Goal: Task Accomplishment & Management: Complete application form

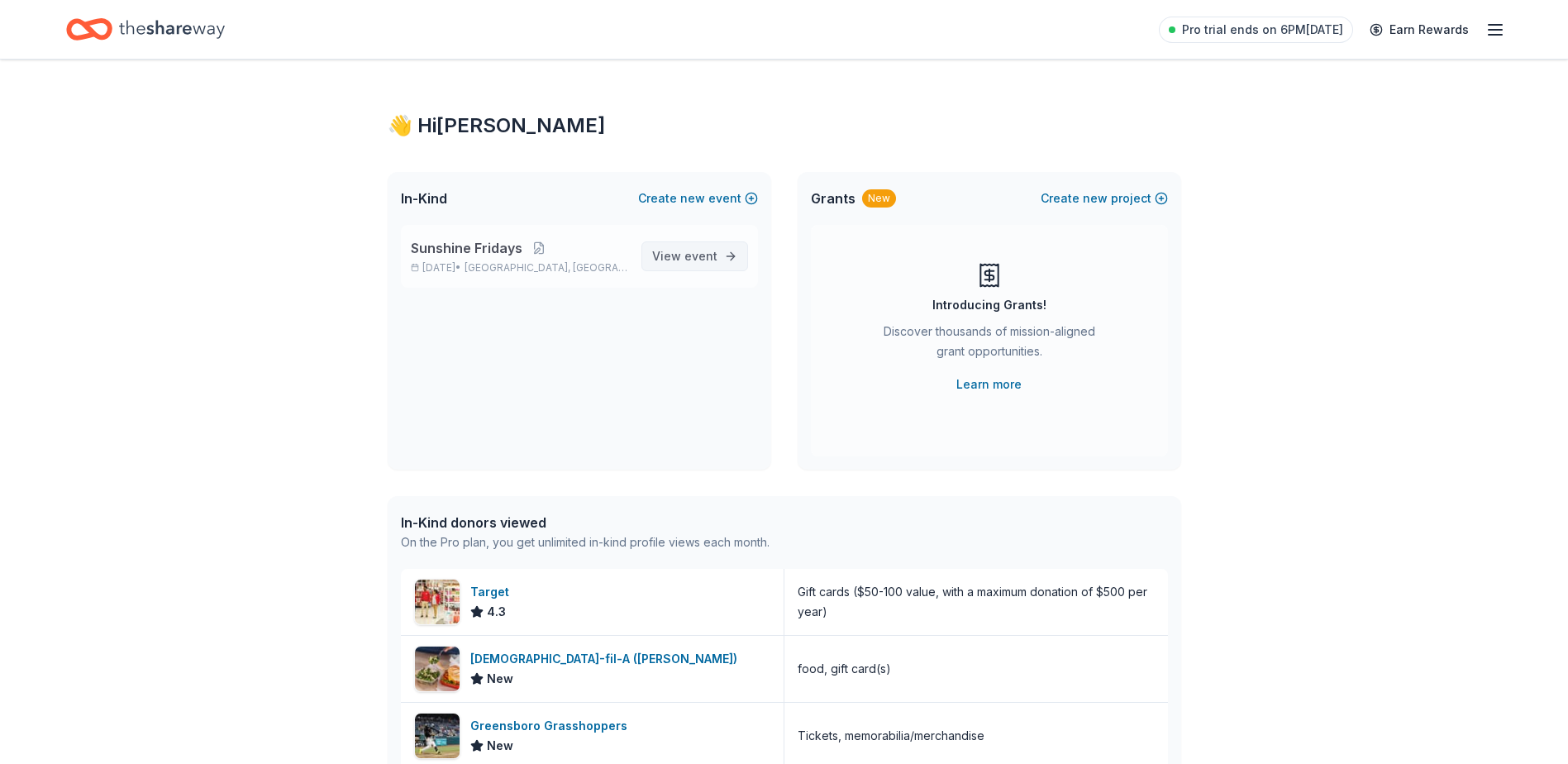
click at [705, 260] on span "event" at bounding box center [700, 256] width 33 height 14
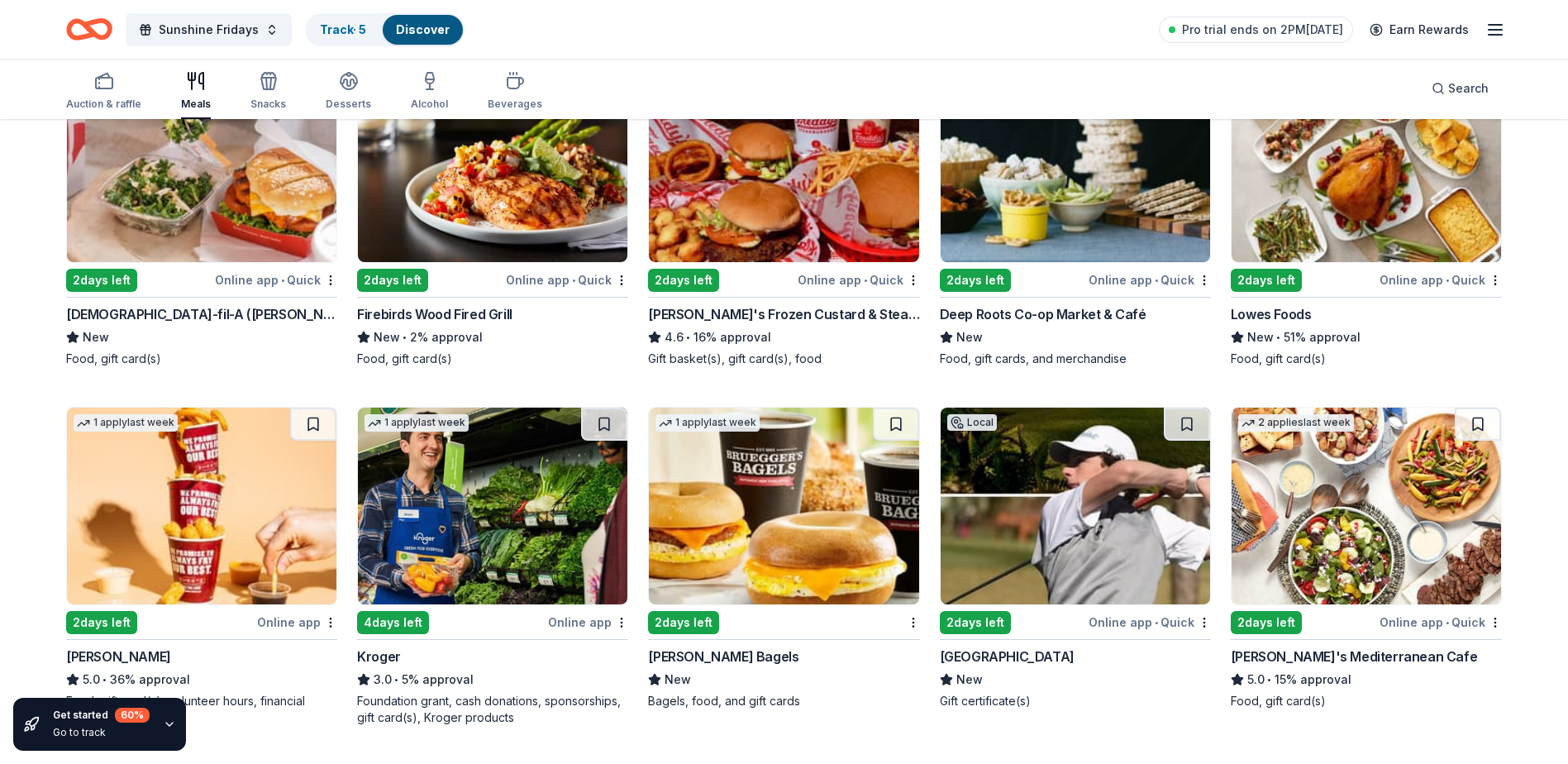
scroll to position [229, 0]
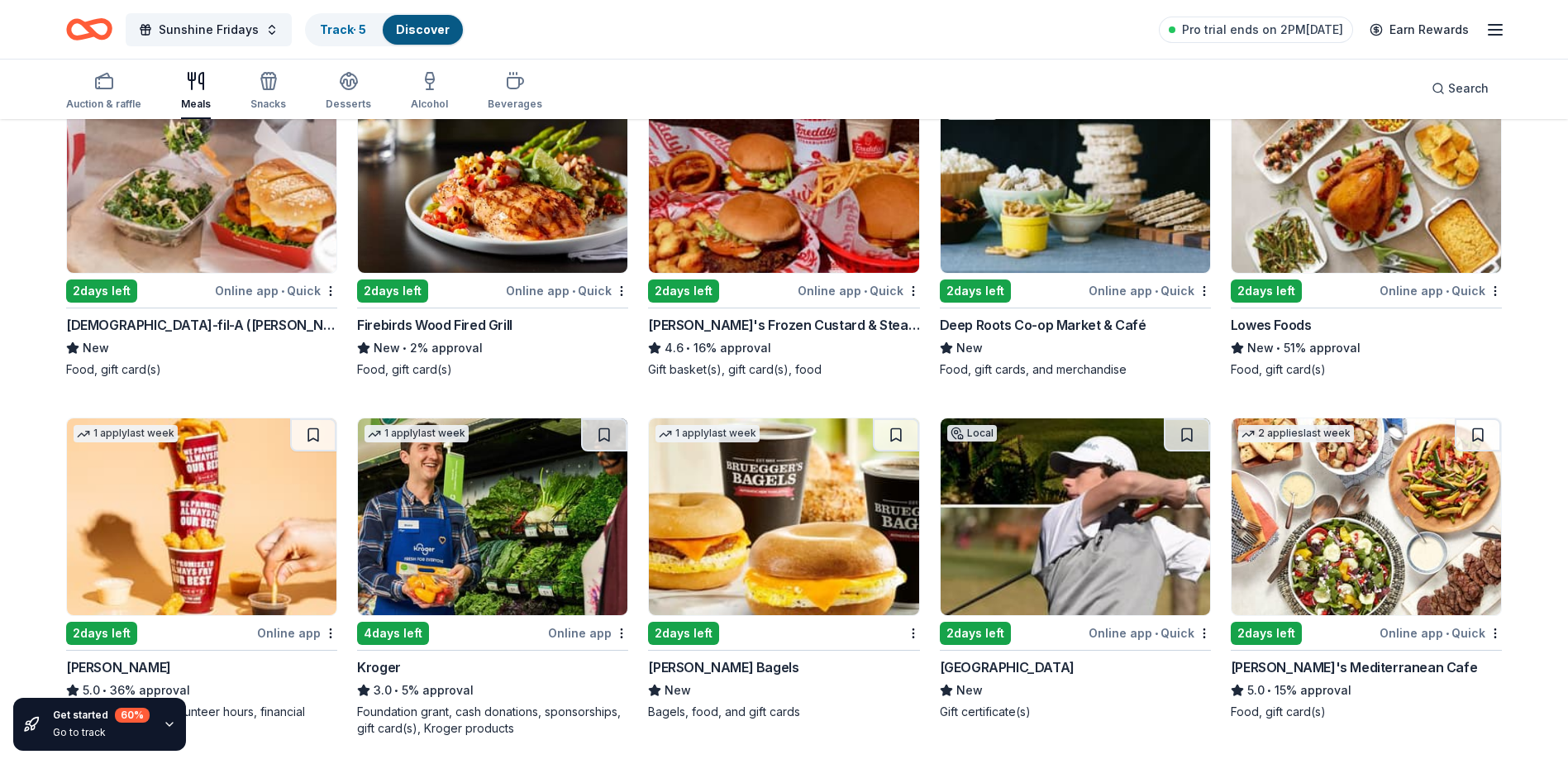
click at [1424, 286] on div "Online app • Quick" at bounding box center [1440, 290] width 122 height 21
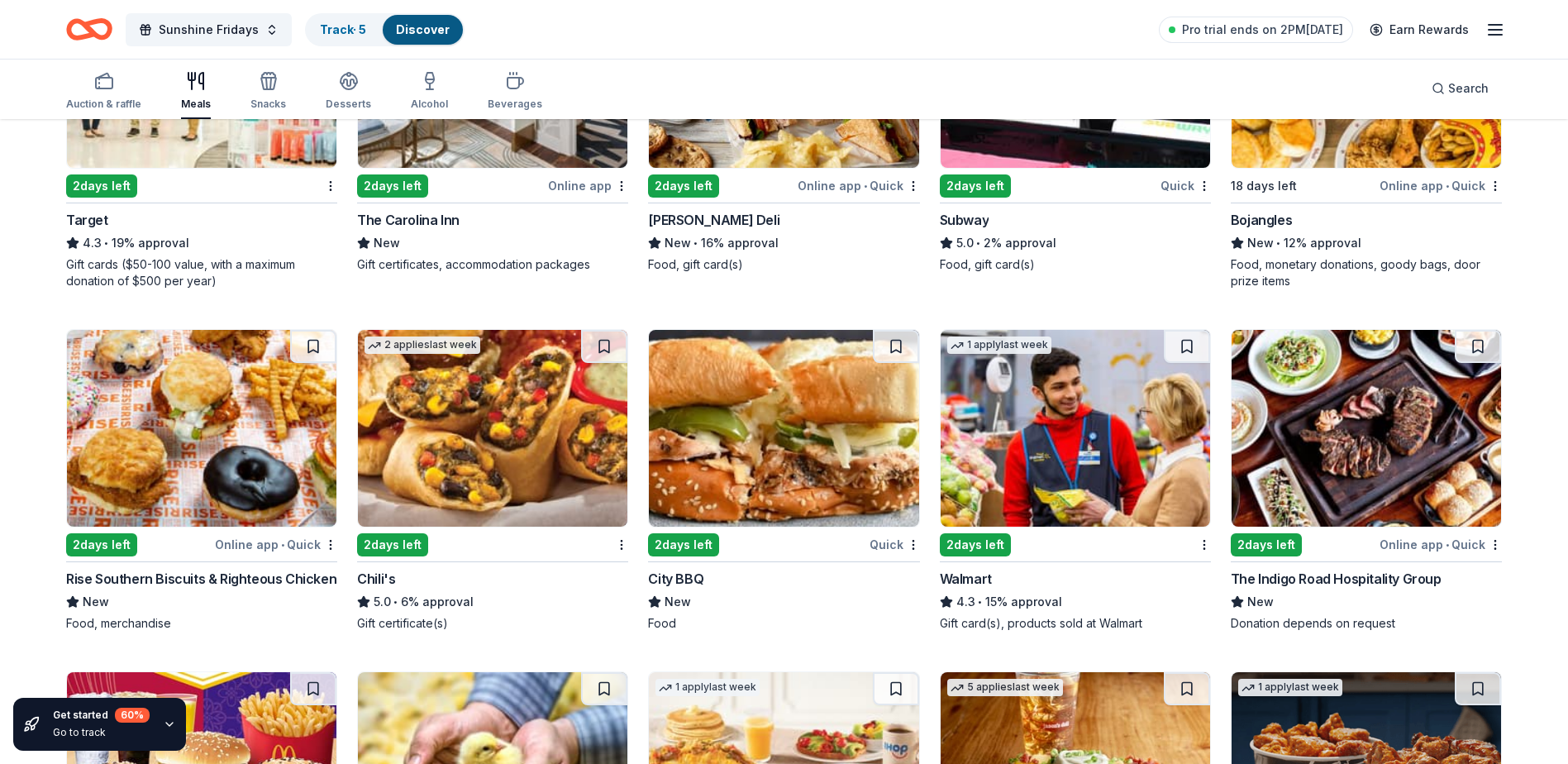
scroll to position [1037, 0]
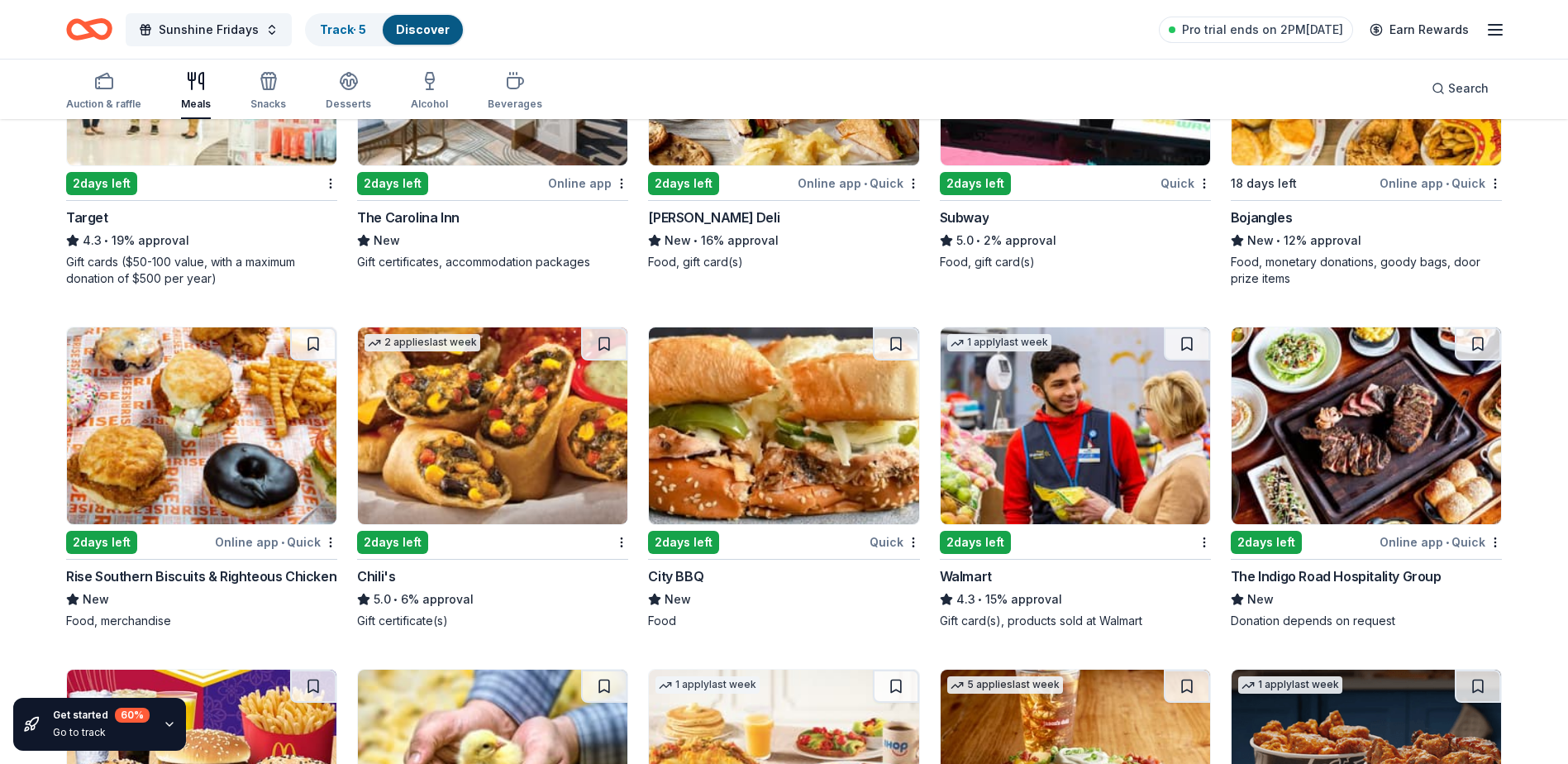
click at [986, 186] on div "2 days left" at bounding box center [975, 183] width 71 height 23
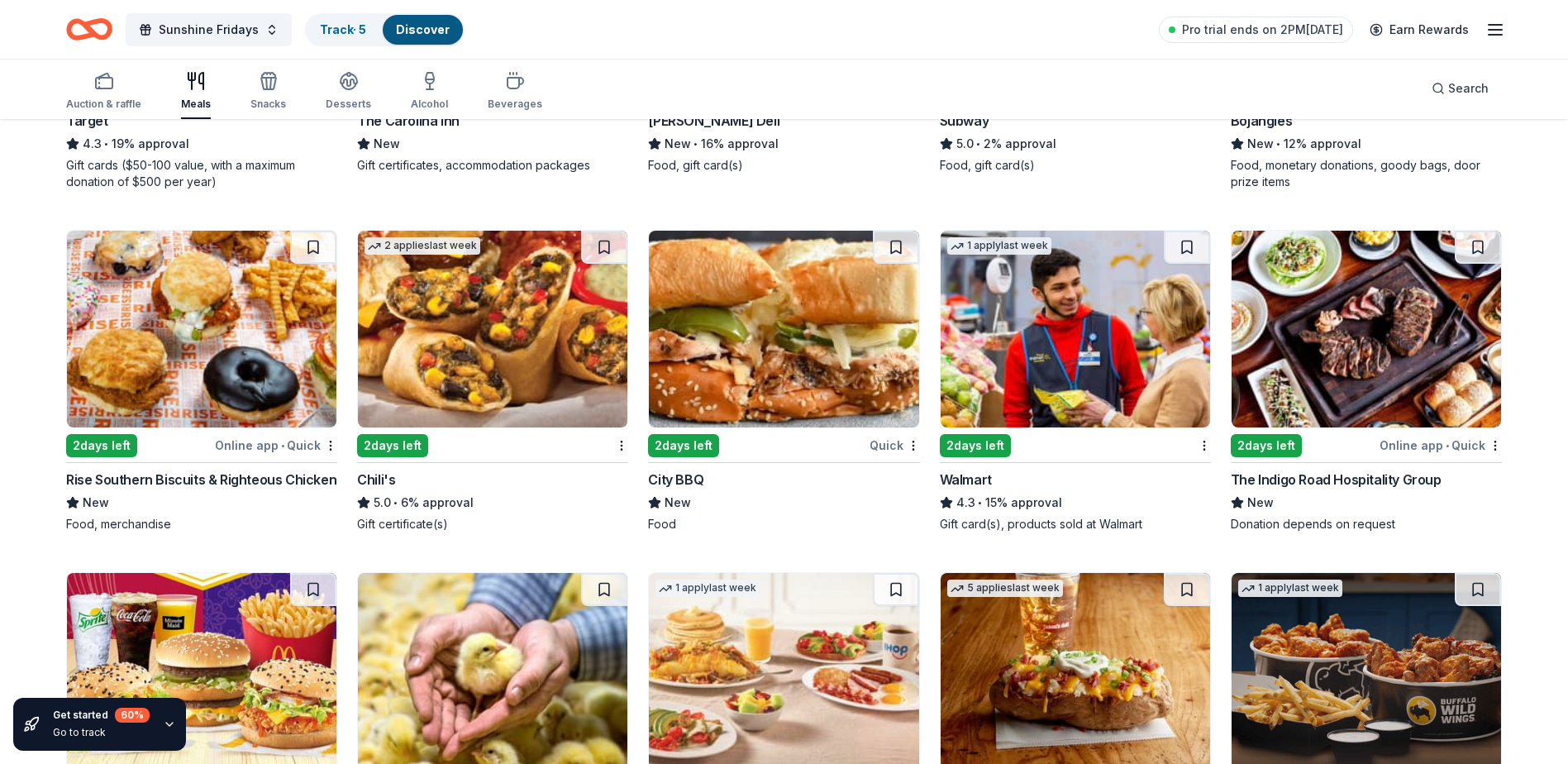
scroll to position [1140, 0]
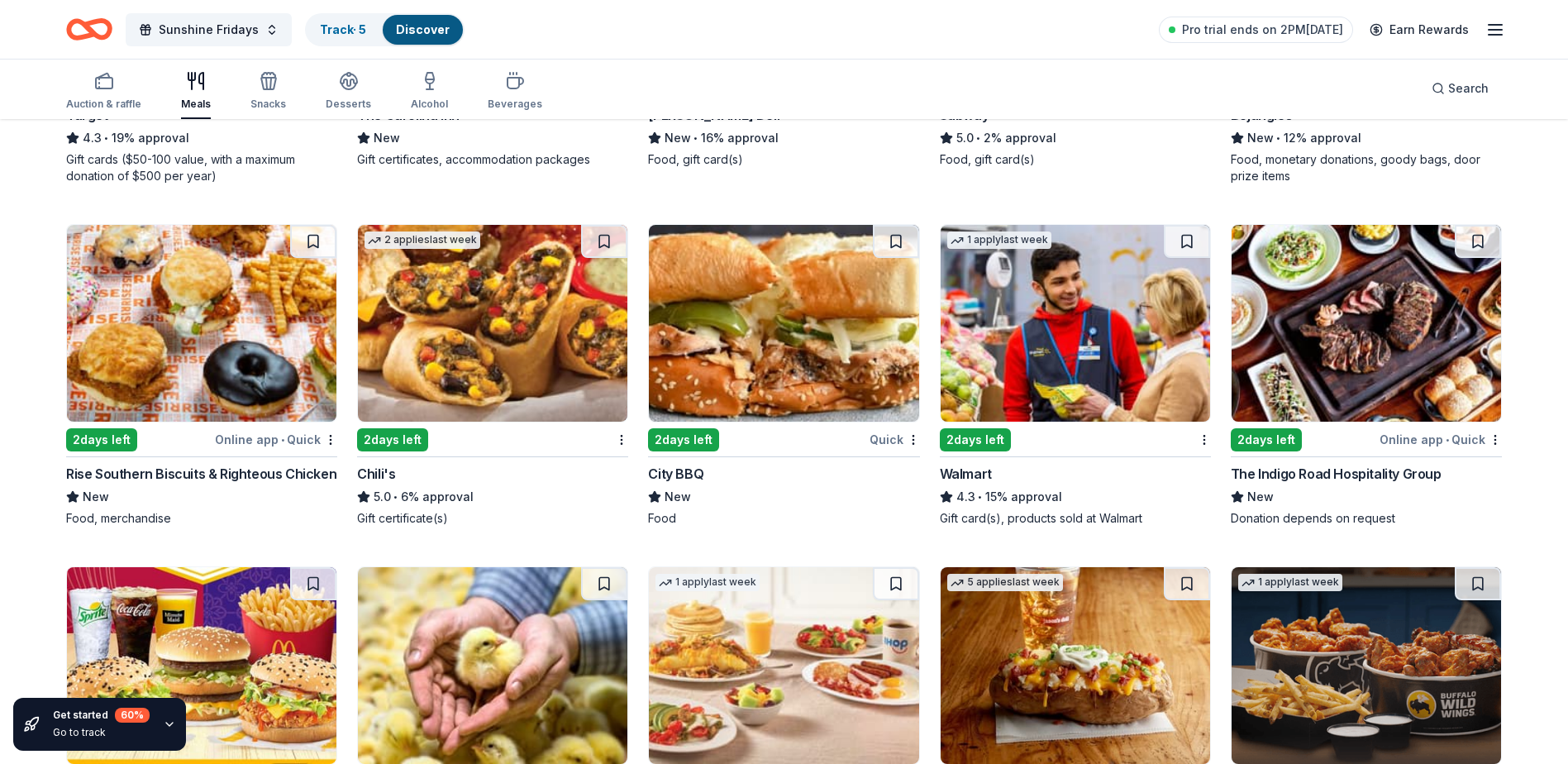
click at [1091, 315] on img at bounding box center [1076, 323] width 270 height 197
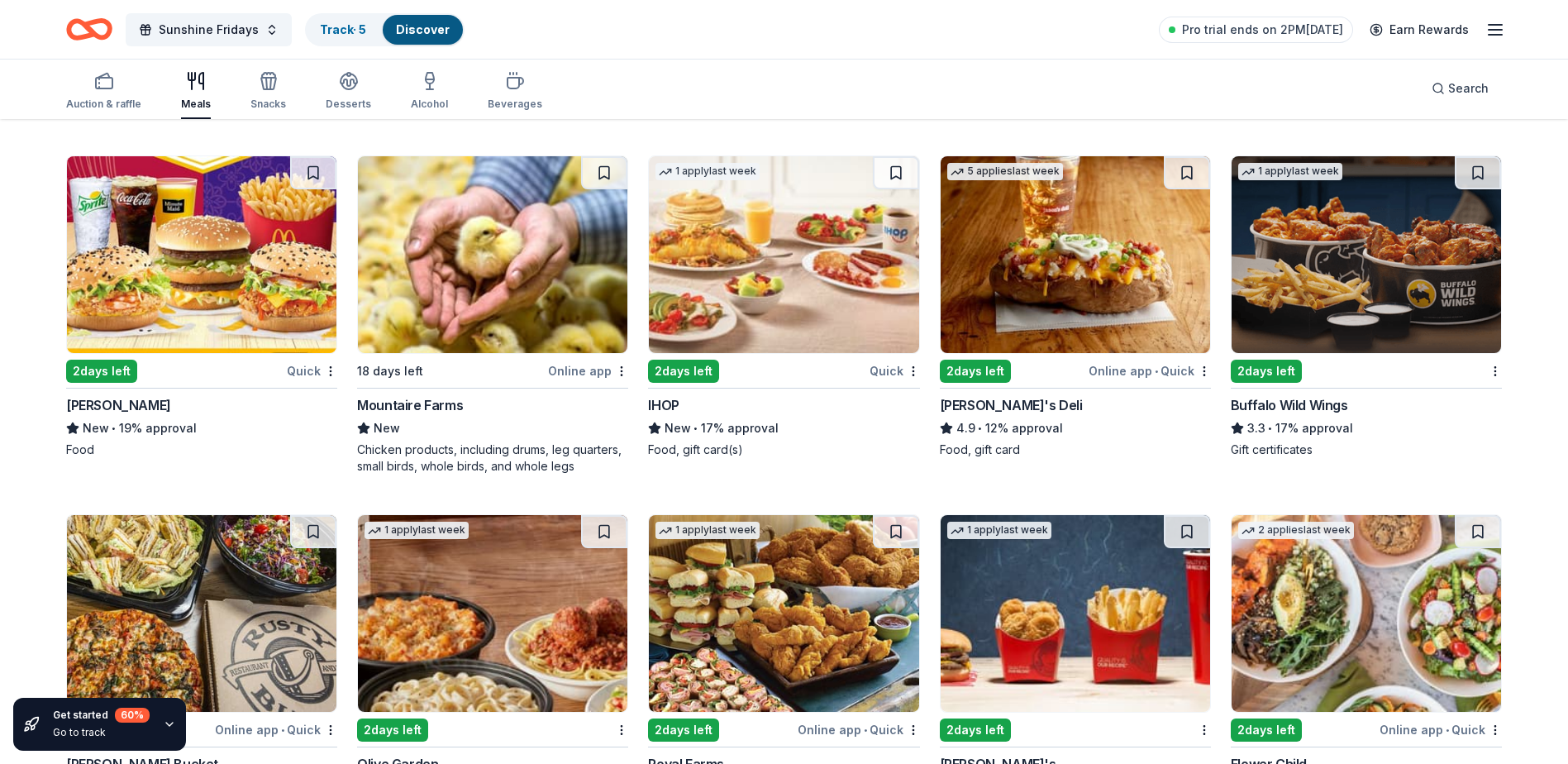
scroll to position [1552, 0]
click at [172, 262] on img at bounding box center [202, 254] width 270 height 197
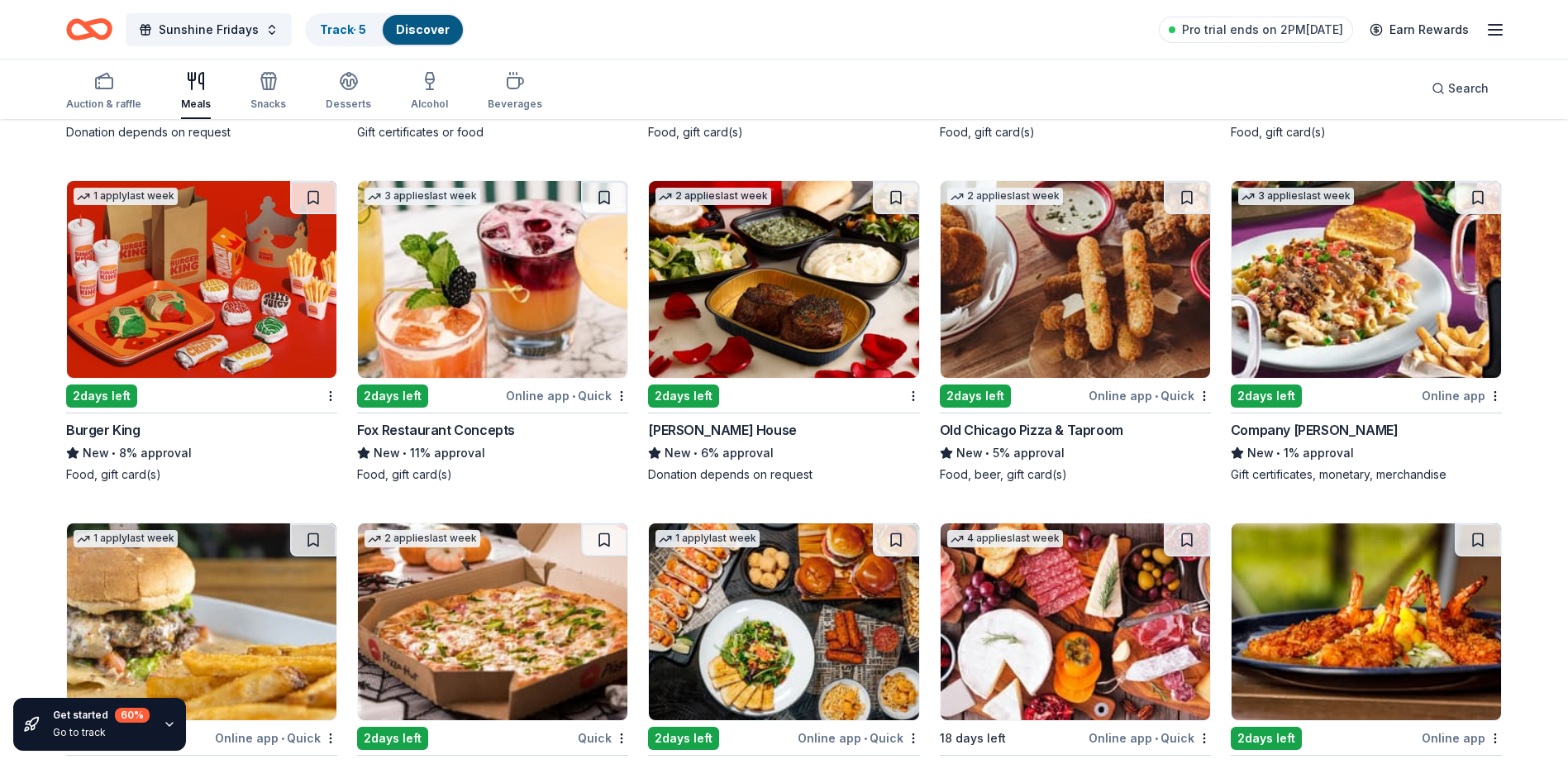
scroll to position [2226, 0]
click at [192, 307] on img at bounding box center [202, 280] width 270 height 197
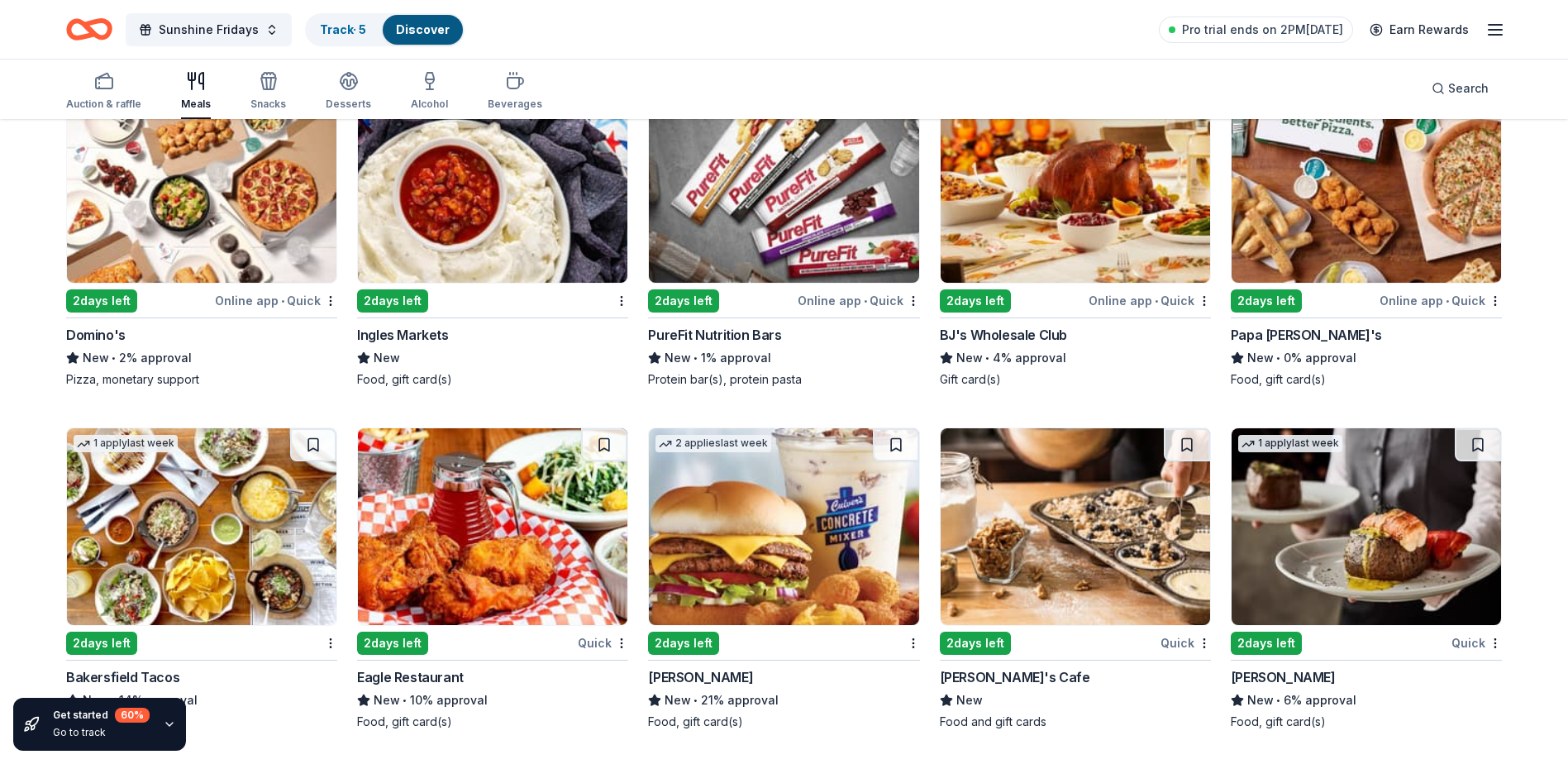
scroll to position [3013, 0]
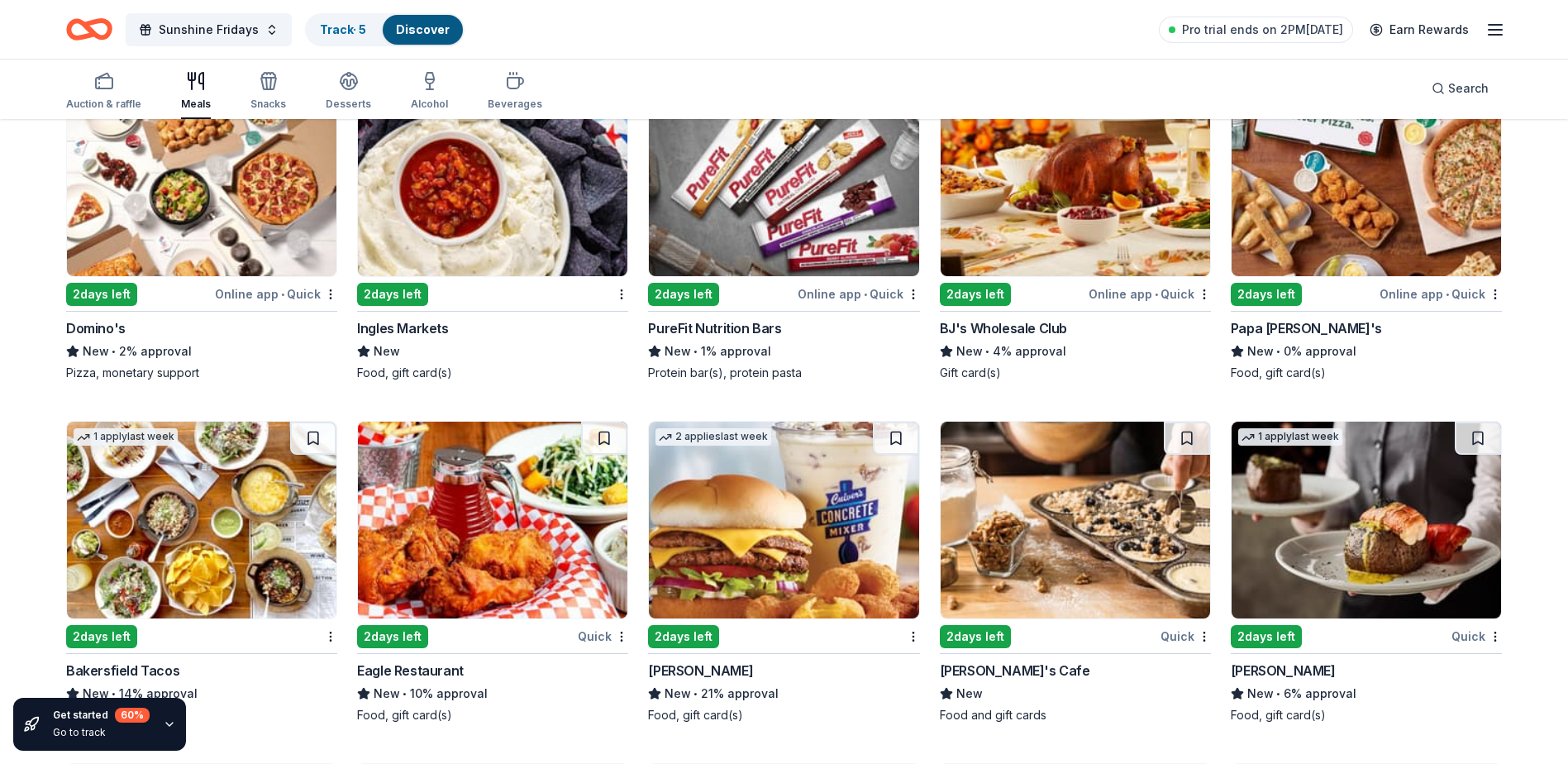
click at [174, 212] on img at bounding box center [202, 177] width 270 height 197
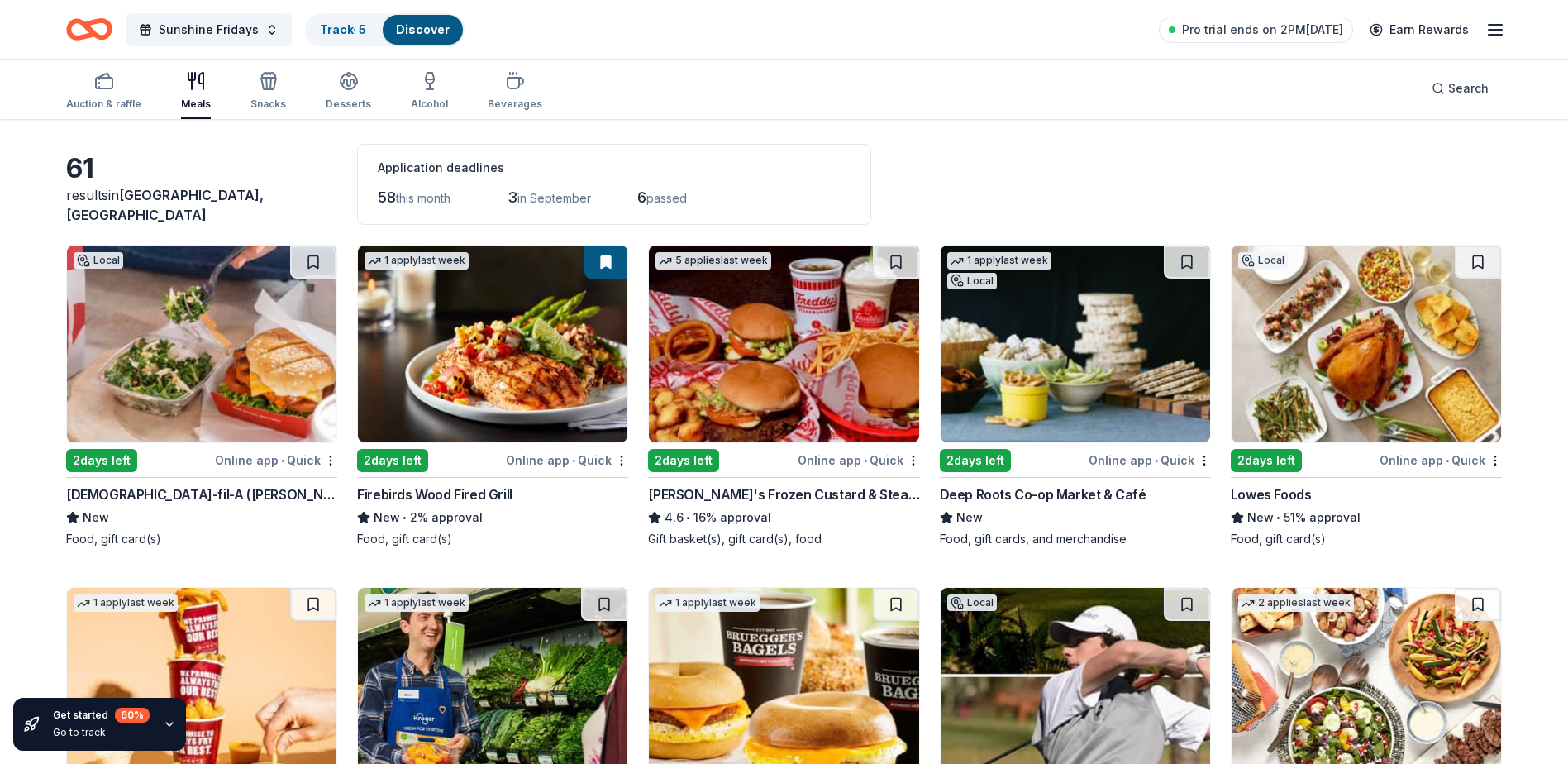
scroll to position [0, 0]
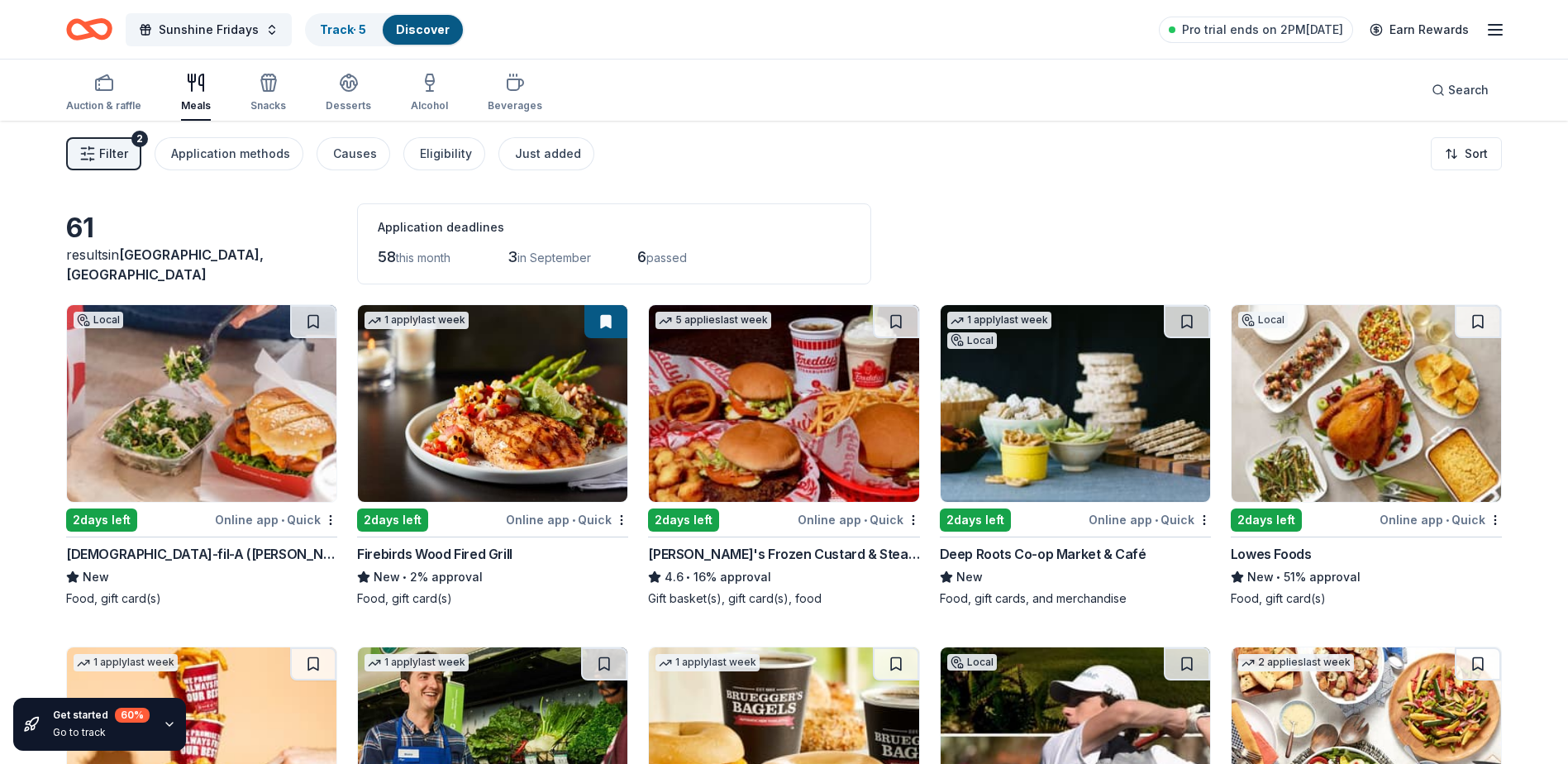
click at [1499, 30] on line "button" at bounding box center [1494, 30] width 13 height 0
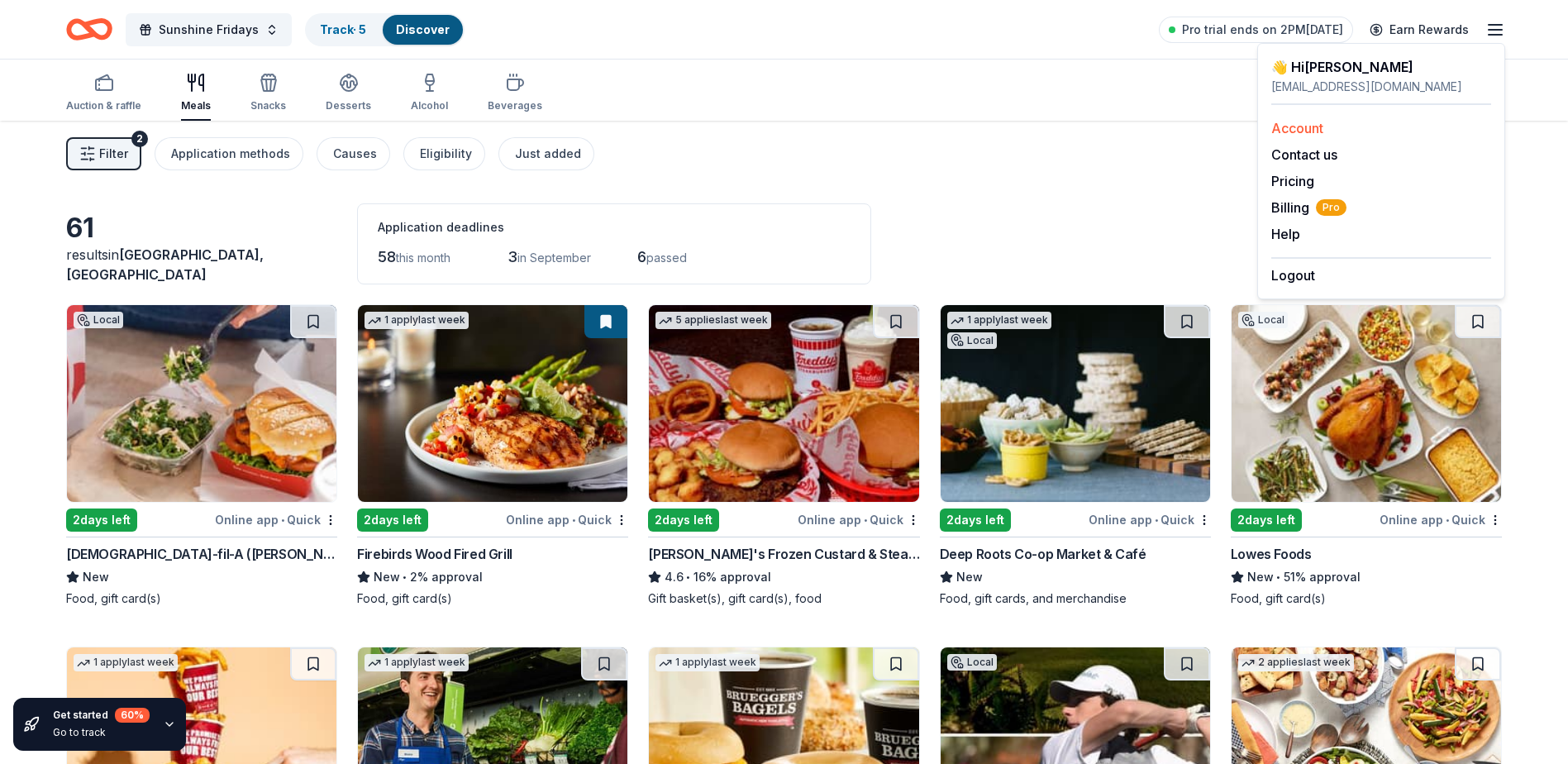
click at [1315, 124] on link "Account" at bounding box center [1296, 127] width 52 height 16
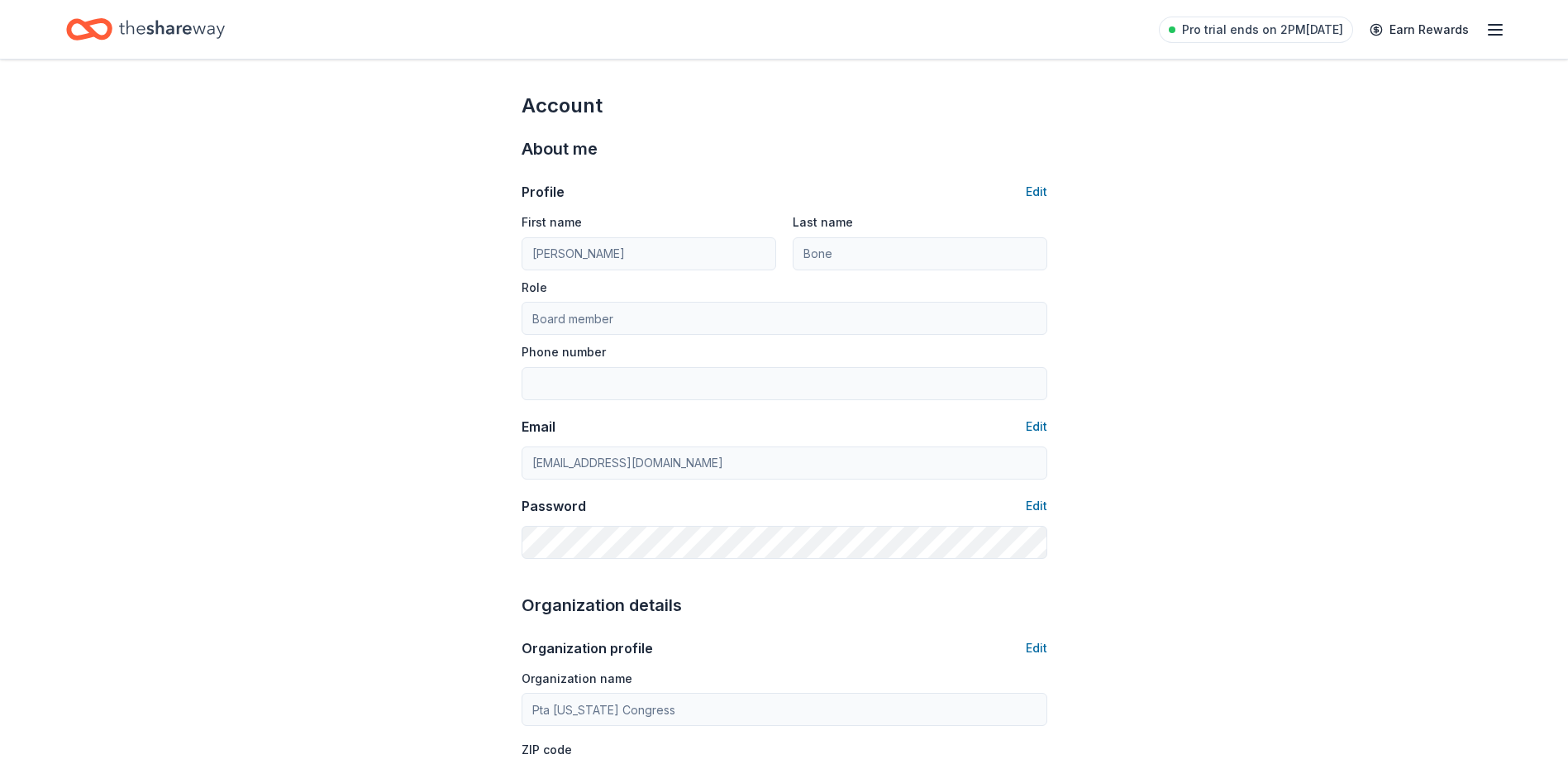
click at [1491, 28] on icon "button" at bounding box center [1495, 29] width 20 height 20
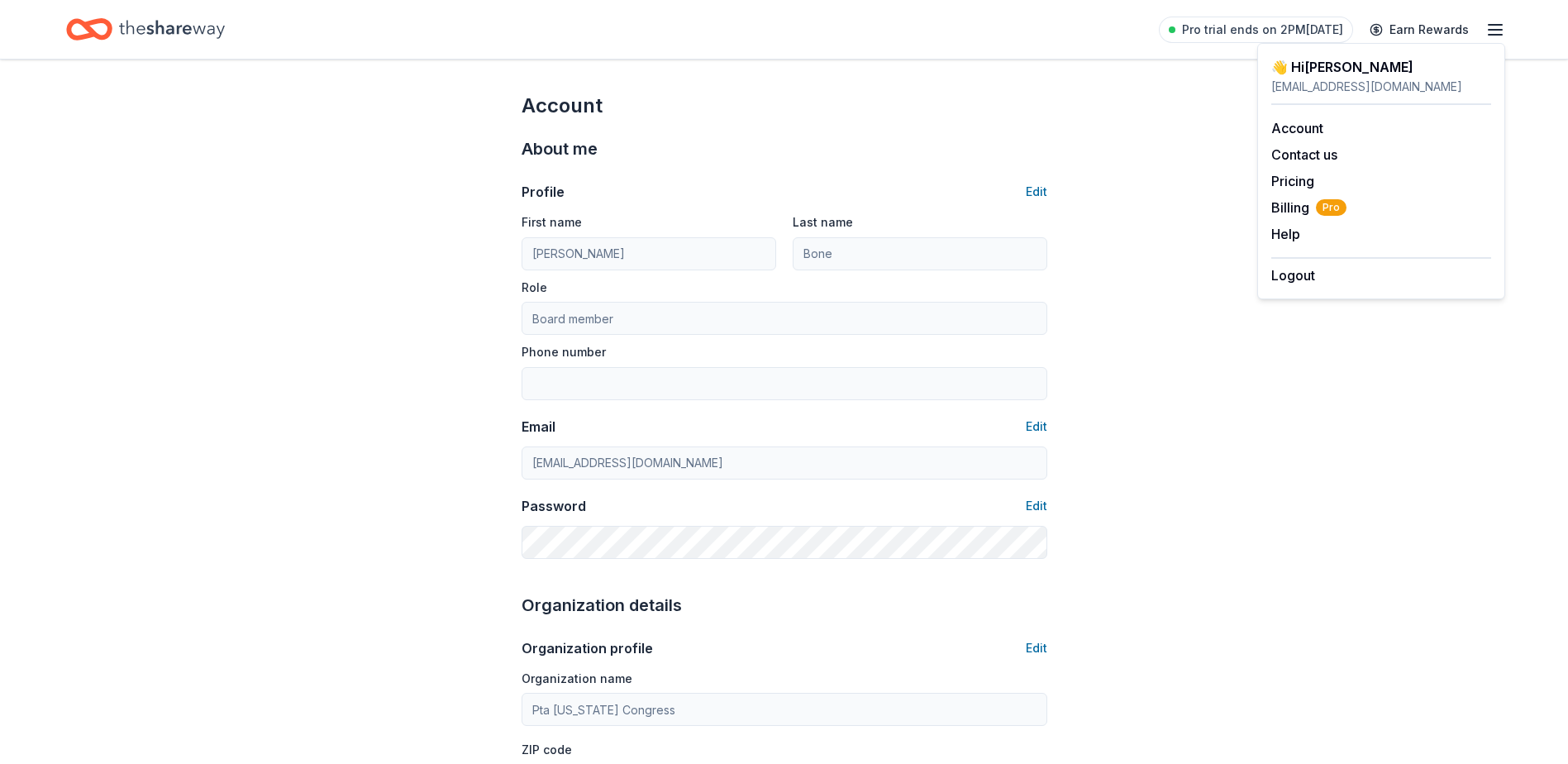
click at [1486, 32] on icon "button" at bounding box center [1495, 29] width 20 height 20
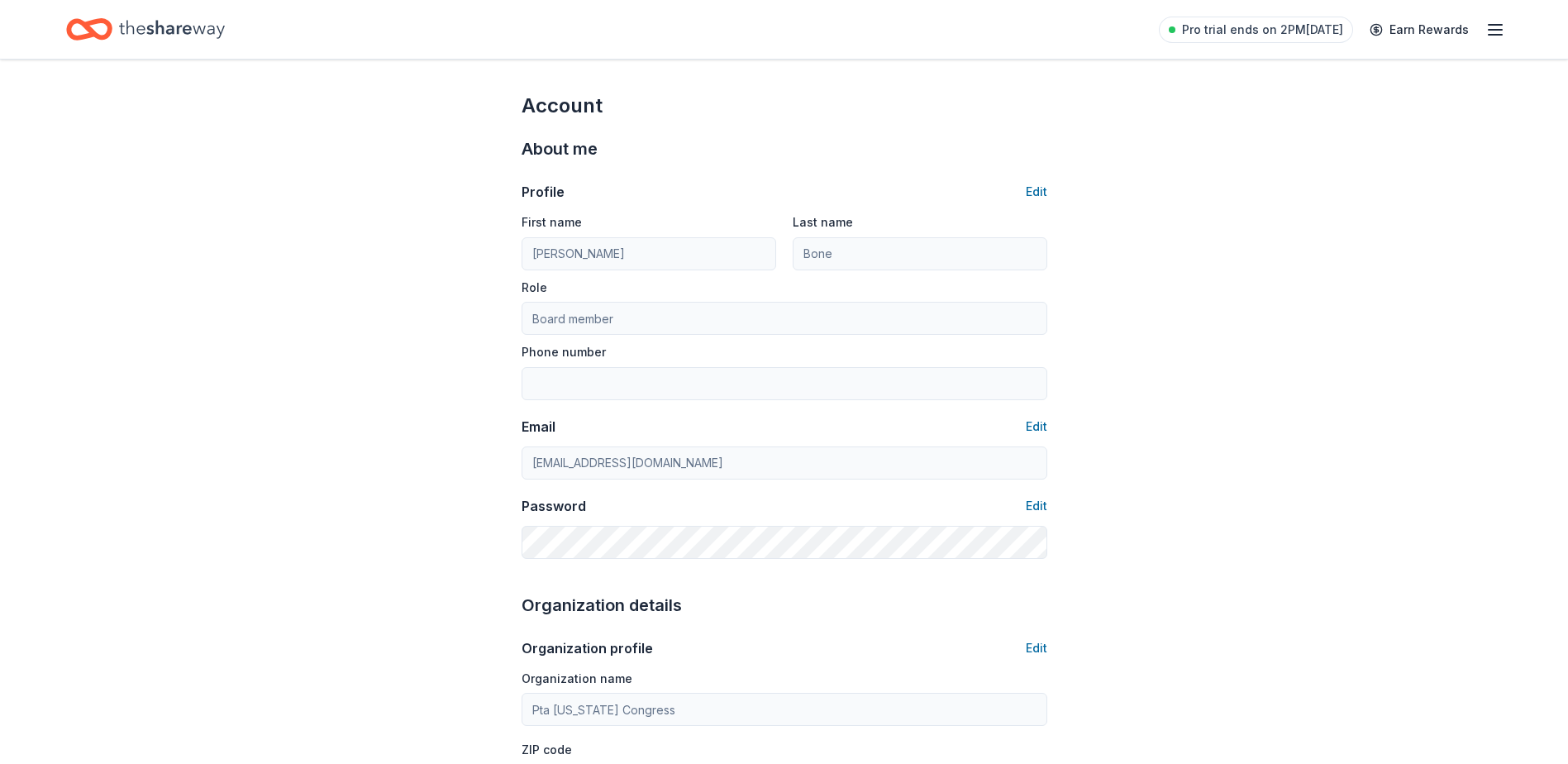
click at [84, 24] on icon "Home" at bounding box center [97, 28] width 26 height 16
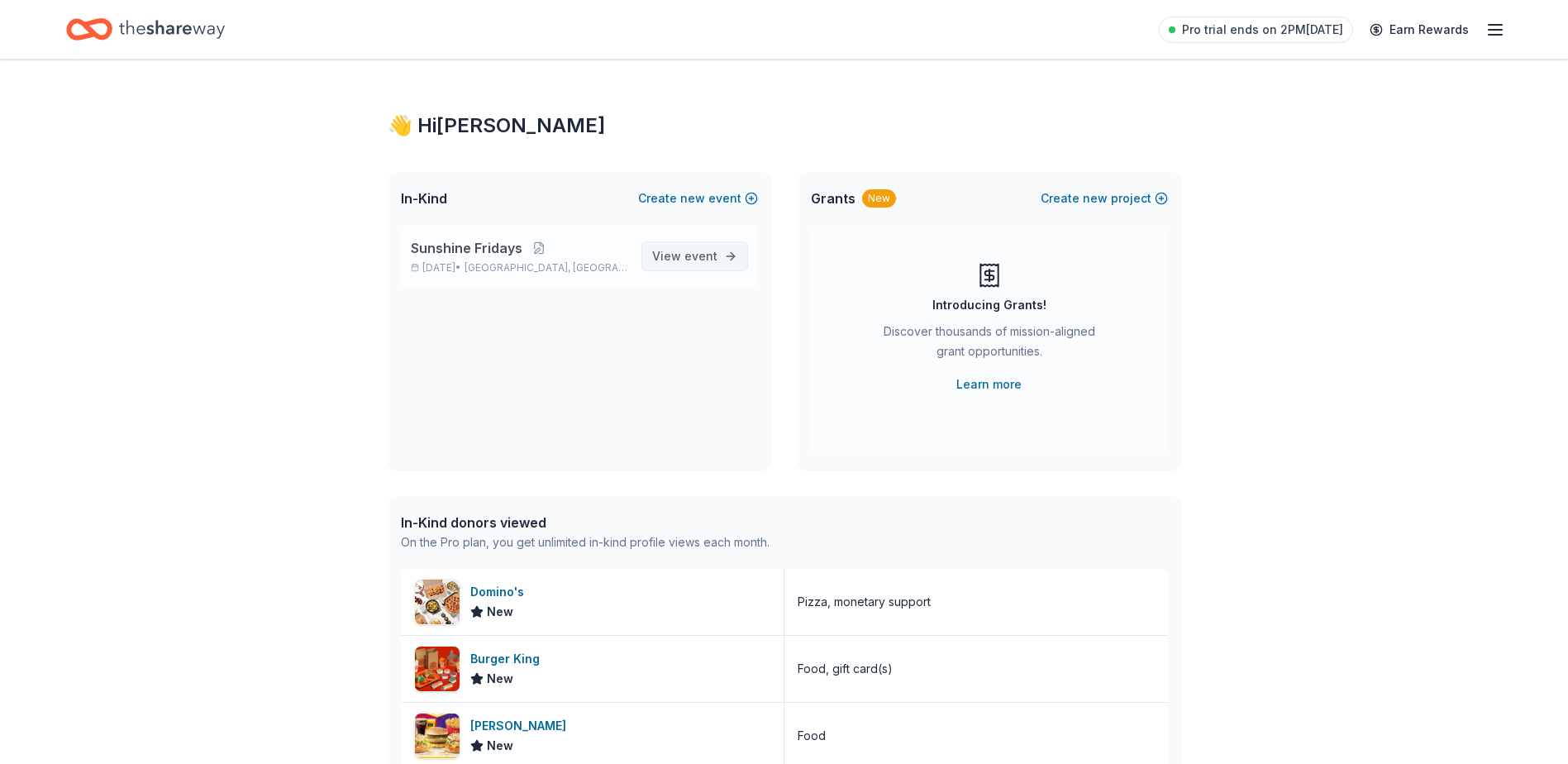
click at [712, 257] on span "event" at bounding box center [700, 256] width 33 height 14
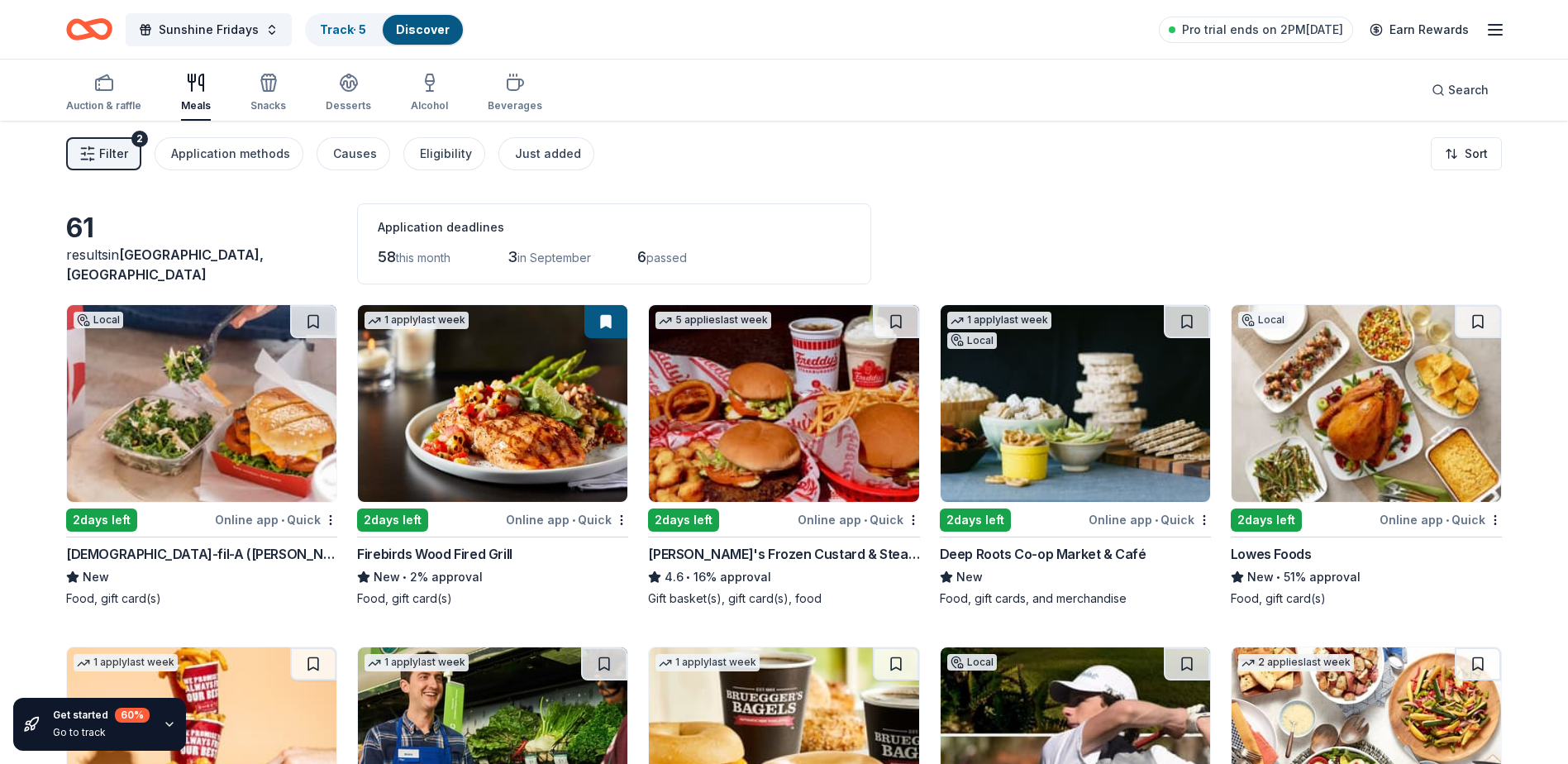
drag, startPoint x: 242, startPoint y: 156, endPoint x: 754, endPoint y: 145, distance: 512.1
click at [754, 145] on div "Filter 2 Application methods Causes Eligibility Just added Sort" at bounding box center [784, 153] width 1568 height 66
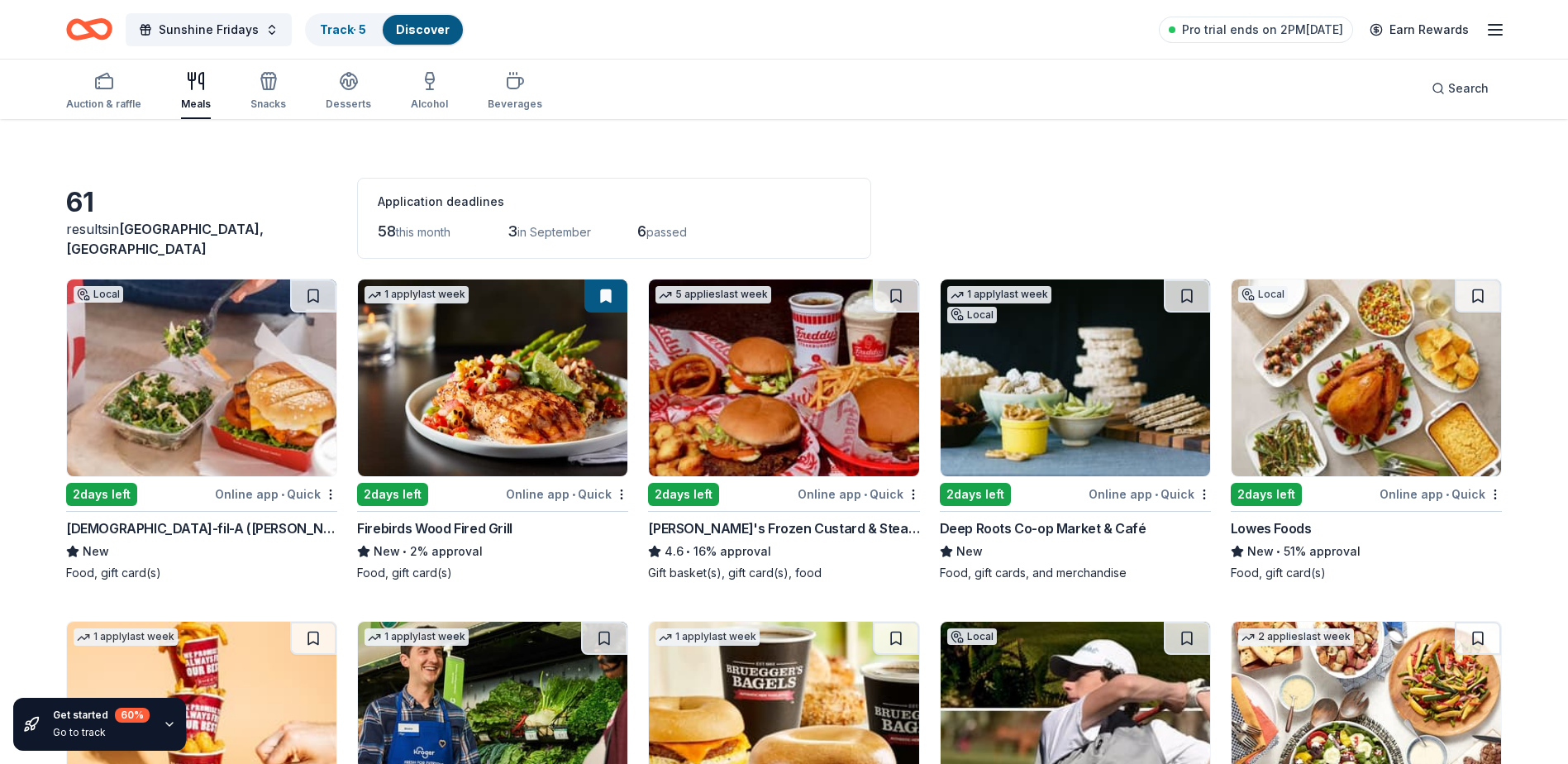
scroll to position [27, 0]
click at [264, 33] on button "Sunshine Fridays" at bounding box center [208, 29] width 166 height 33
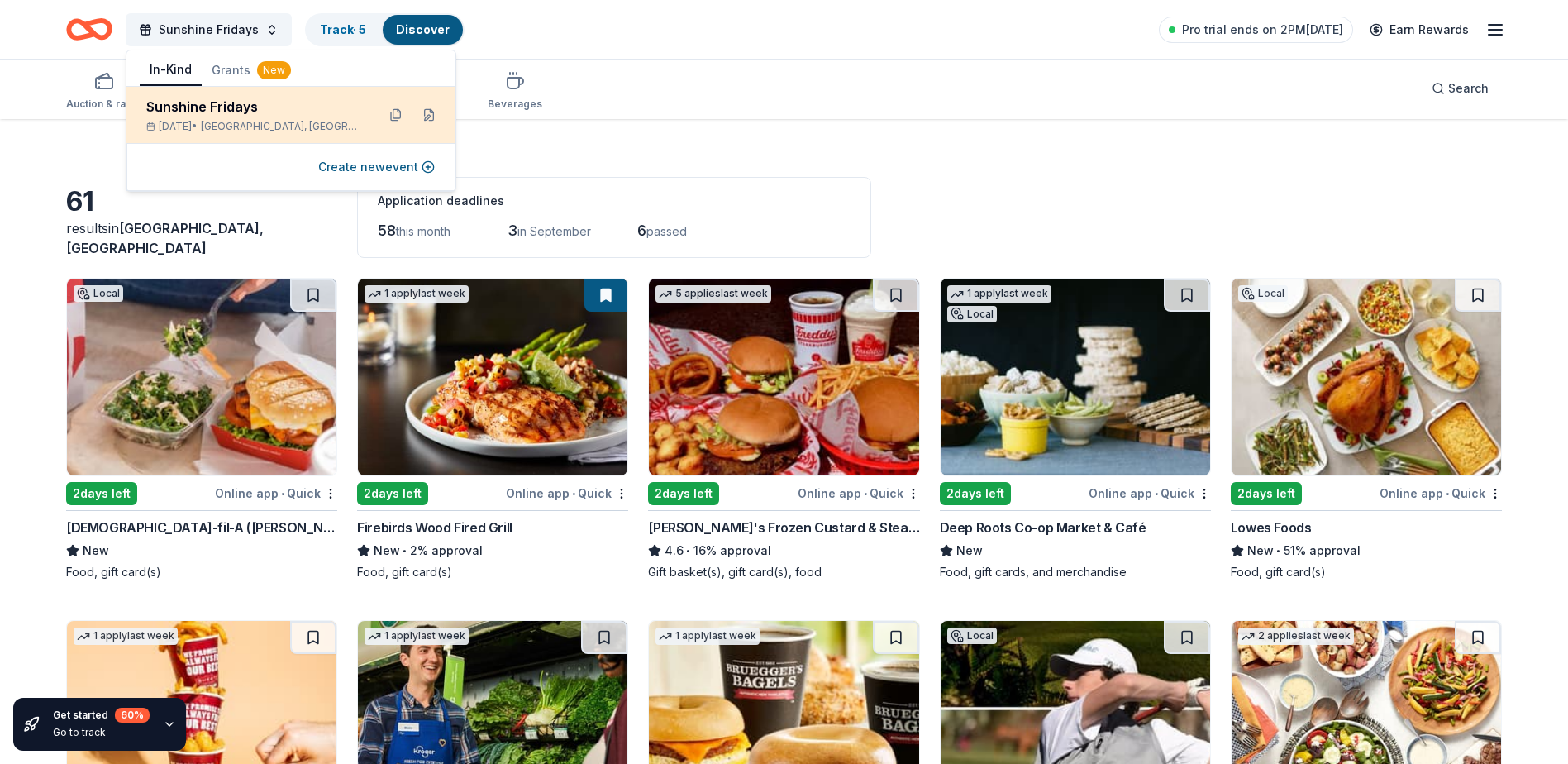
click at [242, 118] on div "Sunshine Fridays Sep 26, 2025 • Kernersville, NC" at bounding box center [254, 115] width 217 height 36
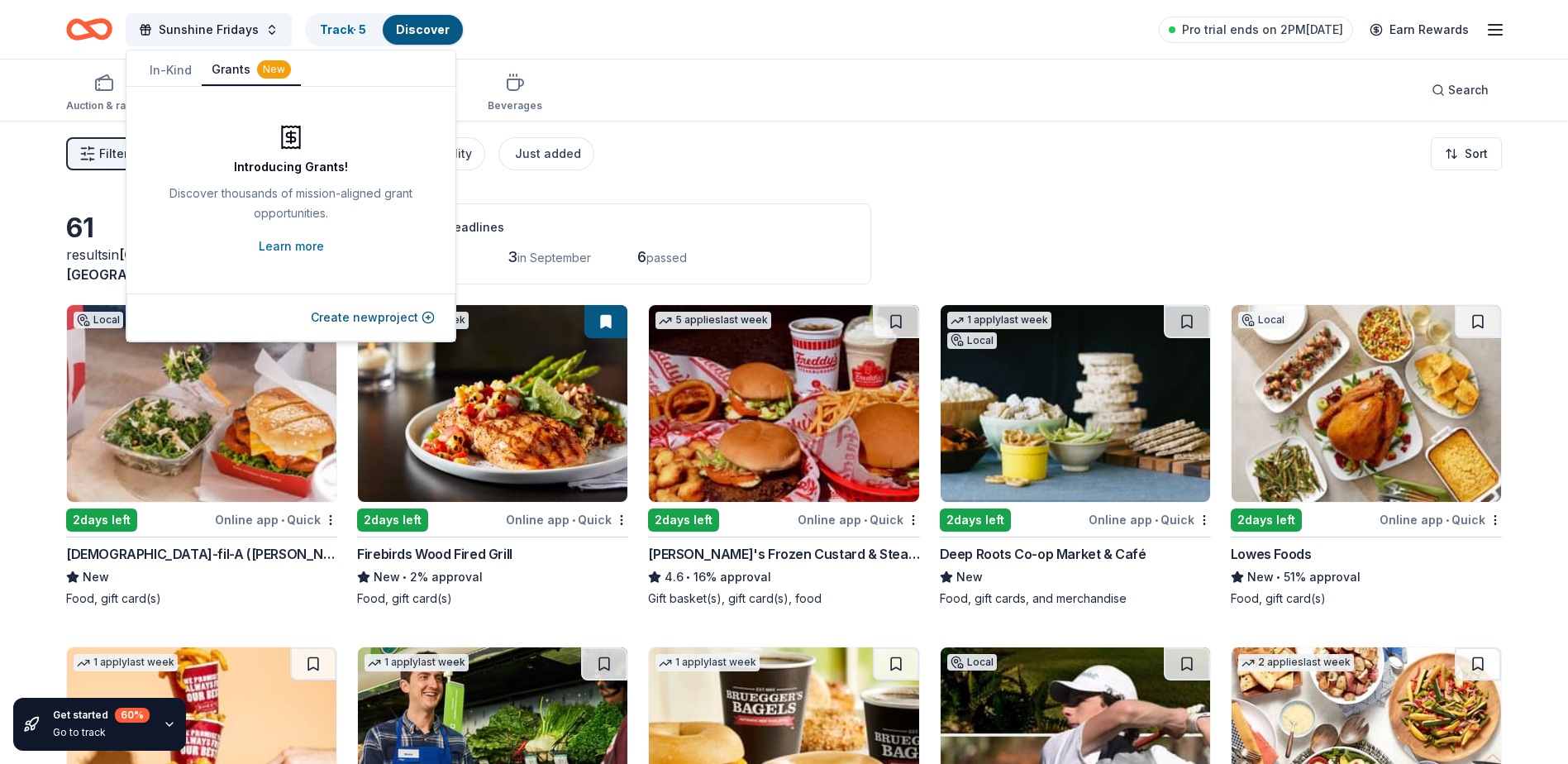
click at [228, 74] on button "Grants New" at bounding box center [251, 70] width 99 height 32
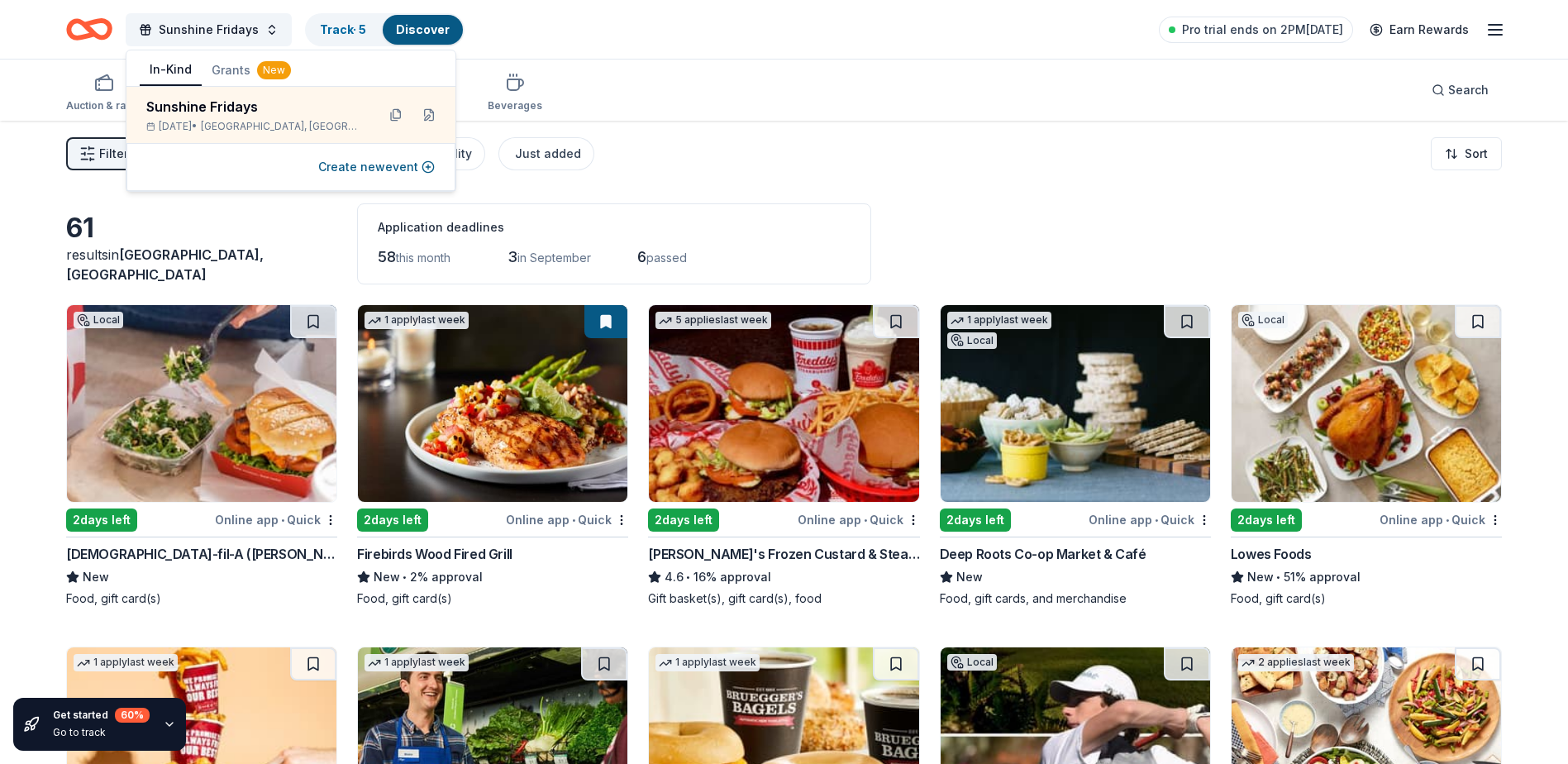
click at [172, 66] on button "In-Kind" at bounding box center [171, 70] width 62 height 32
click at [627, 150] on div "Filter 2 Application methods Causes Eligibility Just added Sort" at bounding box center [784, 153] width 1568 height 66
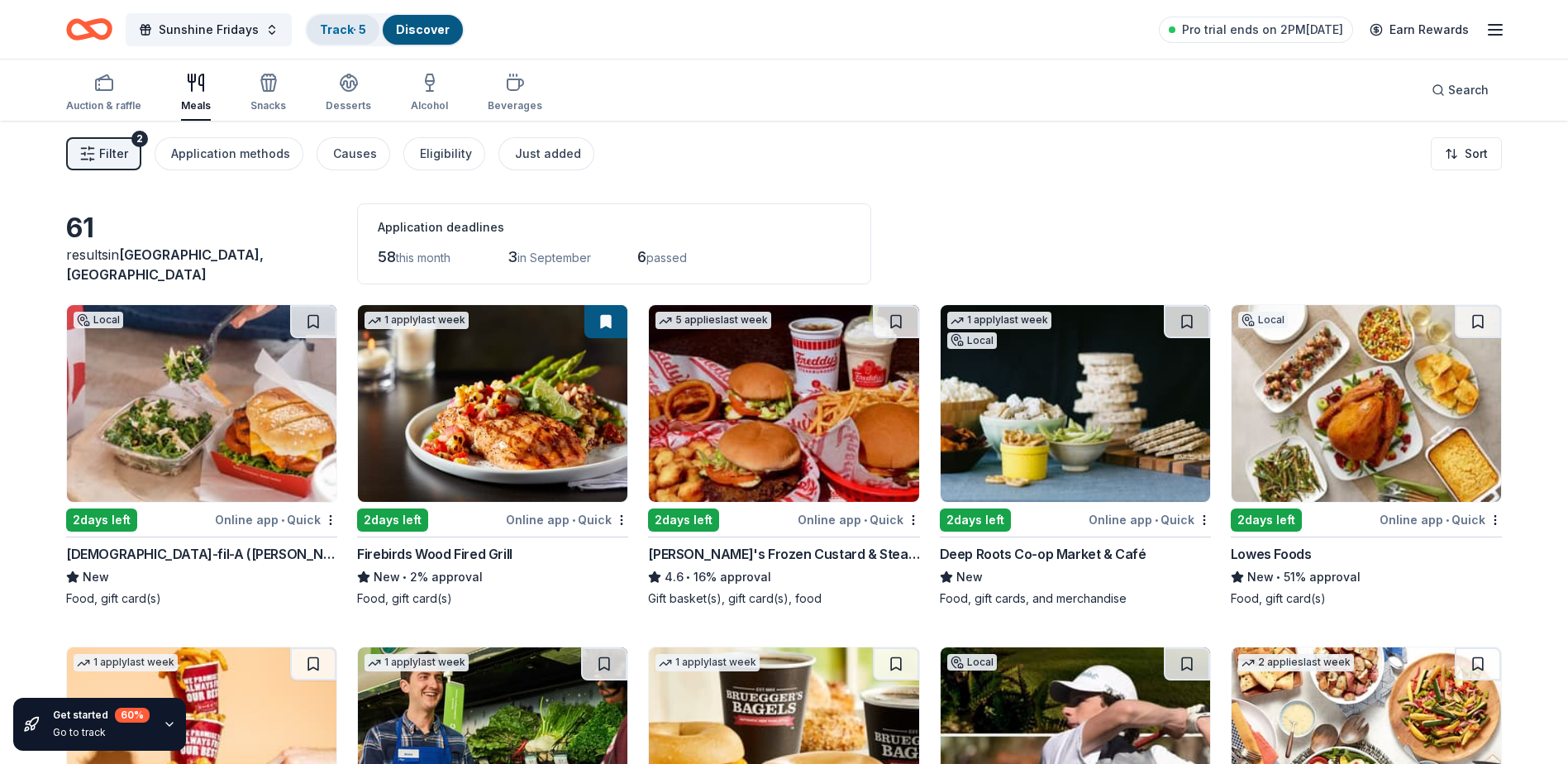
click at [314, 32] on div "Track · 5" at bounding box center [343, 29] width 73 height 30
click at [356, 26] on link "Track · 5" at bounding box center [343, 29] width 46 height 14
click at [331, 32] on link "Track · 5" at bounding box center [343, 29] width 46 height 14
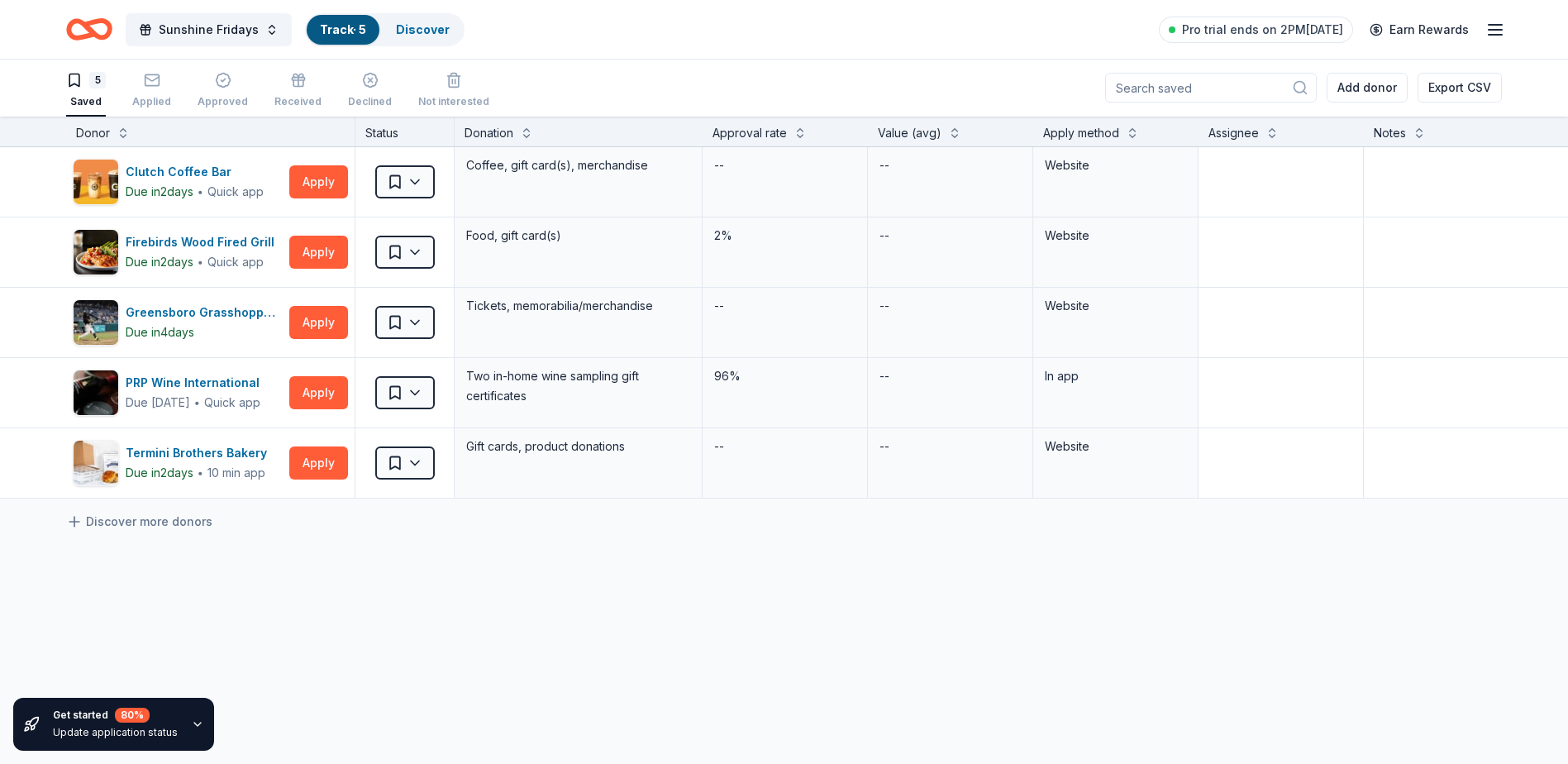
click at [320, 33] on link "Track · 5" at bounding box center [343, 29] width 46 height 14
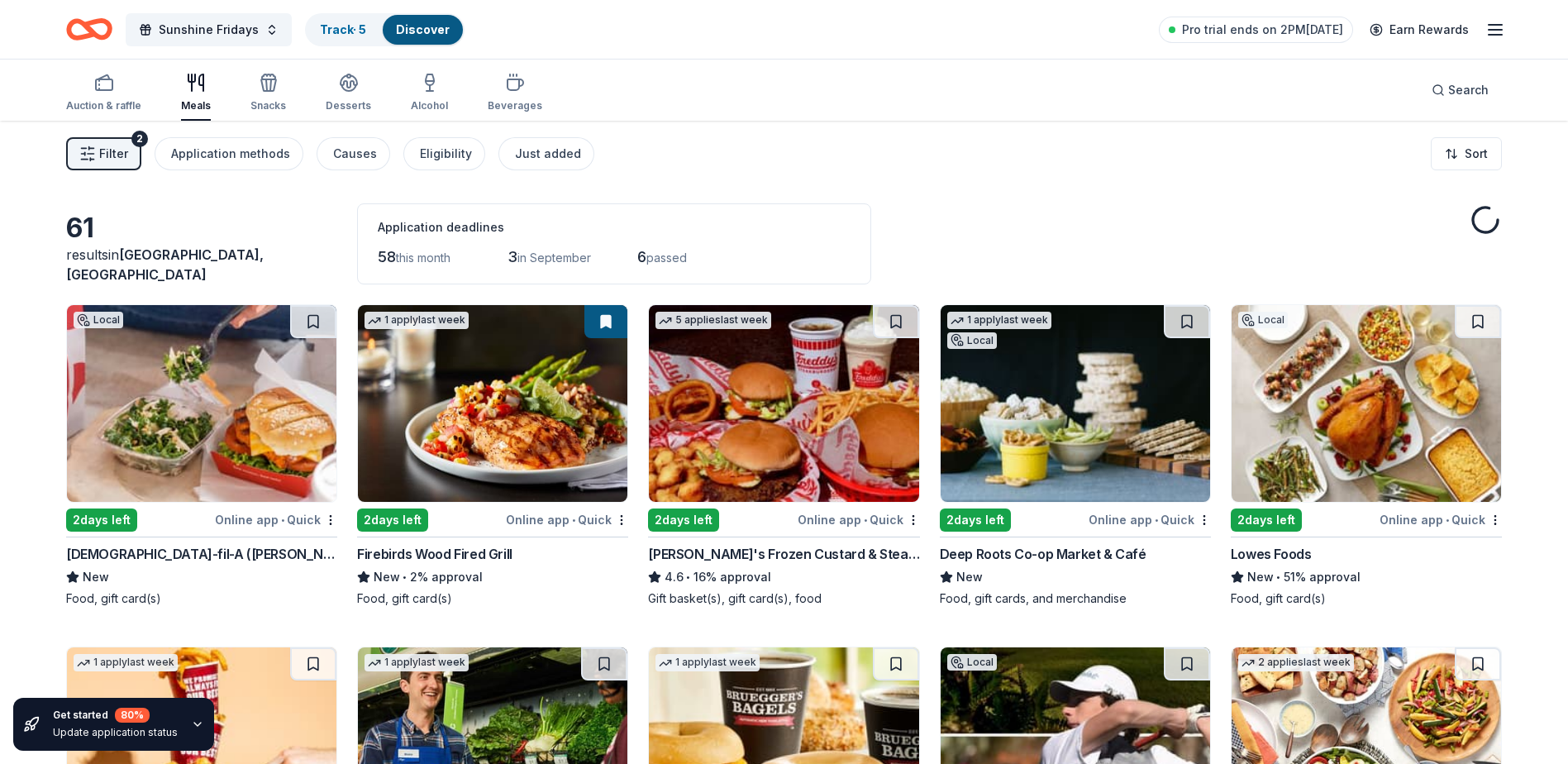
click at [412, 25] on link "Discover" at bounding box center [423, 29] width 54 height 14
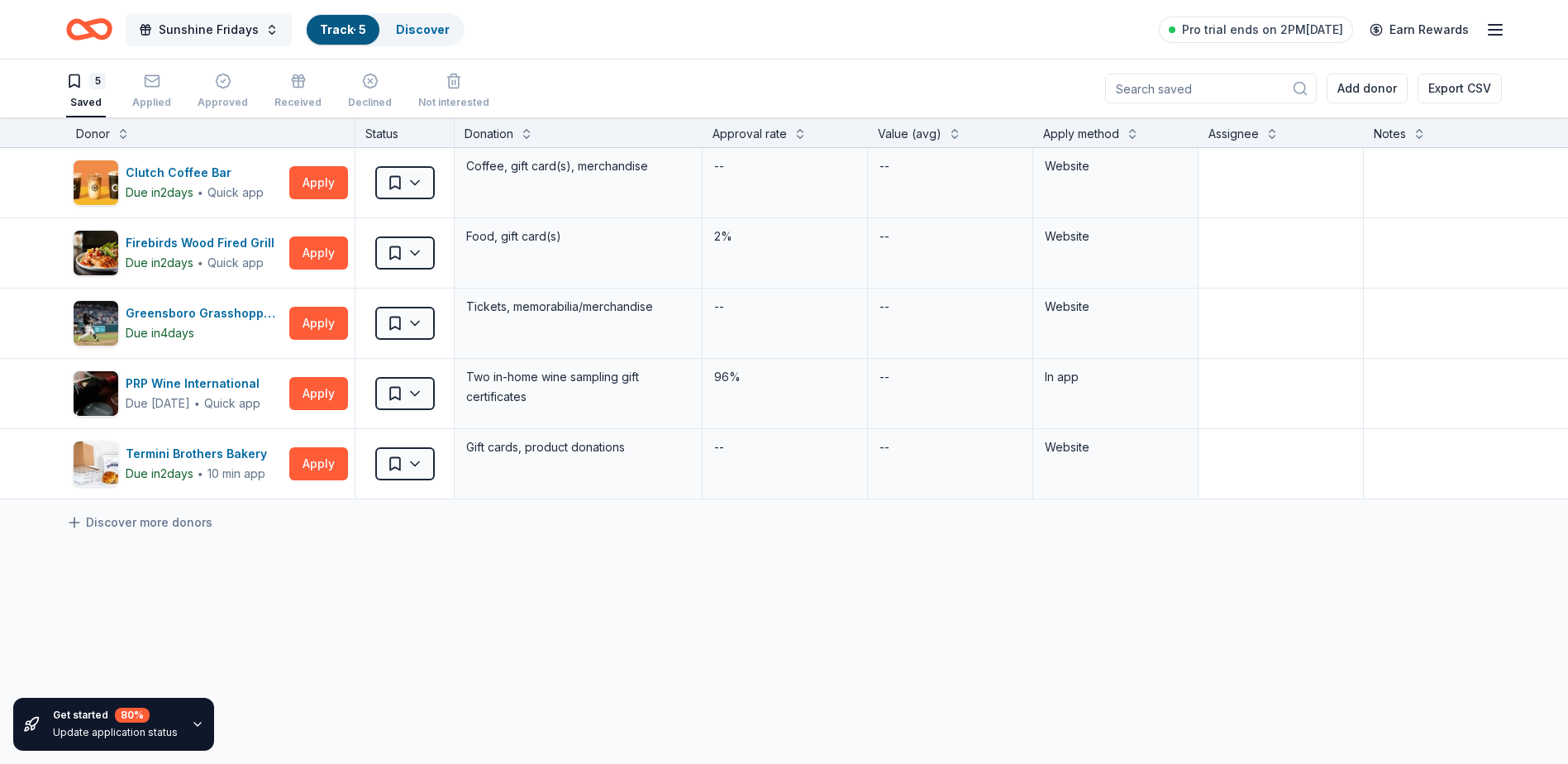
scroll to position [1, 0]
click at [150, 95] on div "Applied" at bounding box center [151, 101] width 39 height 13
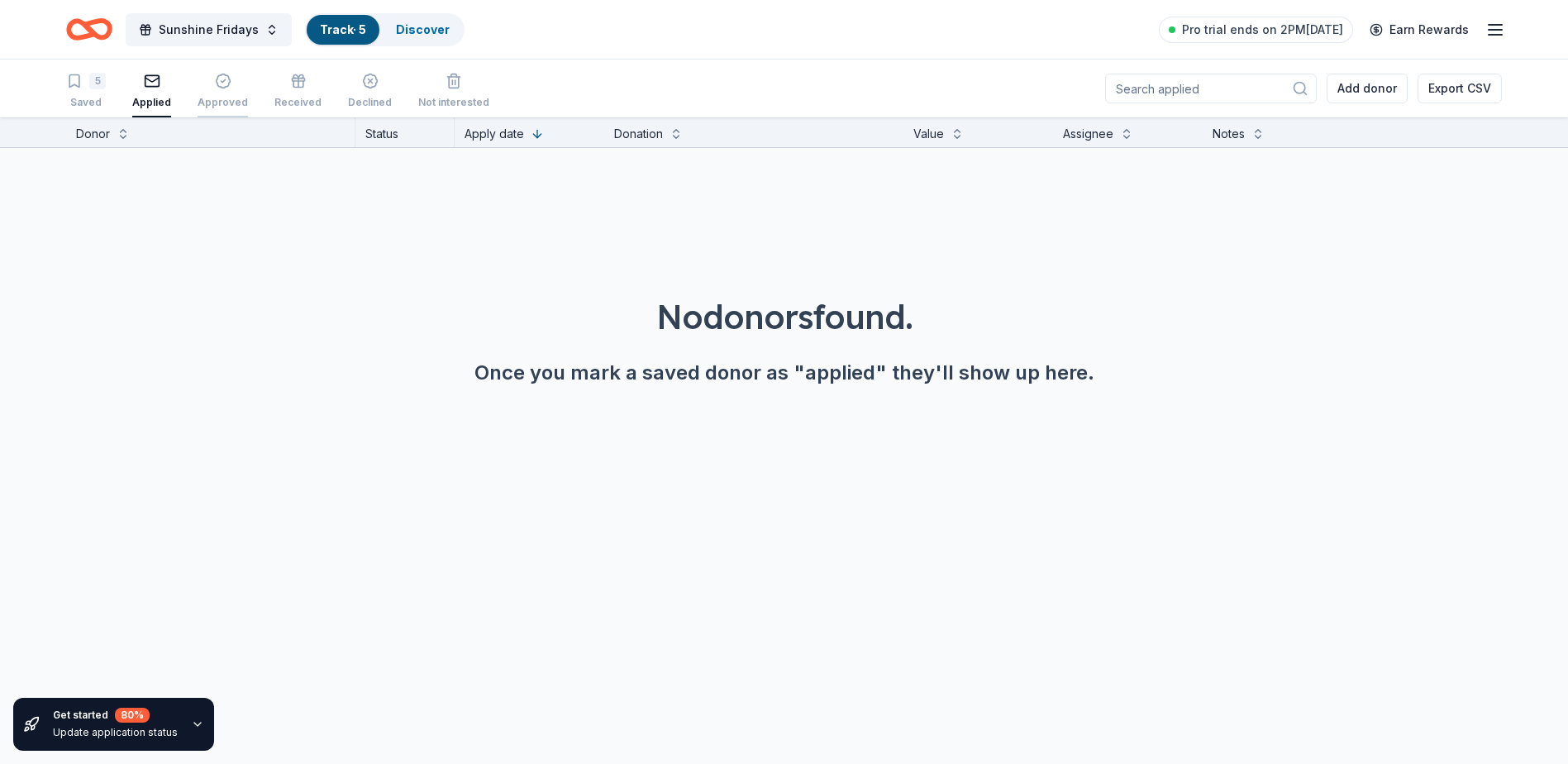
click at [225, 85] on icon "button" at bounding box center [223, 82] width 14 height 14
click at [144, 85] on icon "button" at bounding box center [151, 81] width 16 height 16
click at [295, 86] on icon "button" at bounding box center [298, 84] width 10 height 7
click at [363, 91] on div "Declined" at bounding box center [369, 91] width 44 height 36
click at [446, 93] on div "Not interested" at bounding box center [454, 91] width 71 height 36
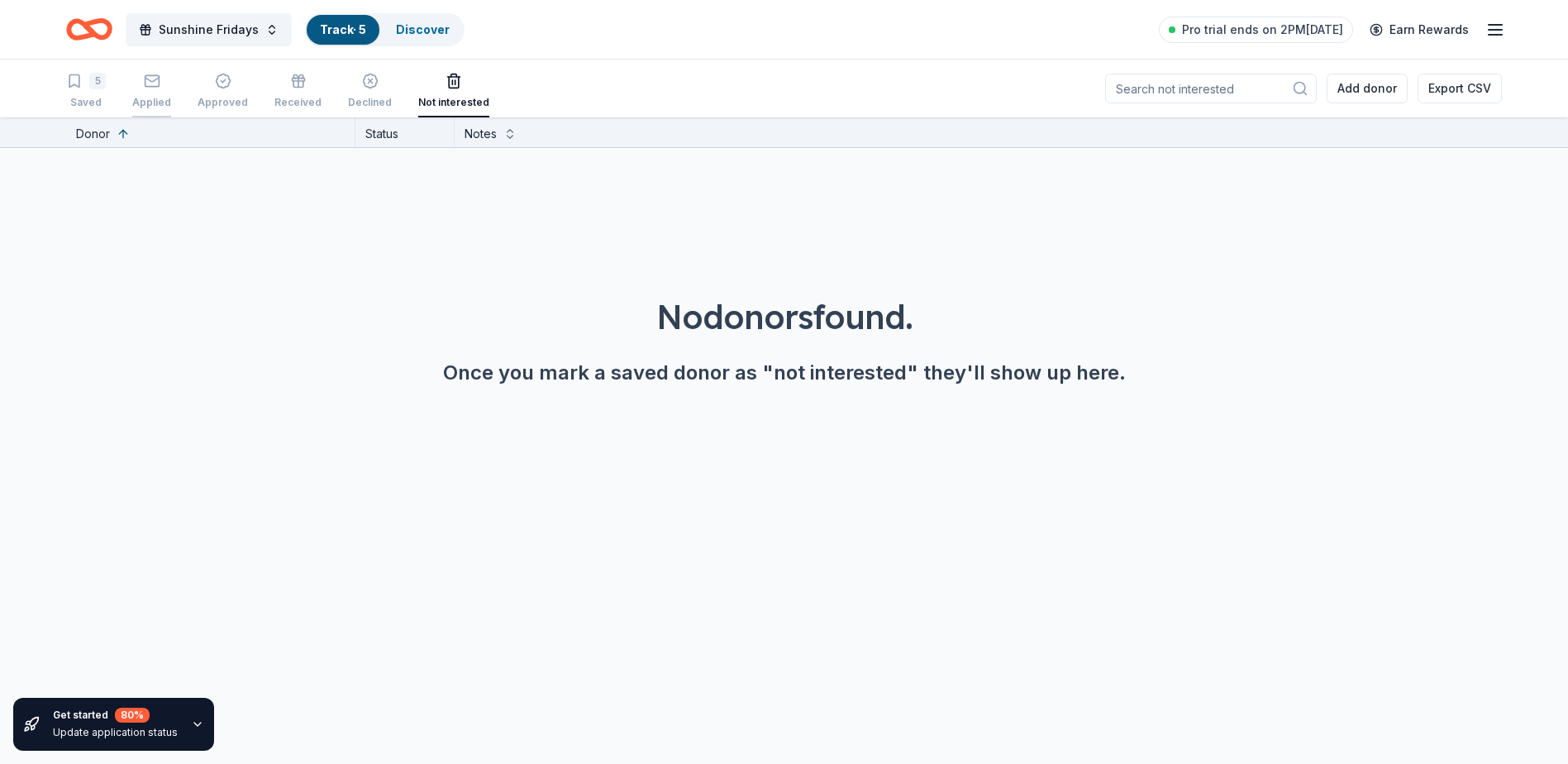
click at [146, 86] on rect "button" at bounding box center [151, 81] width 14 height 11
click at [225, 28] on span "Sunshine Fridays" at bounding box center [209, 29] width 100 height 20
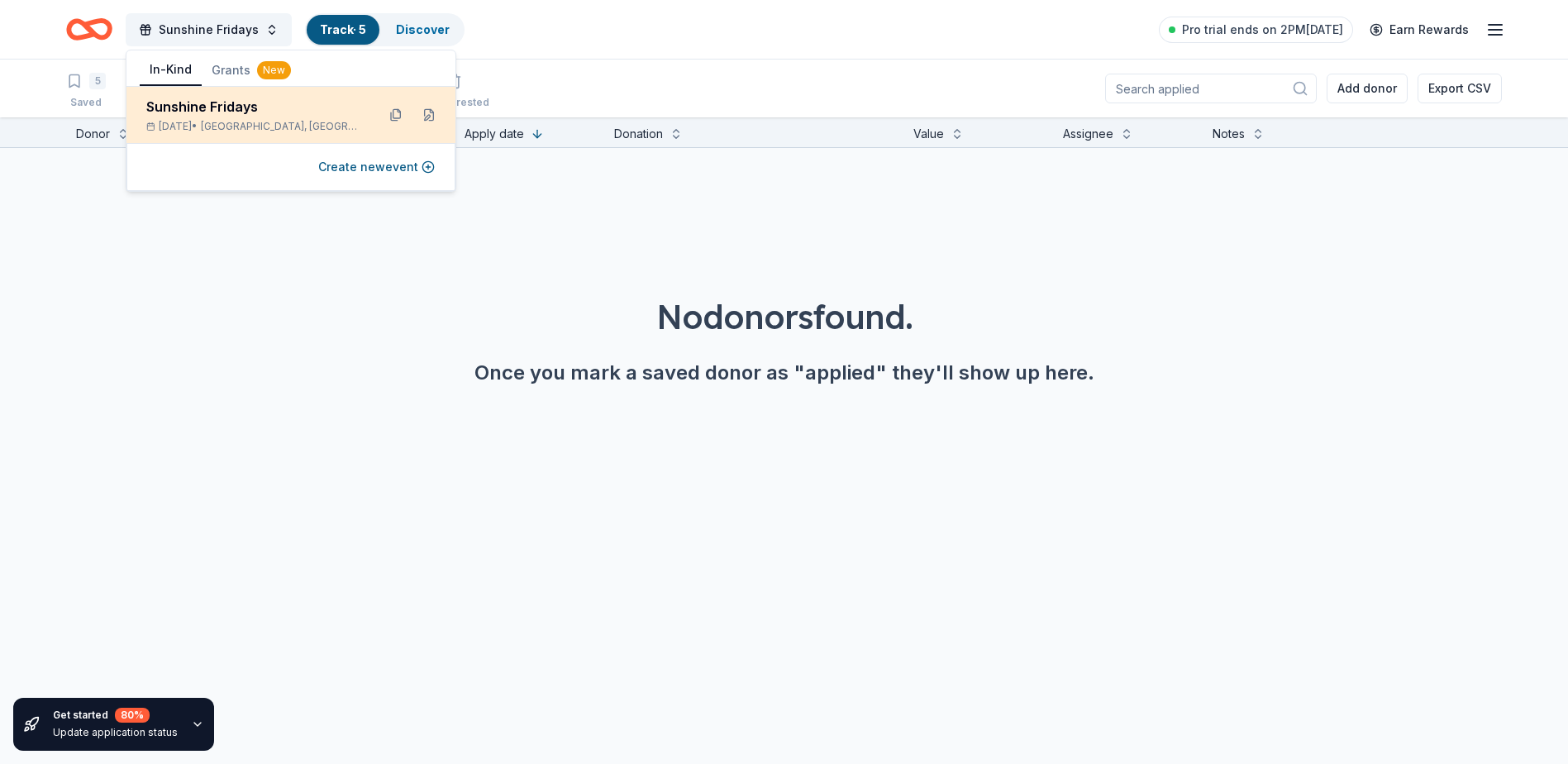
click at [225, 116] on div "Sunshine Fridays" at bounding box center [254, 107] width 217 height 20
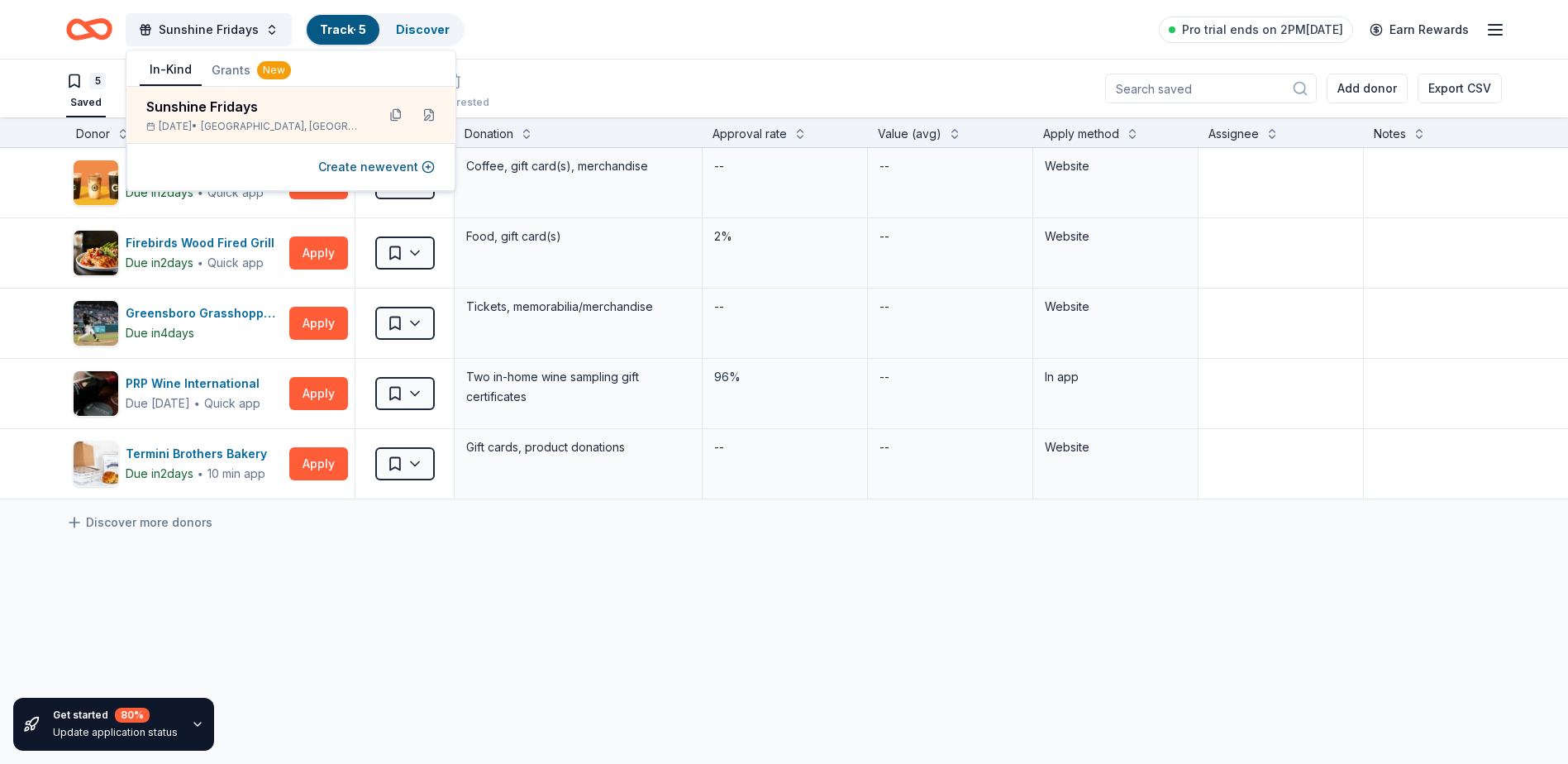
click at [253, 553] on div "Clutch Coffee Bar Due in 2 days ∙ Quick app Apply Saved Coffee, gift card(s), m…" at bounding box center [839, 479] width 1678 height 662
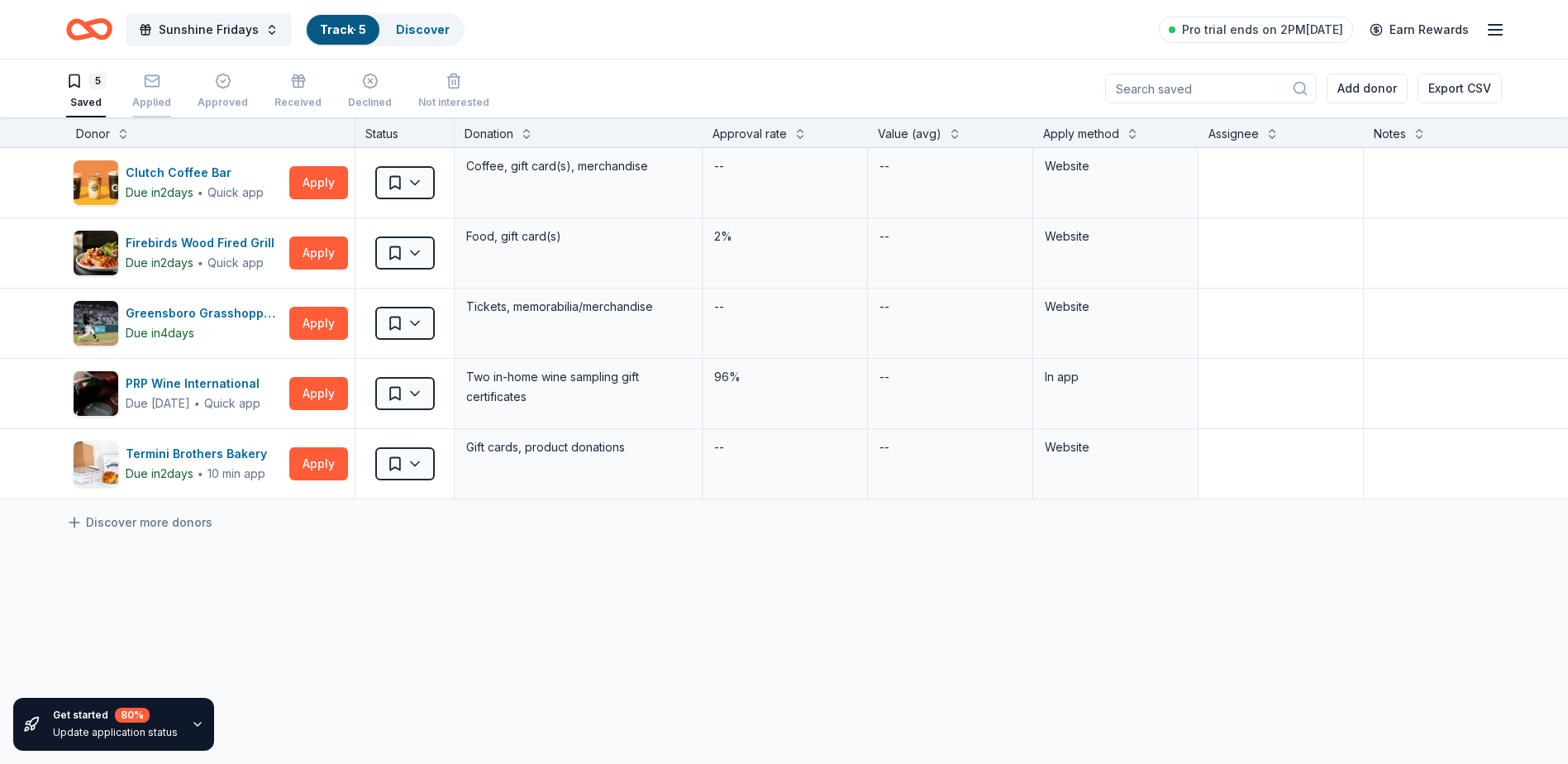
click at [159, 96] on div "Applied" at bounding box center [151, 102] width 39 height 13
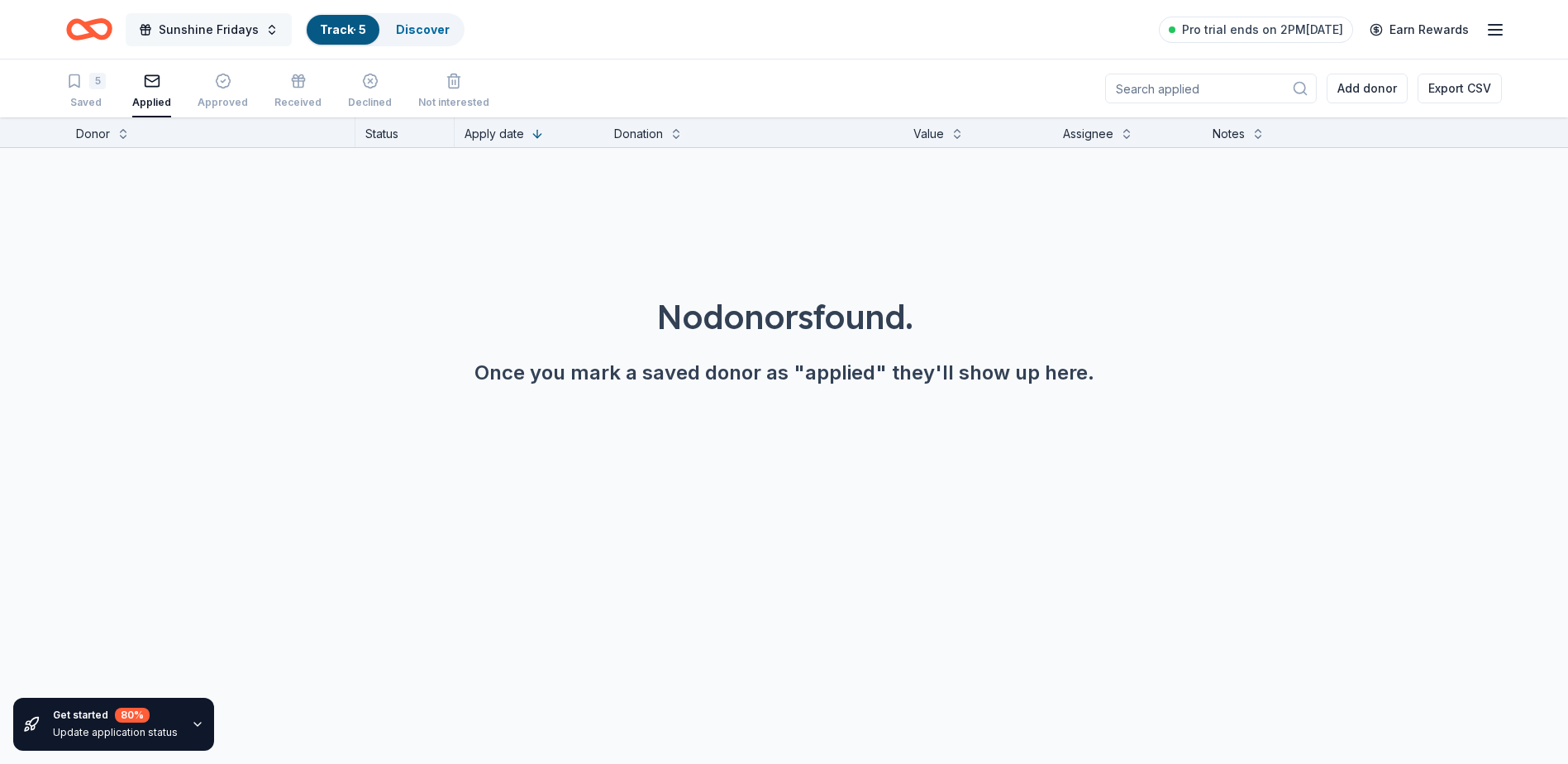
click at [216, 29] on span "Sunshine Fridays" at bounding box center [209, 29] width 100 height 20
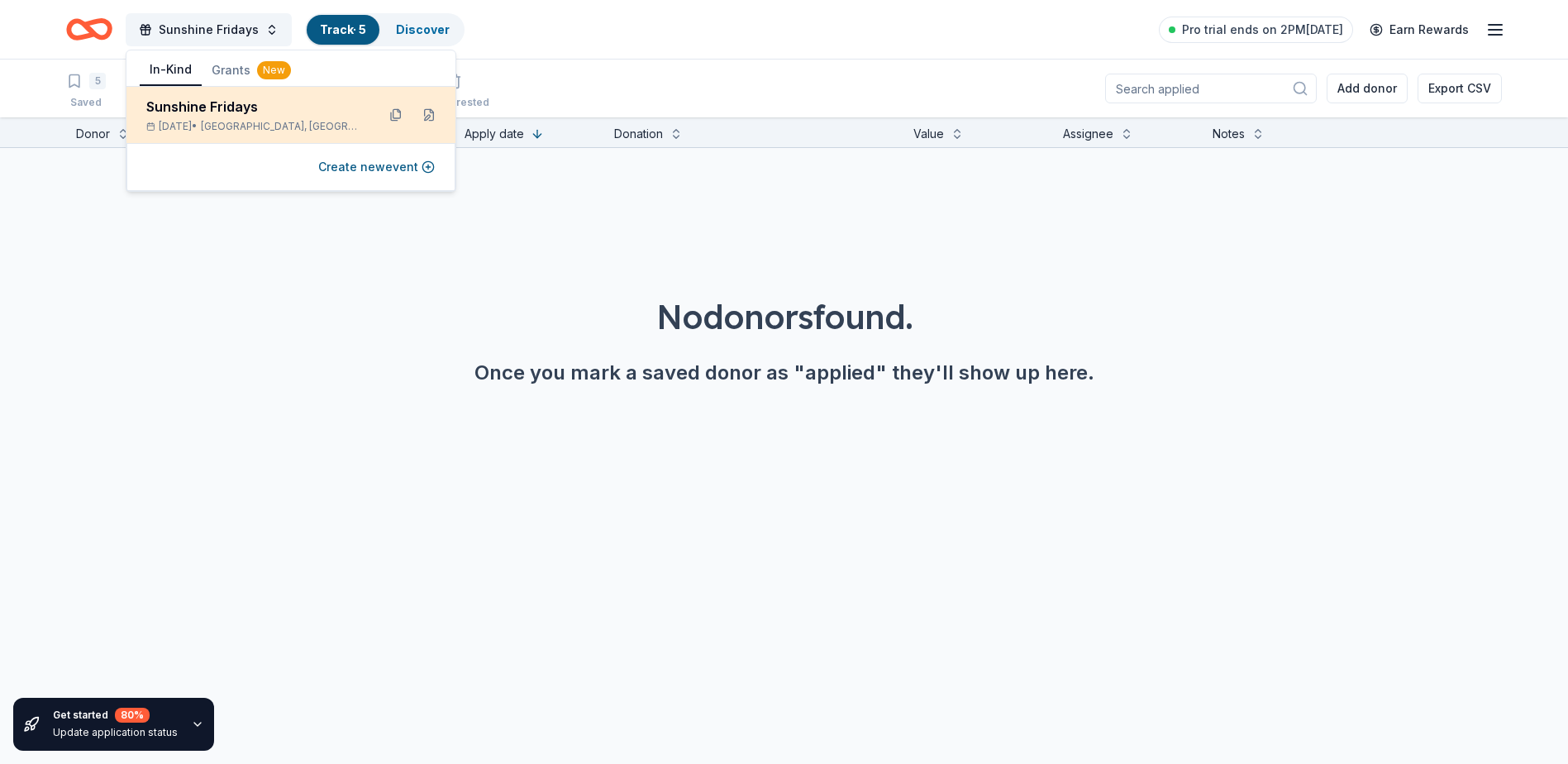
click at [238, 119] on div "Sunshine Fridays Sep 26, 2025 • Kernersville, NC" at bounding box center [254, 115] width 217 height 36
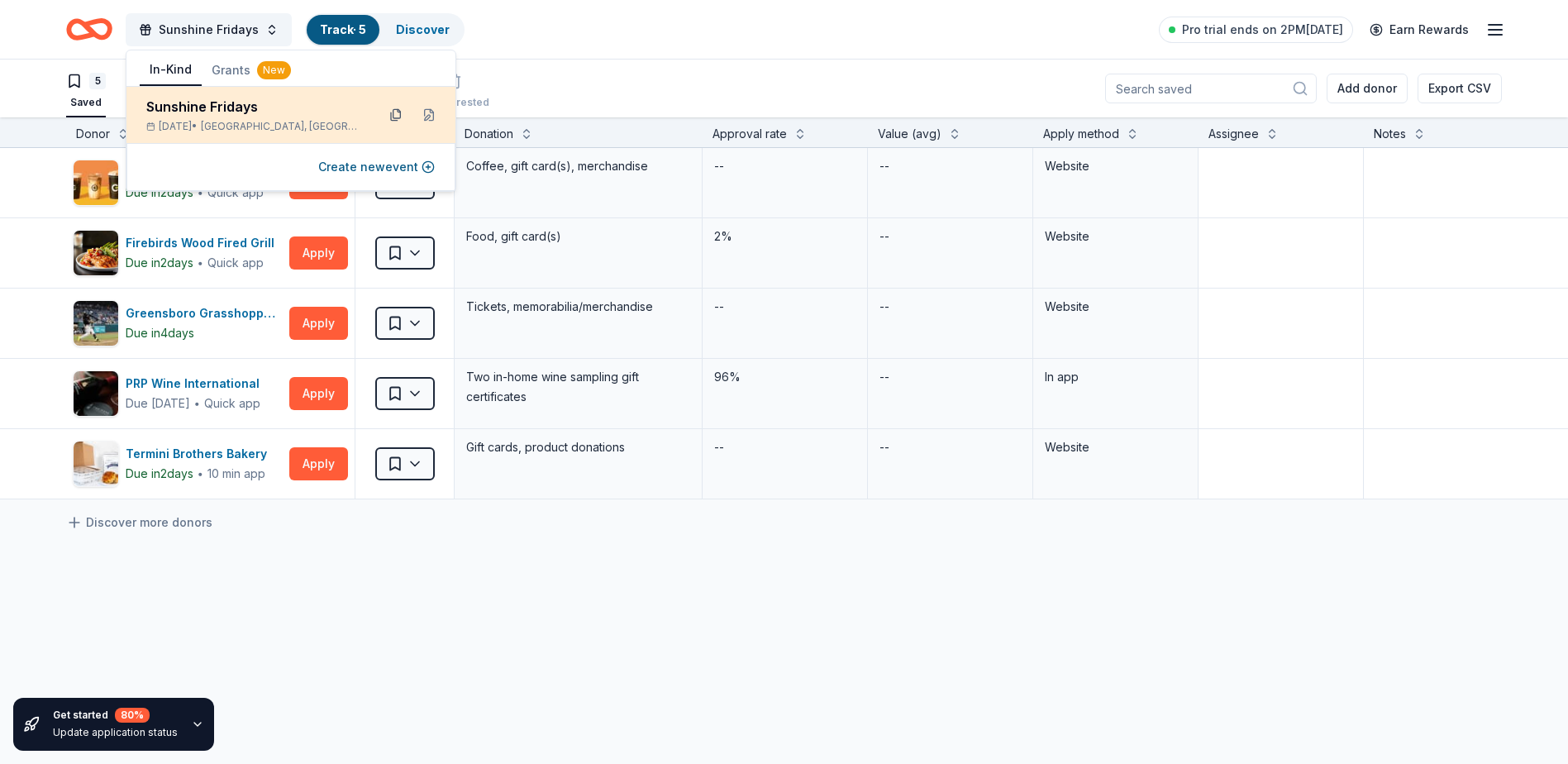
click at [395, 113] on button at bounding box center [395, 114] width 27 height 27
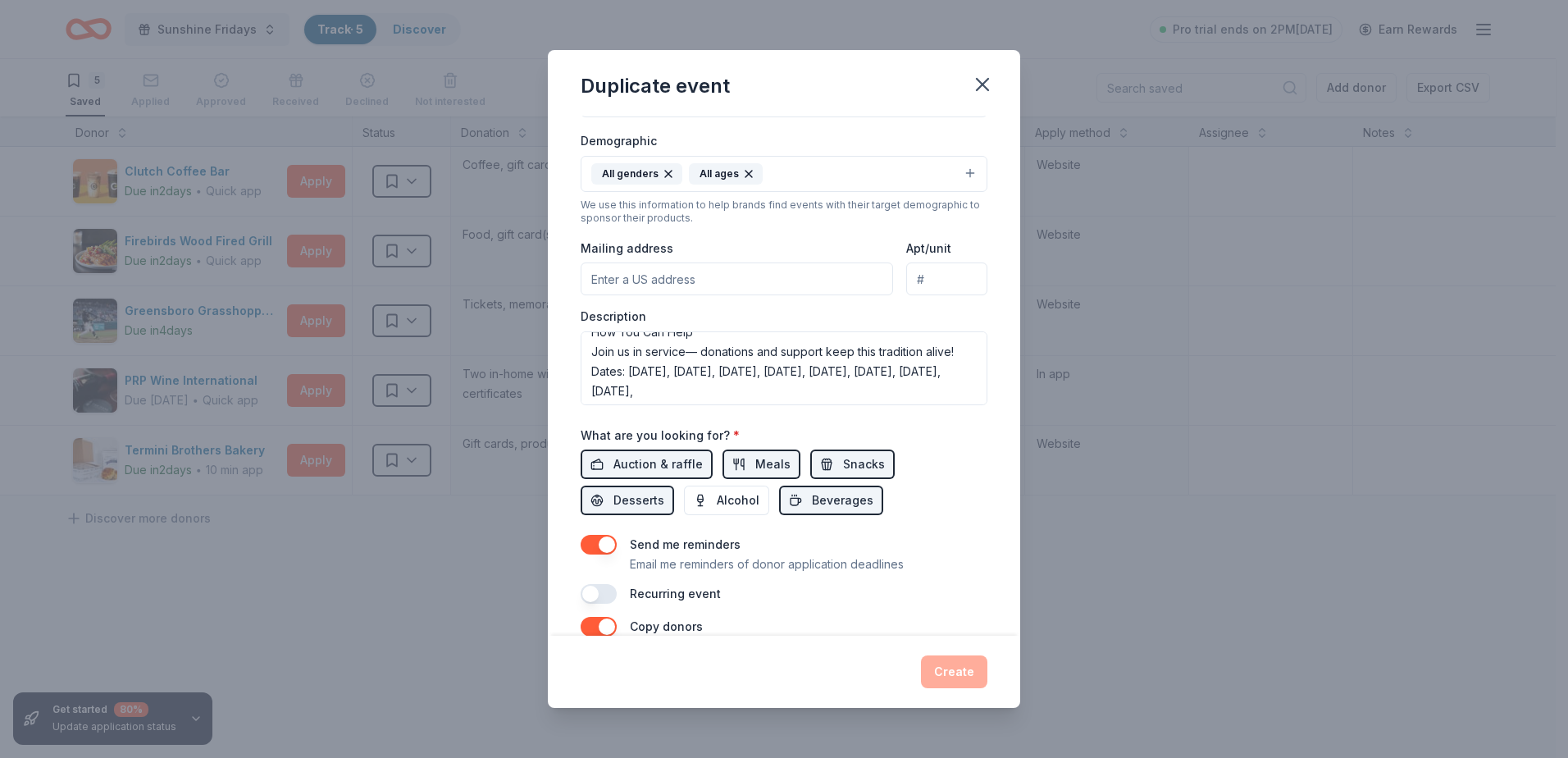
scroll to position [272, 0]
click at [605, 603] on button "button" at bounding box center [599, 593] width 36 height 20
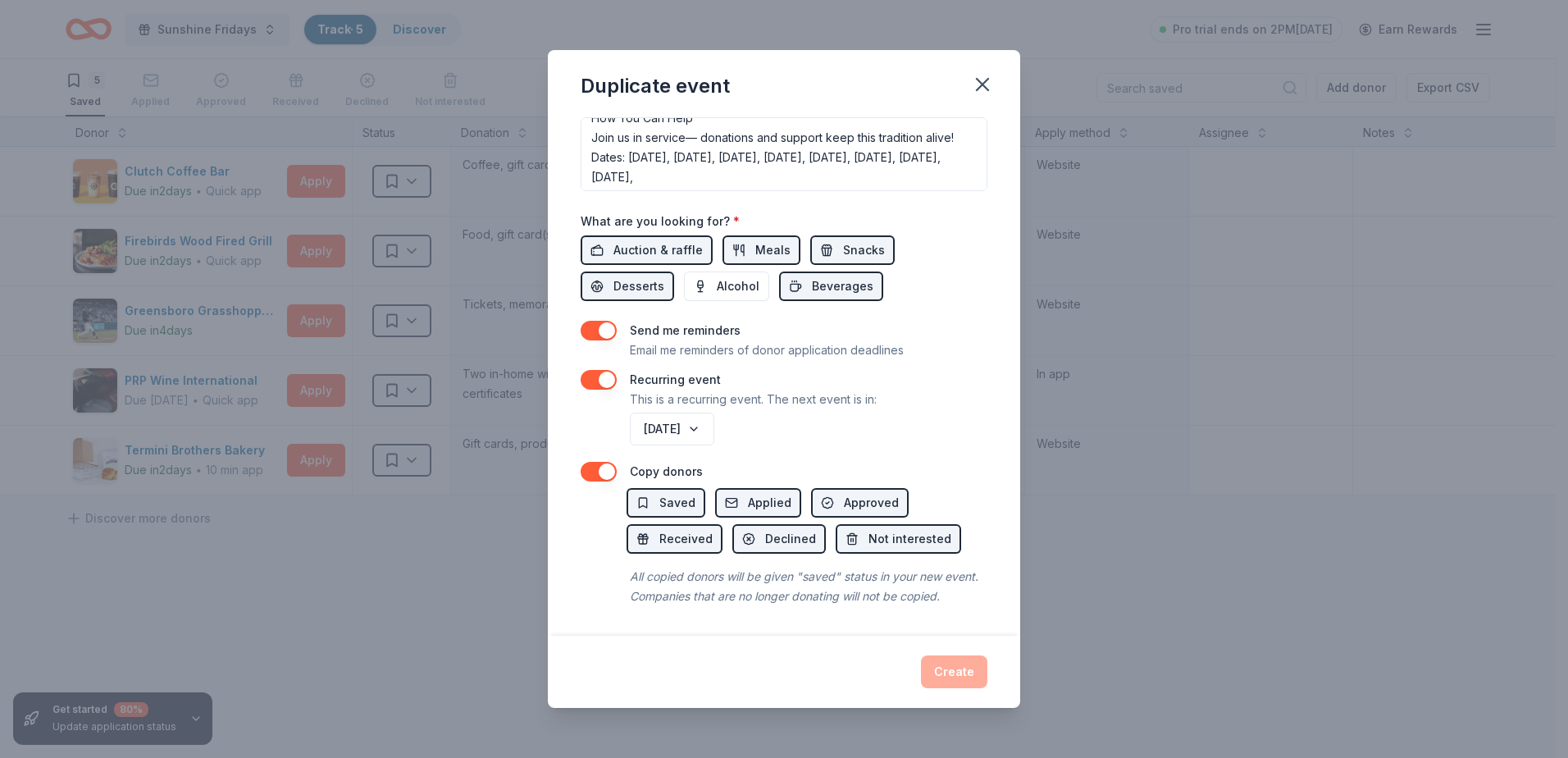
scroll to position [0, 0]
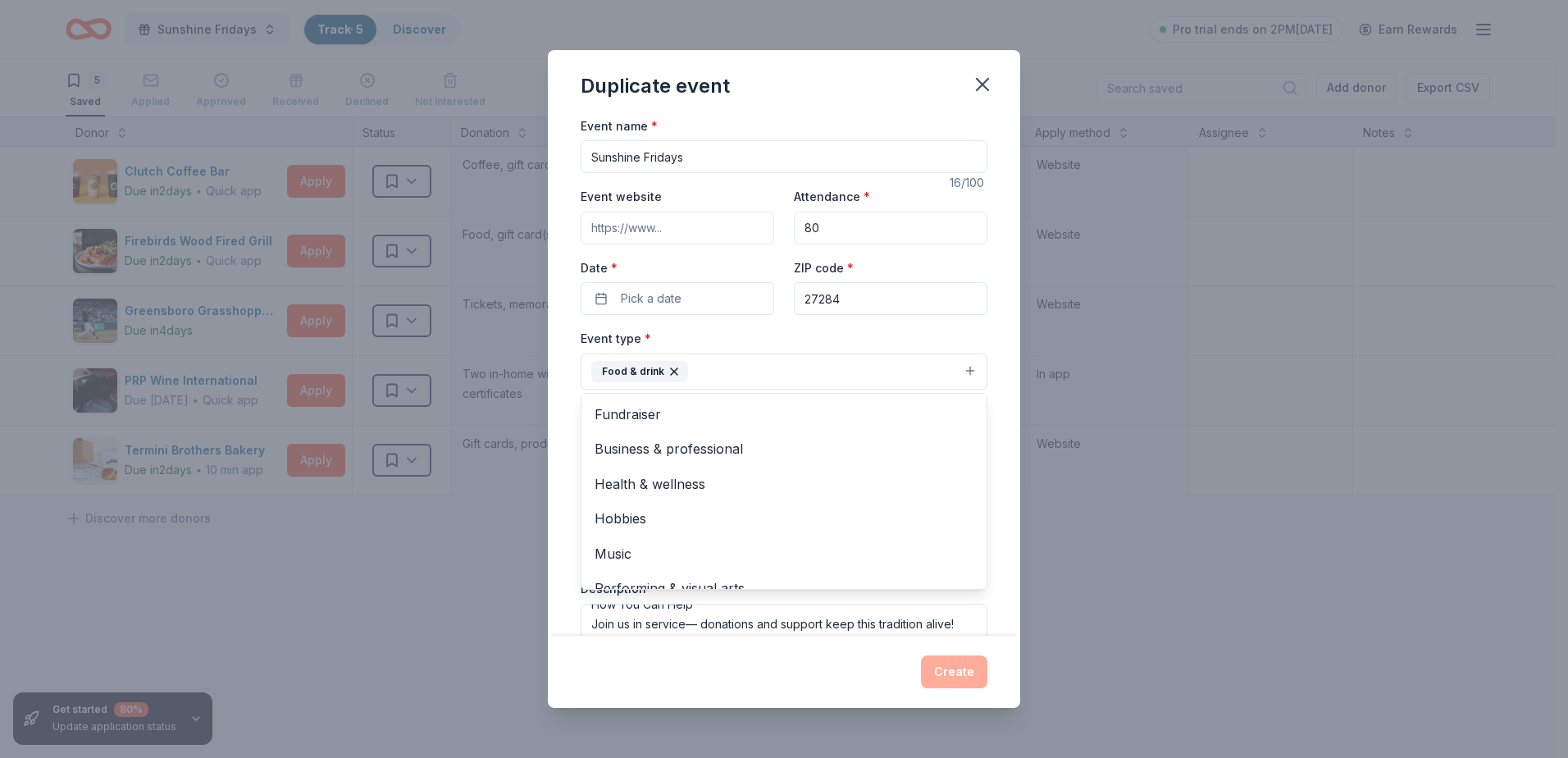
click at [757, 372] on button "Food & drink" at bounding box center [784, 372] width 407 height 36
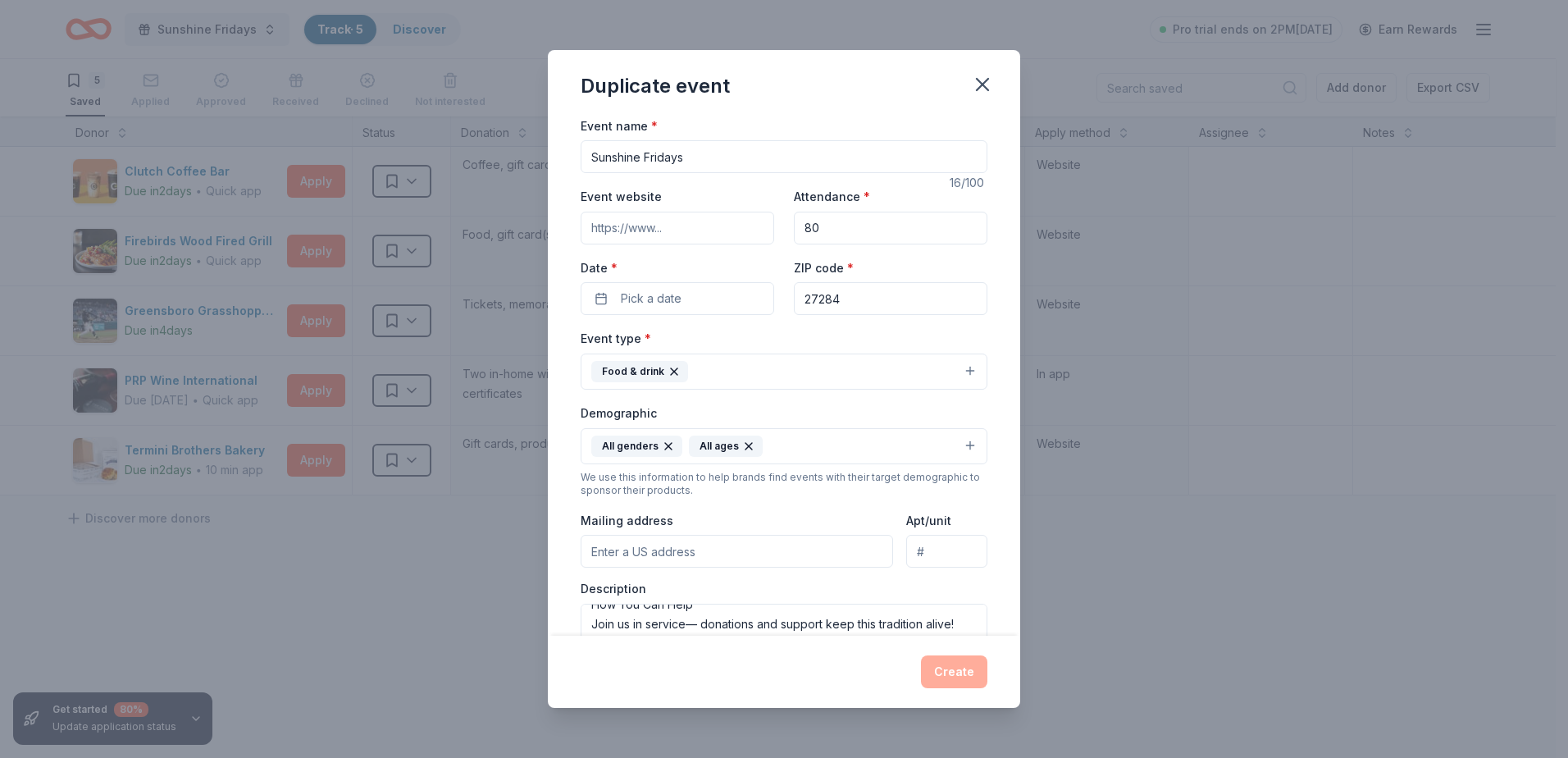
click at [824, 379] on button "Food & drink" at bounding box center [784, 372] width 407 height 36
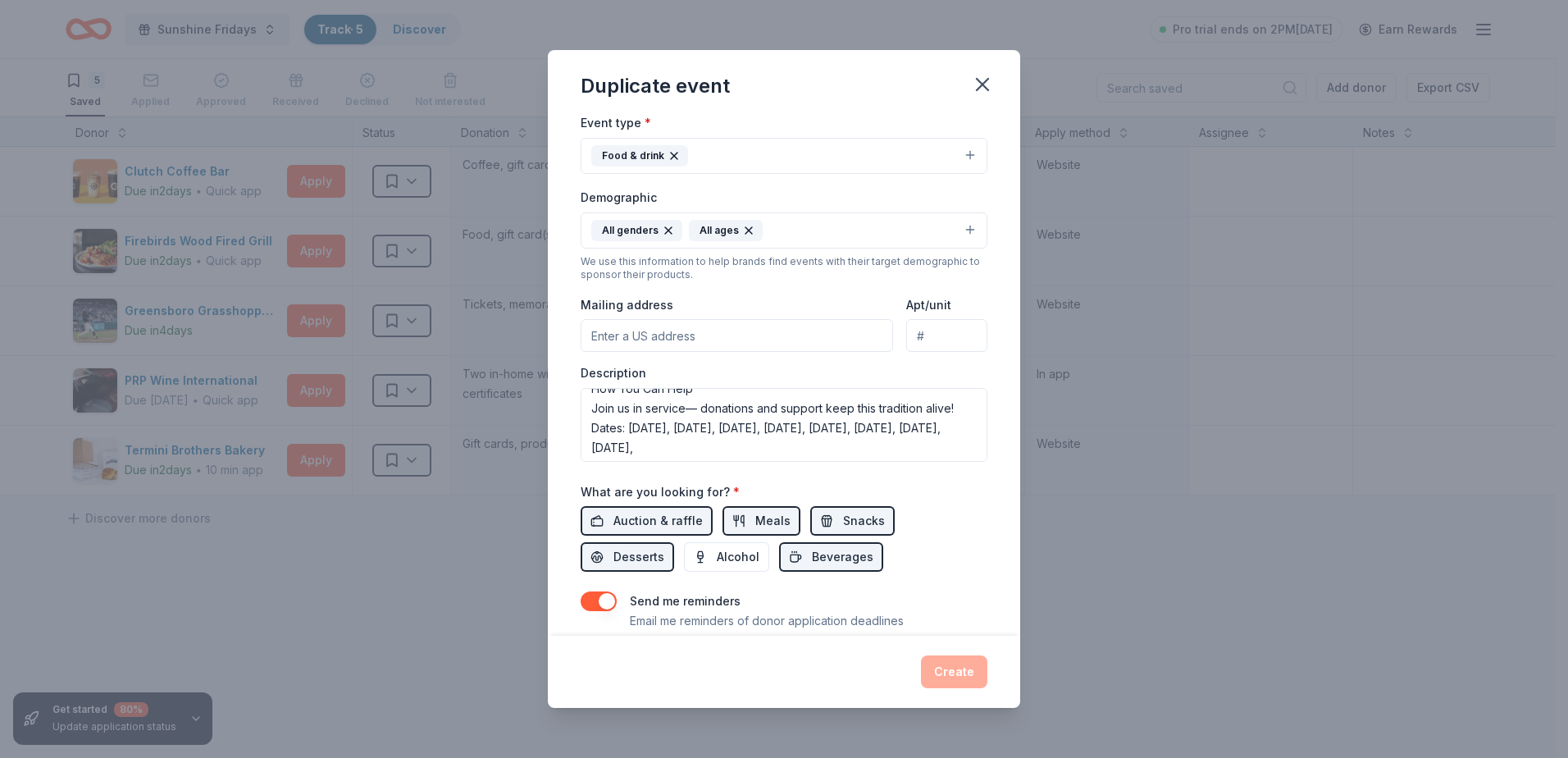
scroll to position [217, 0]
click at [791, 337] on input "Mailing address" at bounding box center [737, 334] width 312 height 32
type input "4700 Old Hollow Rd"
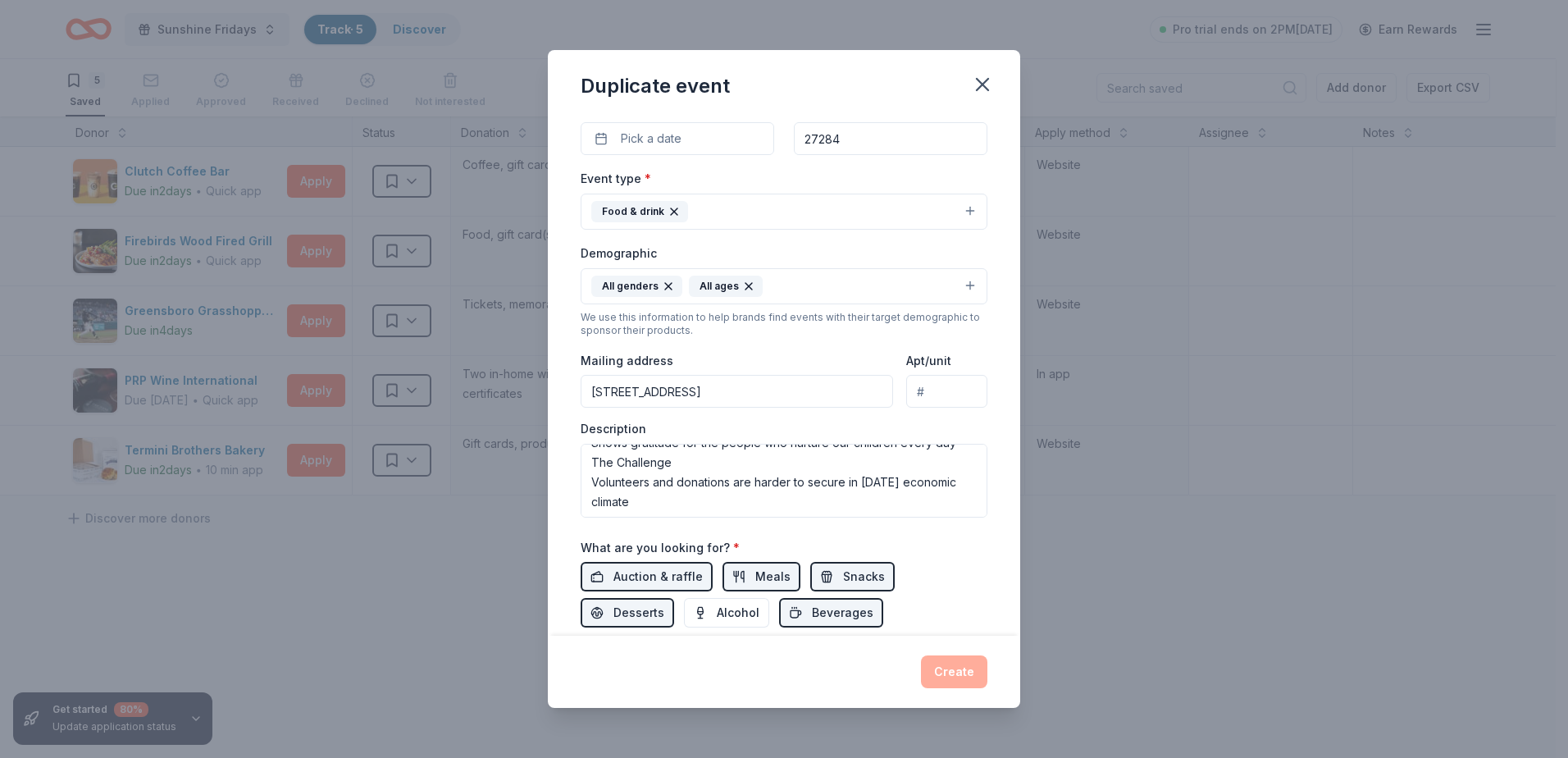
scroll to position [0, 0]
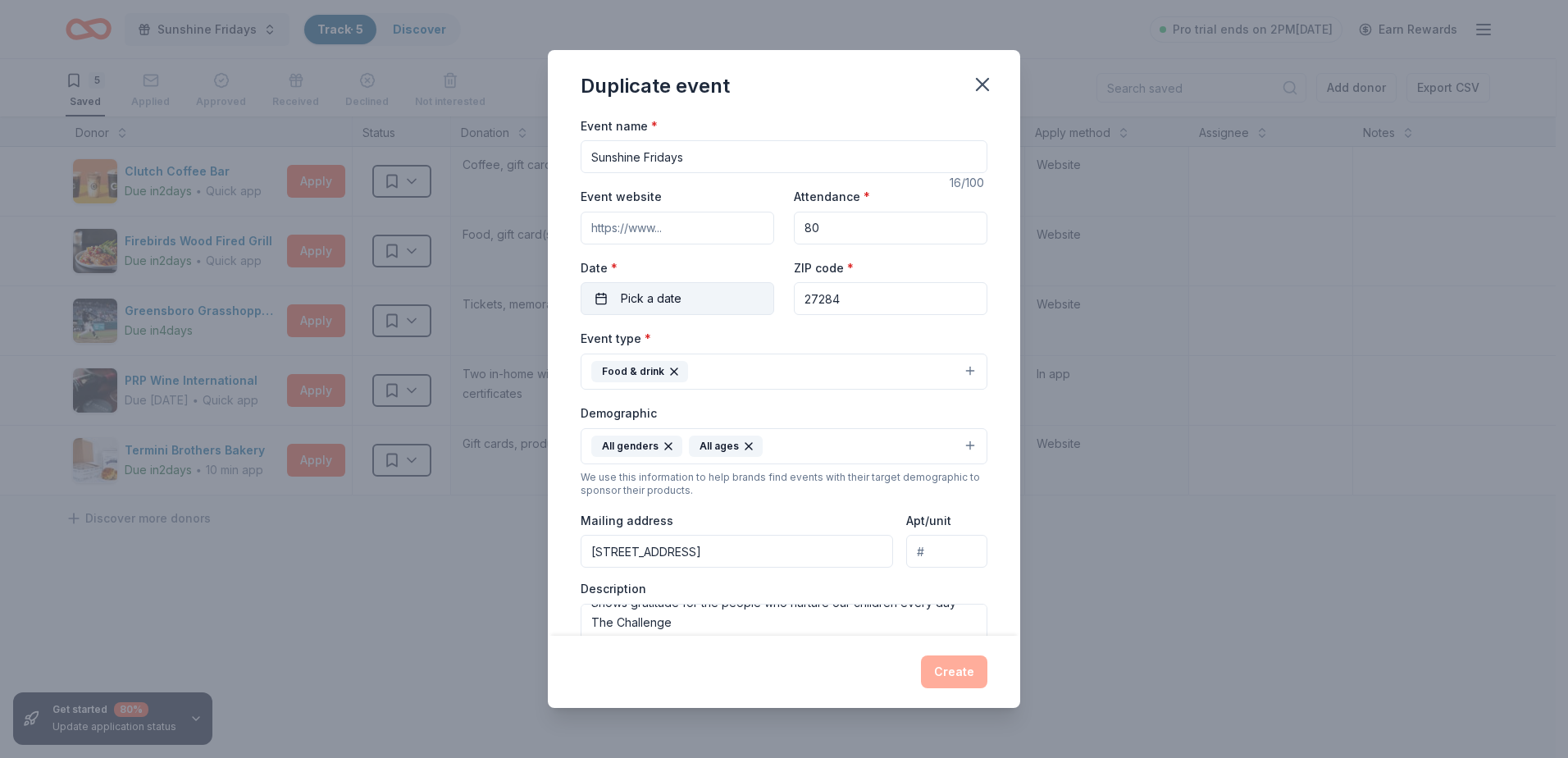
drag, startPoint x: 695, startPoint y: 292, endPoint x: 668, endPoint y: 299, distance: 27.9
click at [668, 299] on span "Pick a date" at bounding box center [651, 298] width 61 height 20
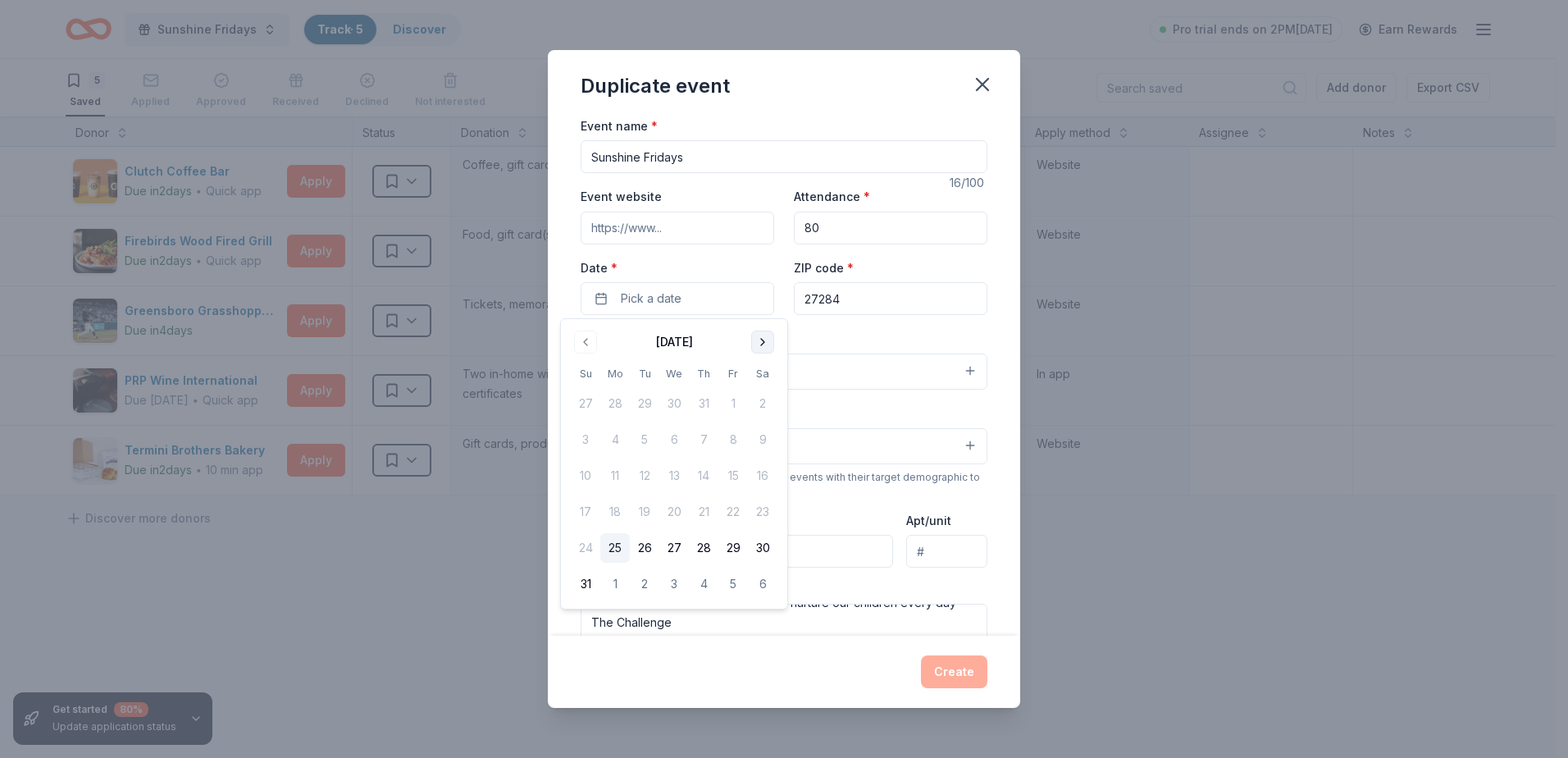
click at [764, 344] on button "Go to next month" at bounding box center [762, 342] width 23 height 23
click at [733, 517] on button "26" at bounding box center [733, 512] width 30 height 30
click at [1001, 419] on div "Event name * Sunshine Fridays 16 /100 Event website Attendance * 80 Date * 09/2…" at bounding box center [784, 376] width 472 height 521
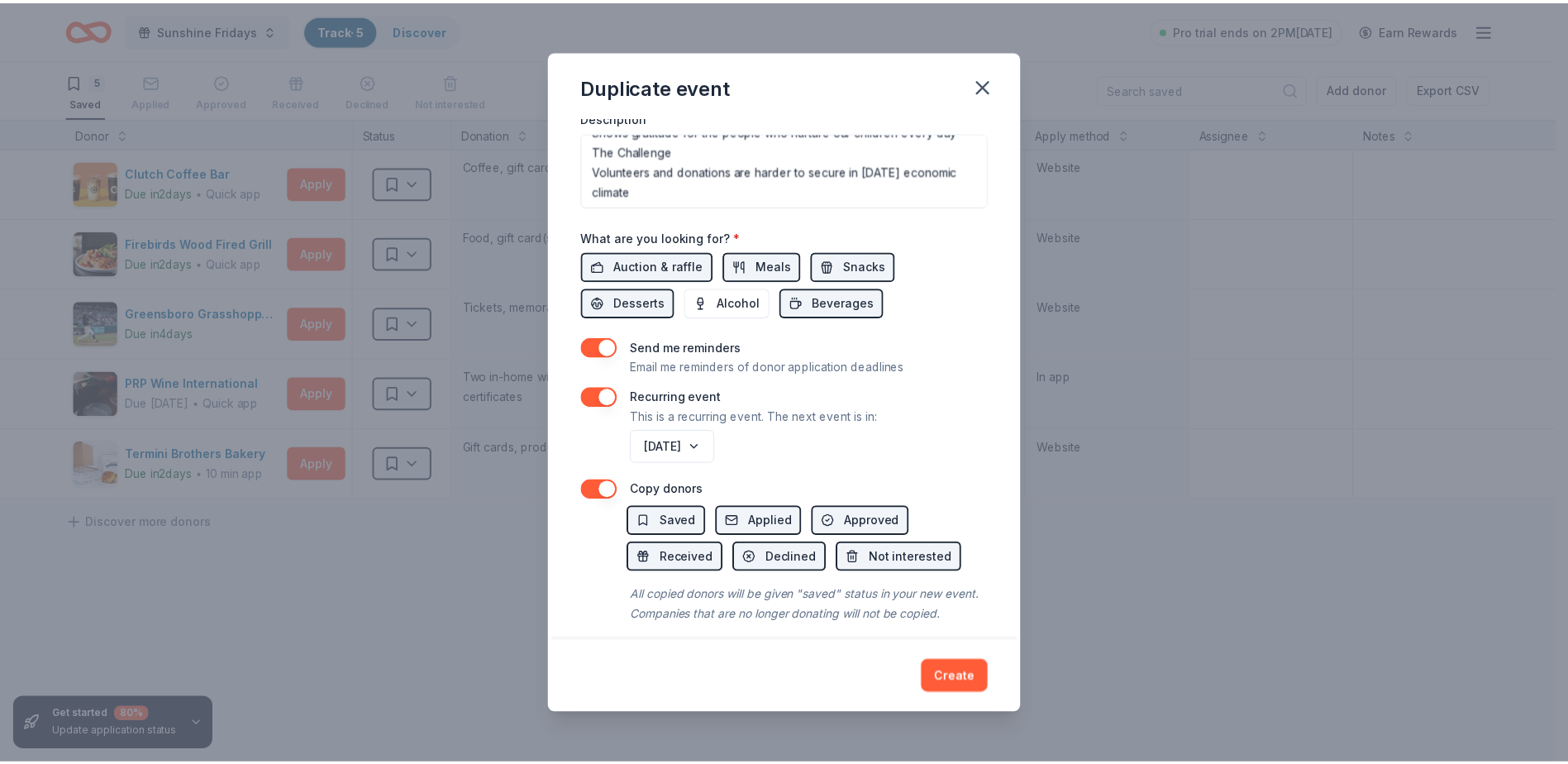
scroll to position [510, 0]
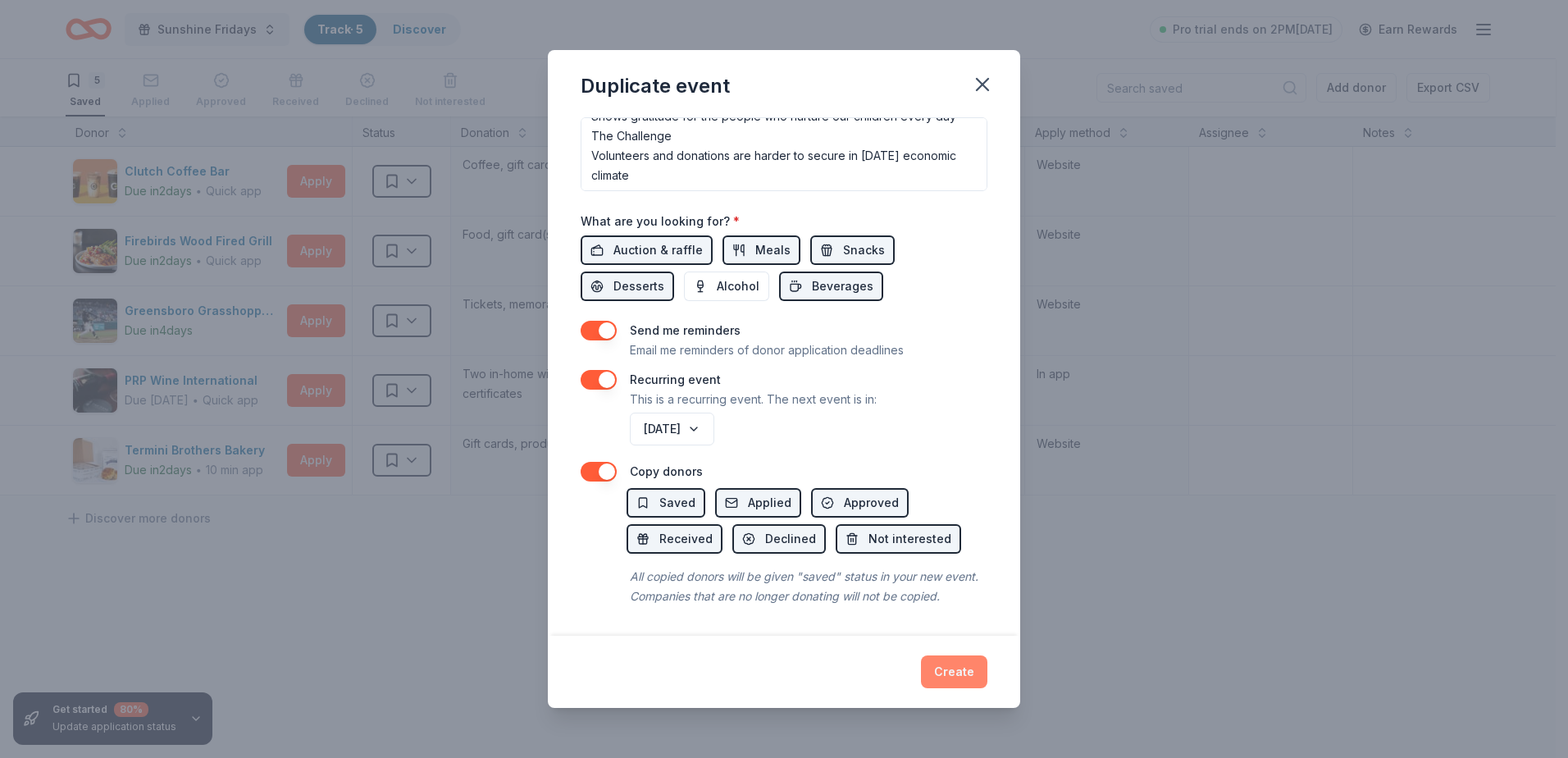
click at [940, 671] on button "Create" at bounding box center [954, 672] width 67 height 32
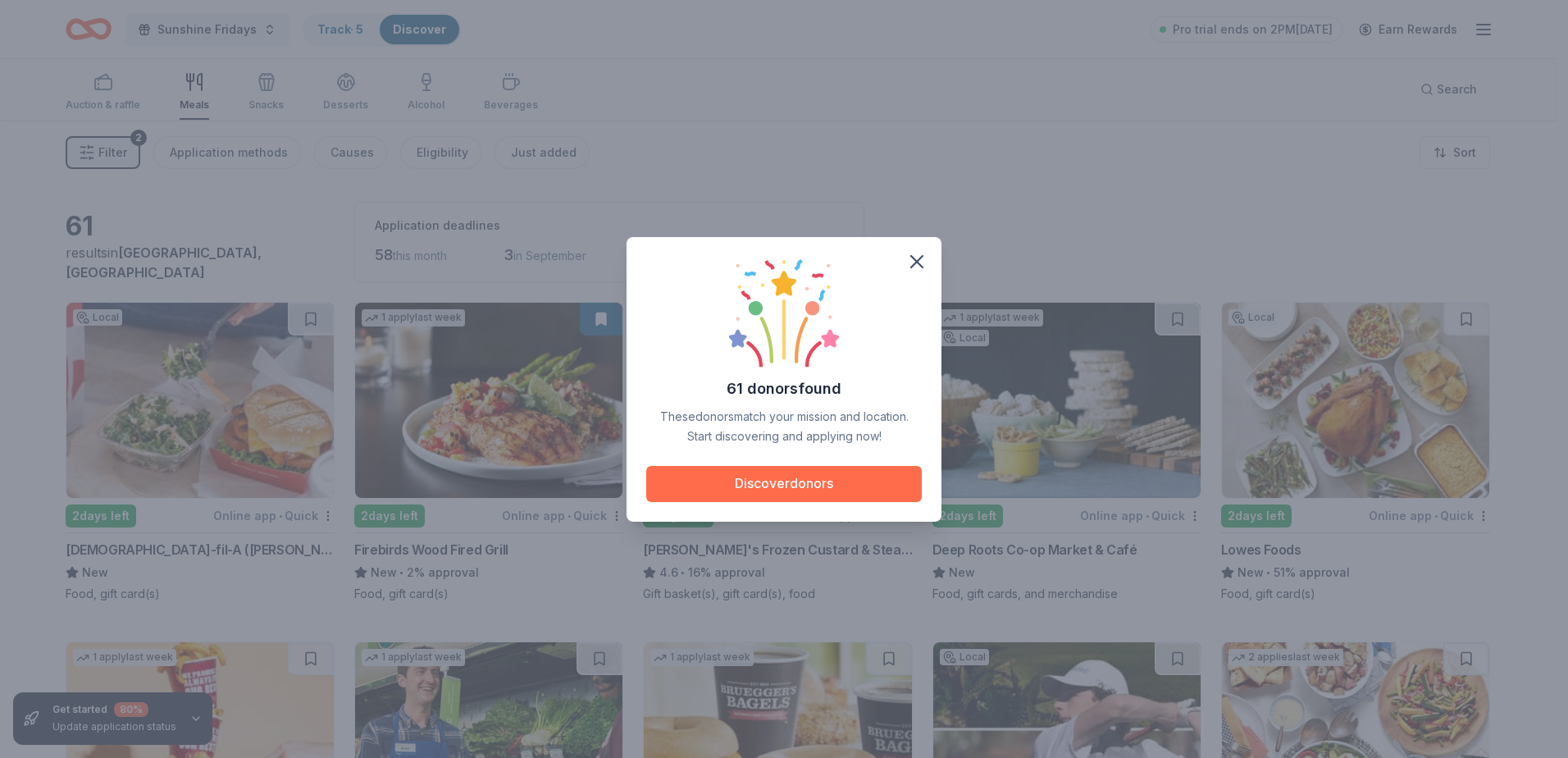
click at [782, 483] on button "Discover donors" at bounding box center [784, 483] width 275 height 36
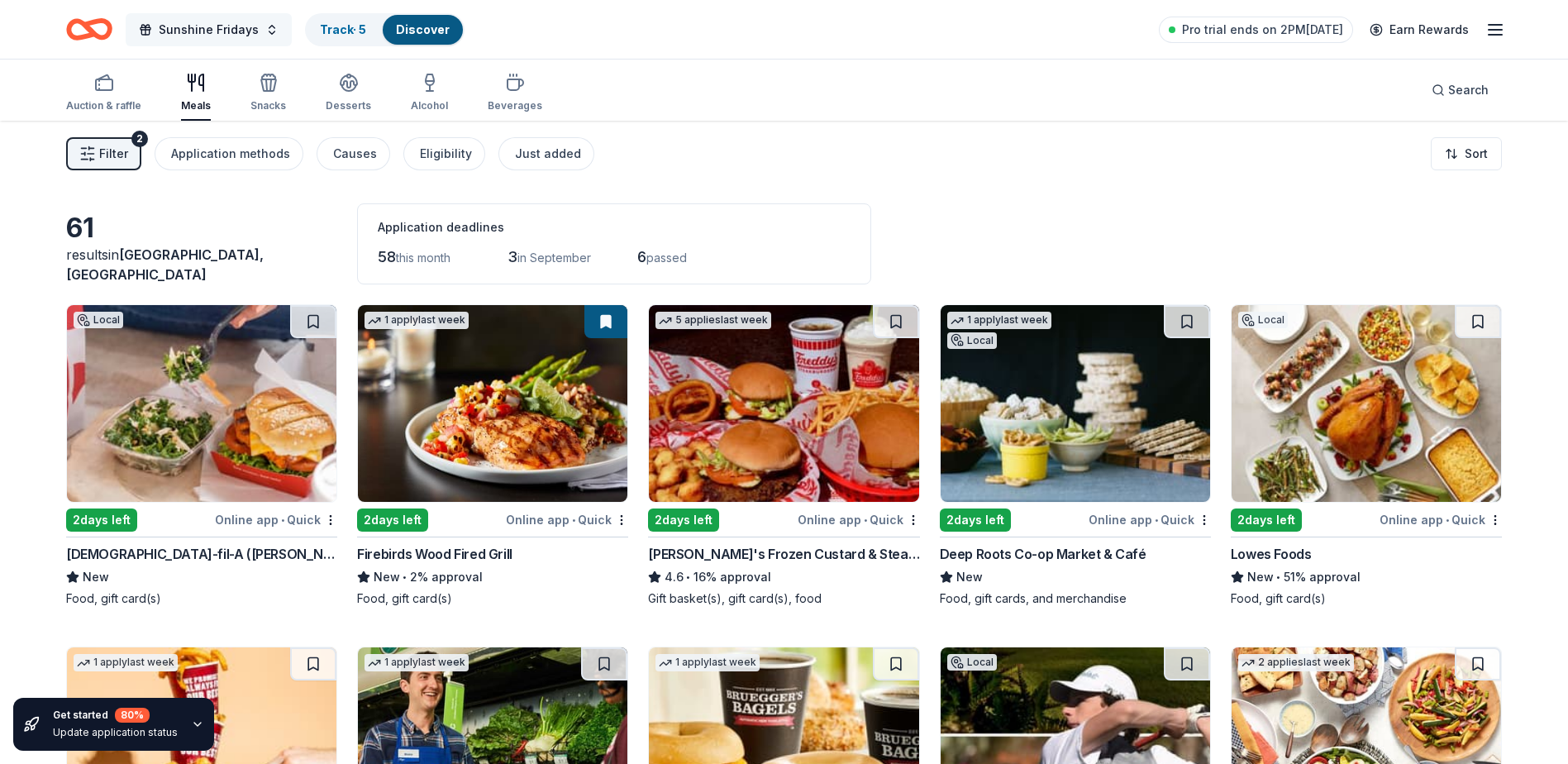
click at [245, 27] on span "Sunshine Fridays" at bounding box center [209, 29] width 100 height 20
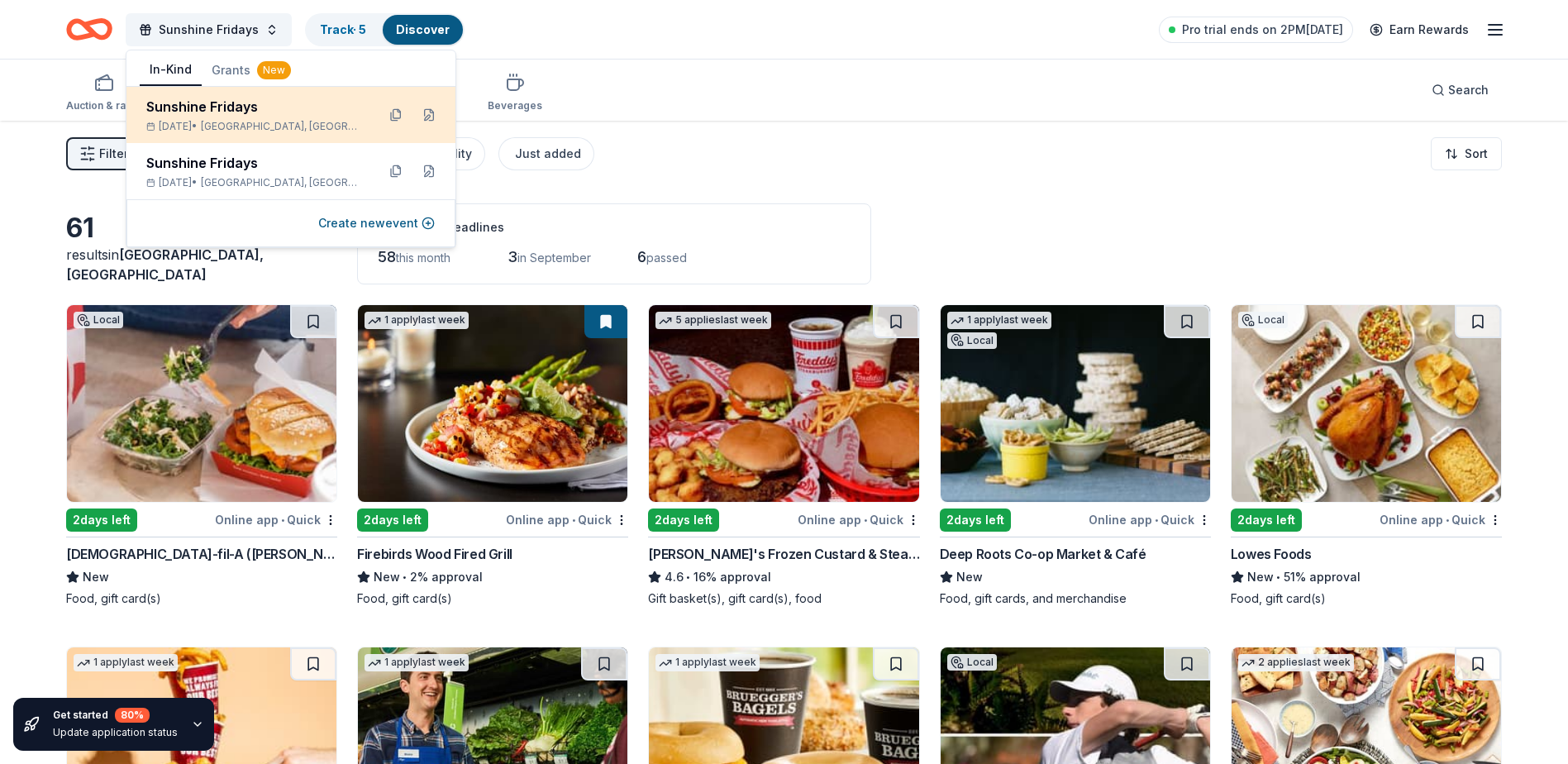
click at [245, 117] on div "Sunshine Fridays Sep 26, 2025 • Kernersville, NC" at bounding box center [254, 115] width 217 height 36
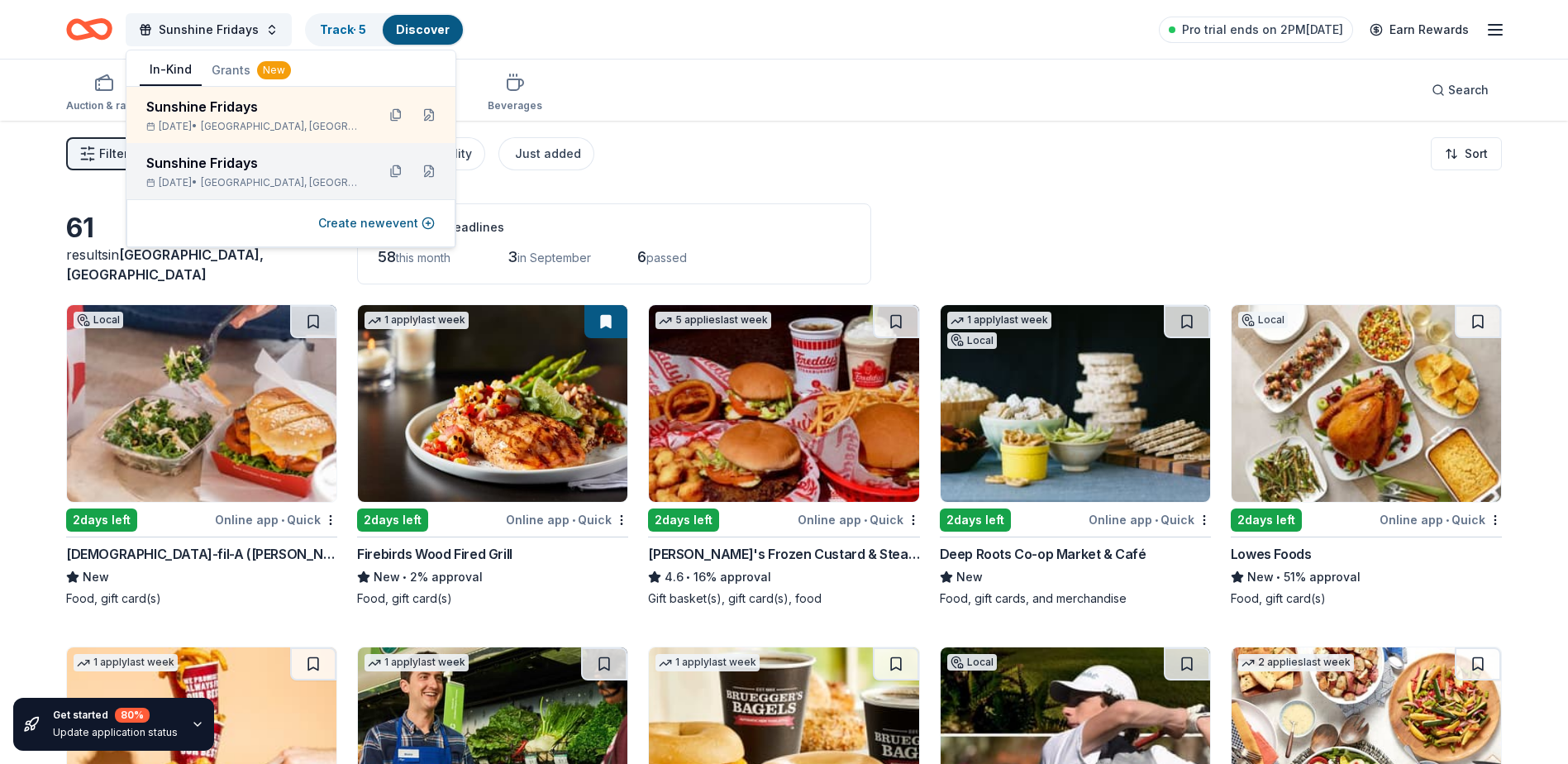
click at [241, 163] on div "Sunshine Fridays" at bounding box center [254, 162] width 217 height 20
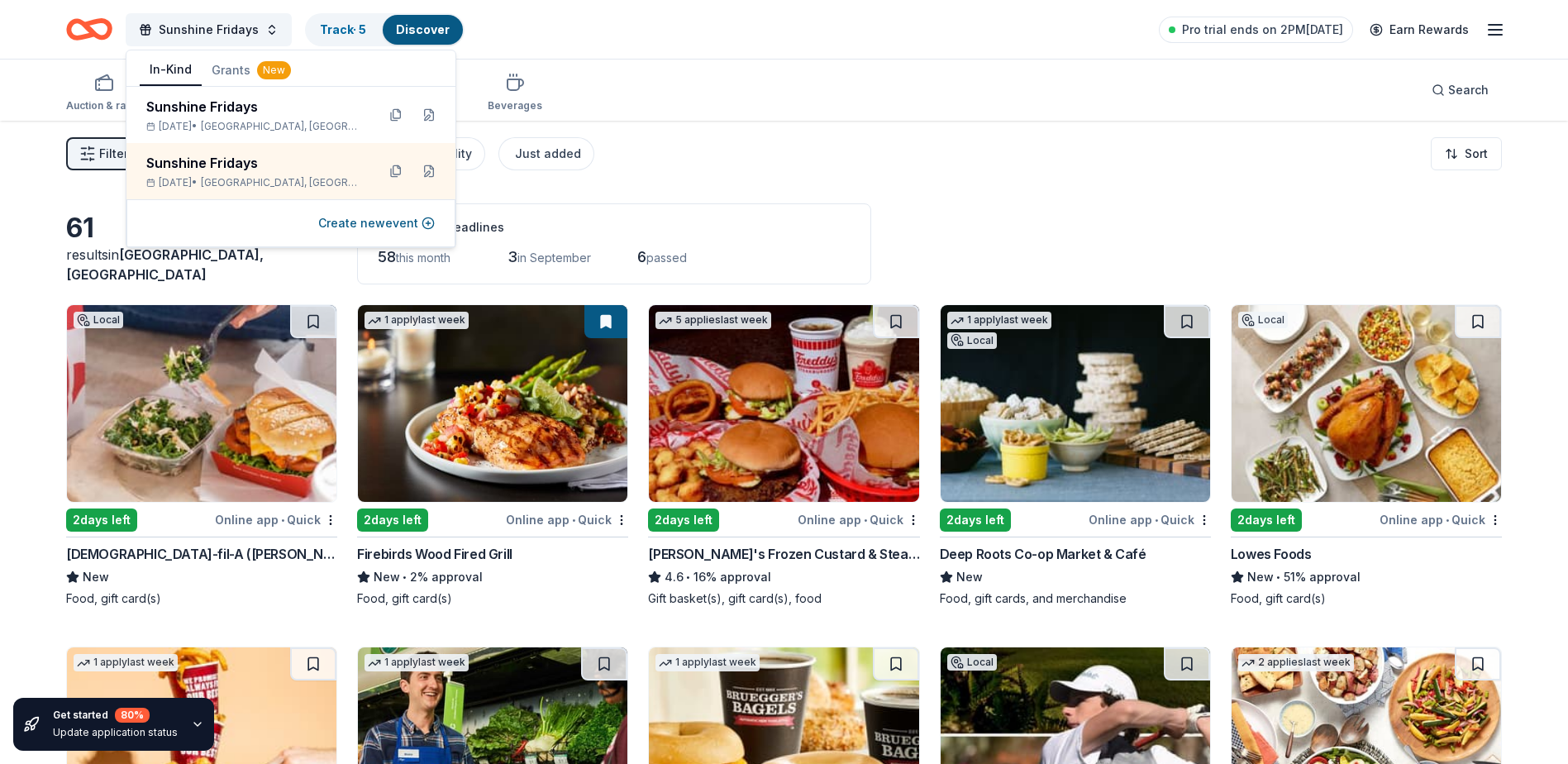
click at [1059, 181] on div "Filter 2 Application methods Causes Eligibility Just added Sort" at bounding box center [784, 153] width 1568 height 66
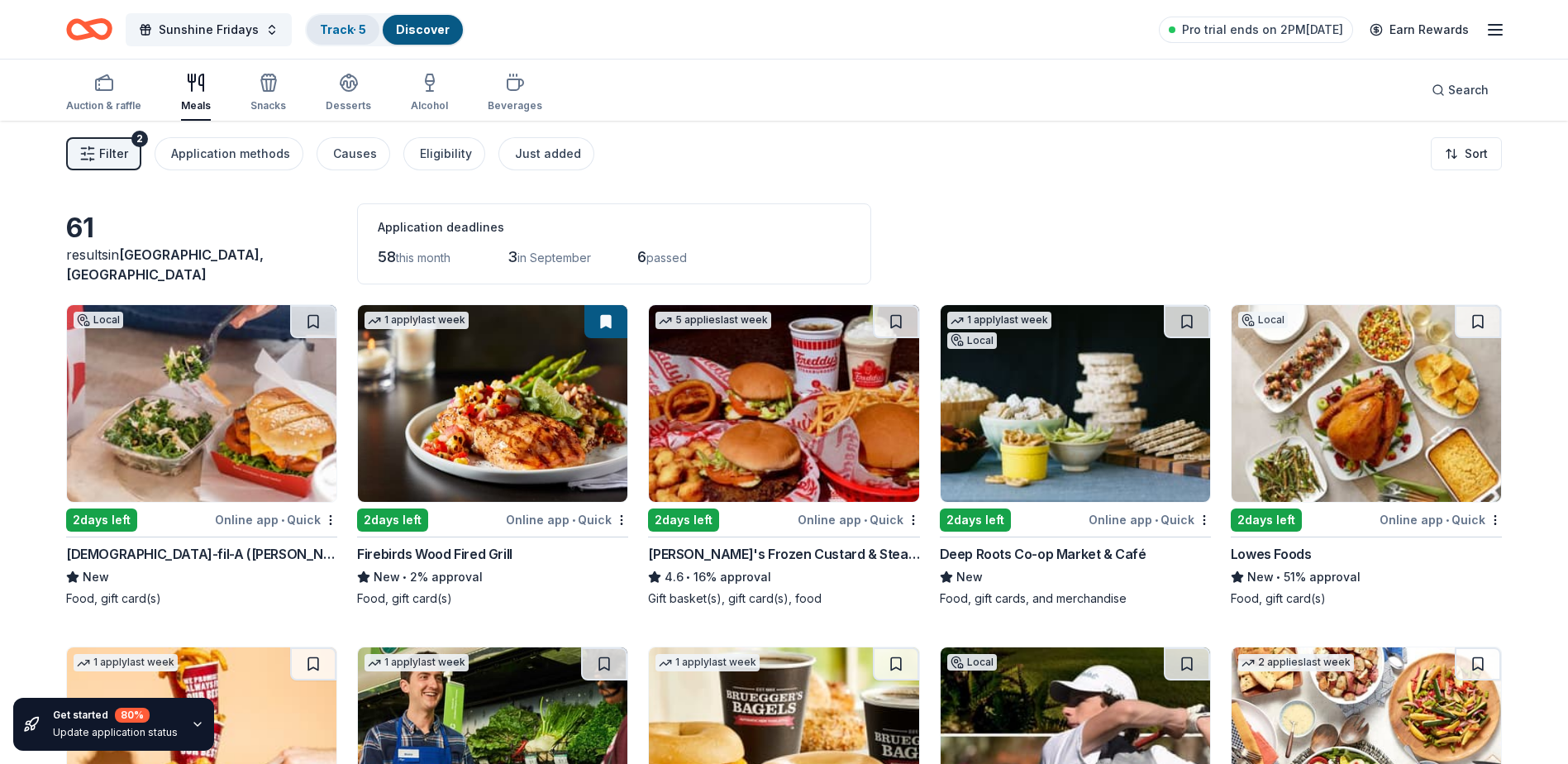
click at [357, 34] on link "Track · 5" at bounding box center [343, 29] width 46 height 14
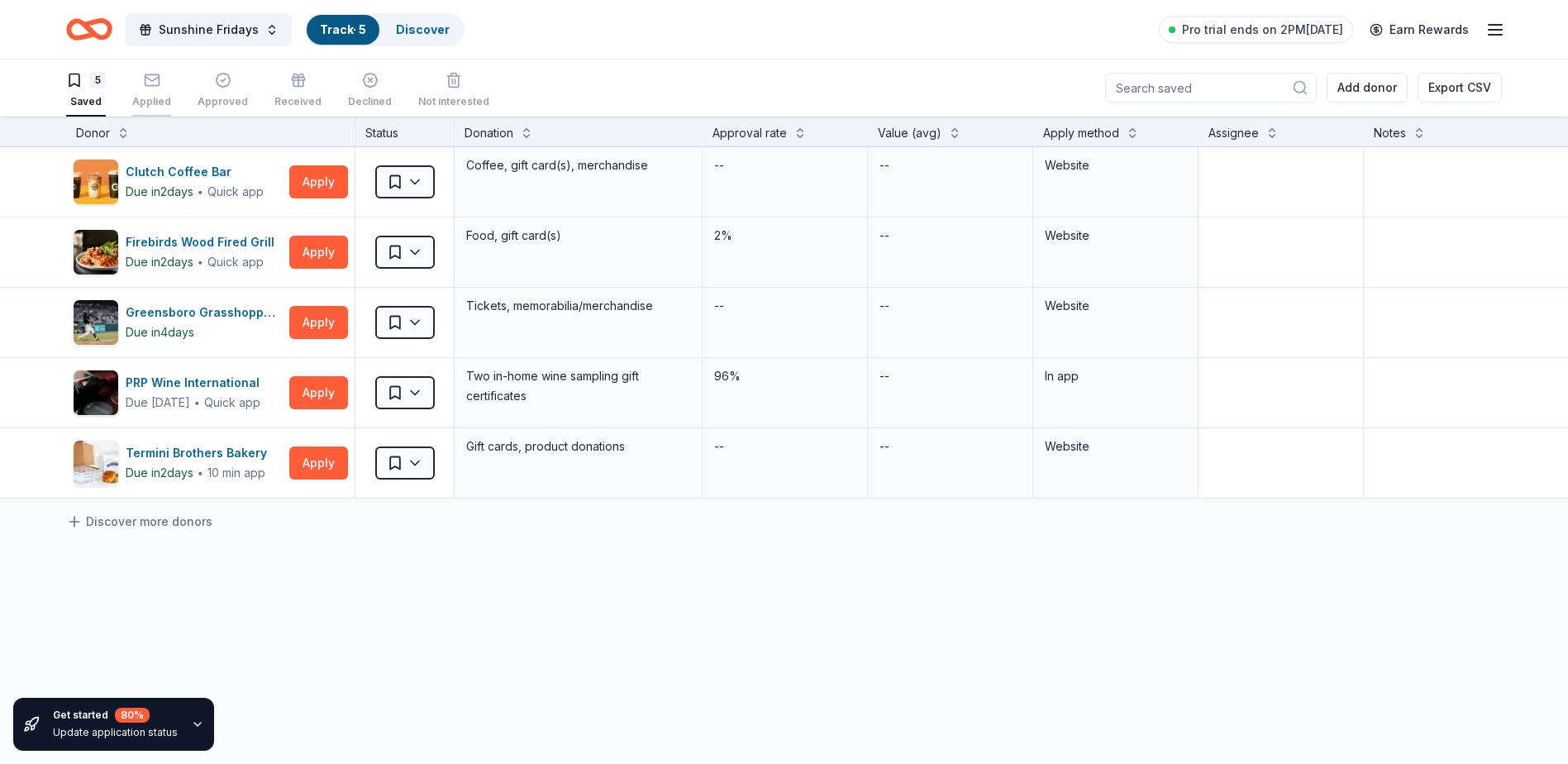
click at [149, 95] on div "Applied" at bounding box center [151, 90] width 39 height 36
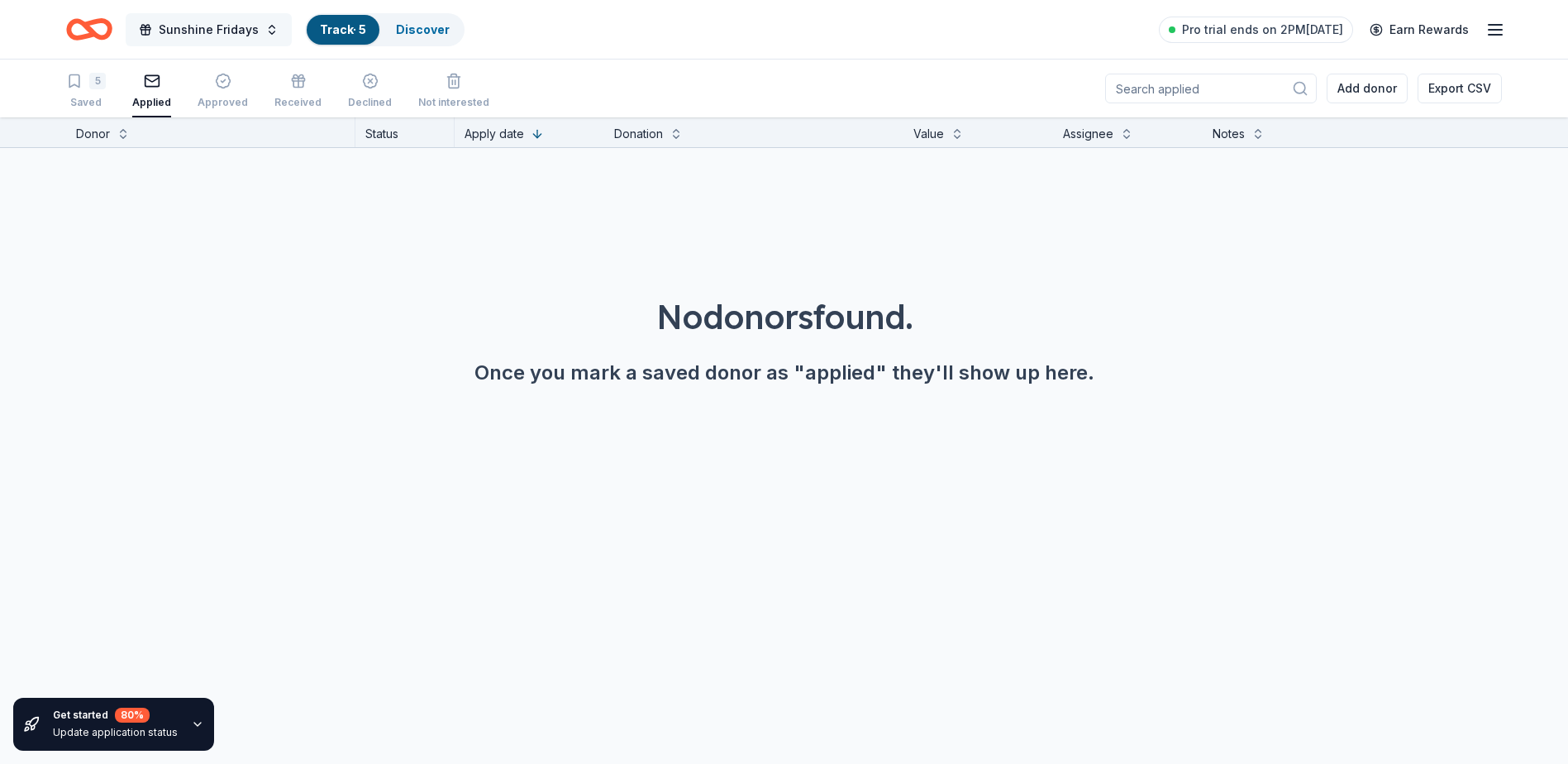
click at [204, 33] on span "Sunshine Fridays" at bounding box center [209, 29] width 100 height 20
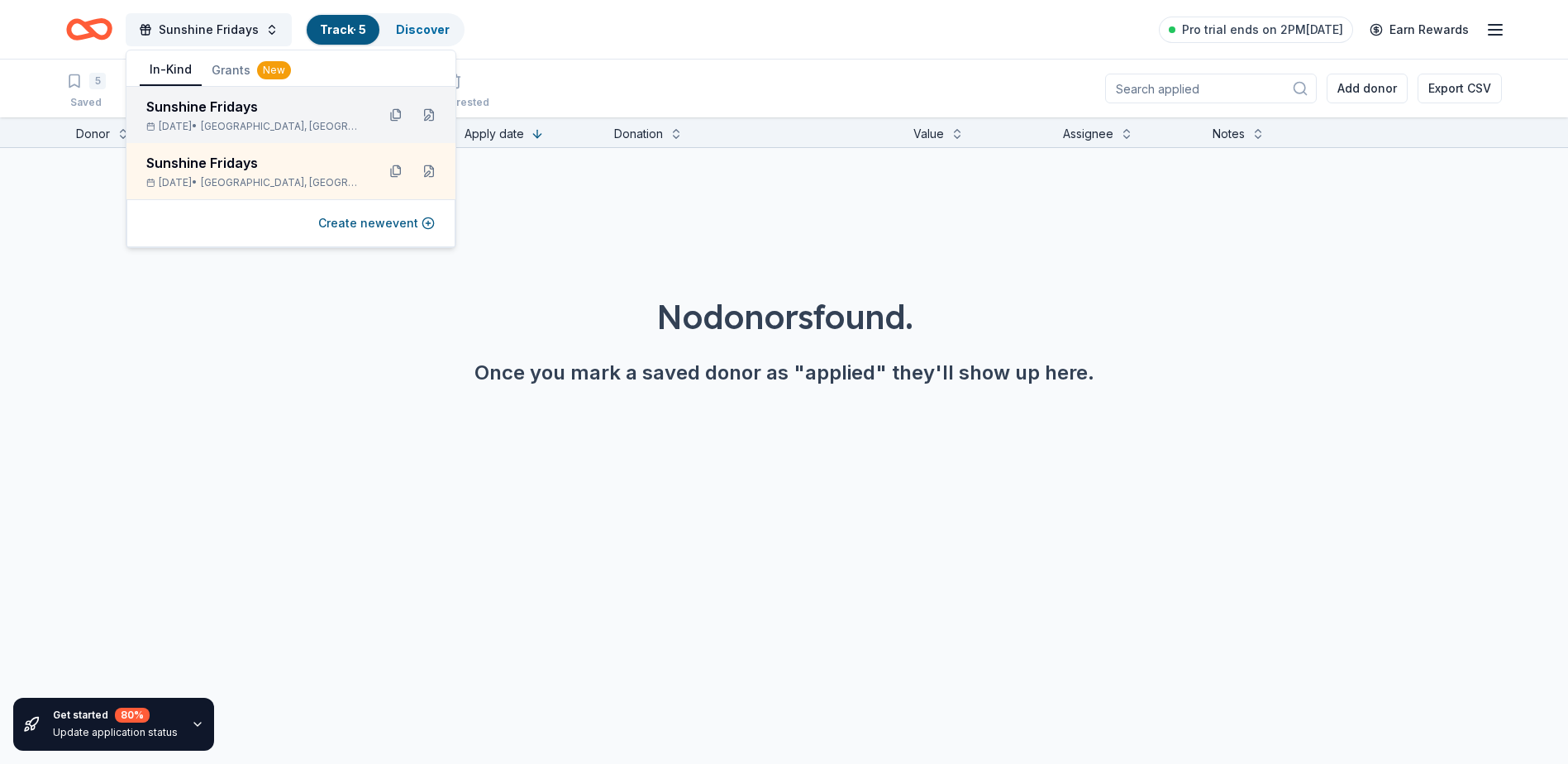
click at [187, 119] on div "Sunshine Fridays Sep 26, 2025 • Kernersville, NC" at bounding box center [254, 115] width 217 height 36
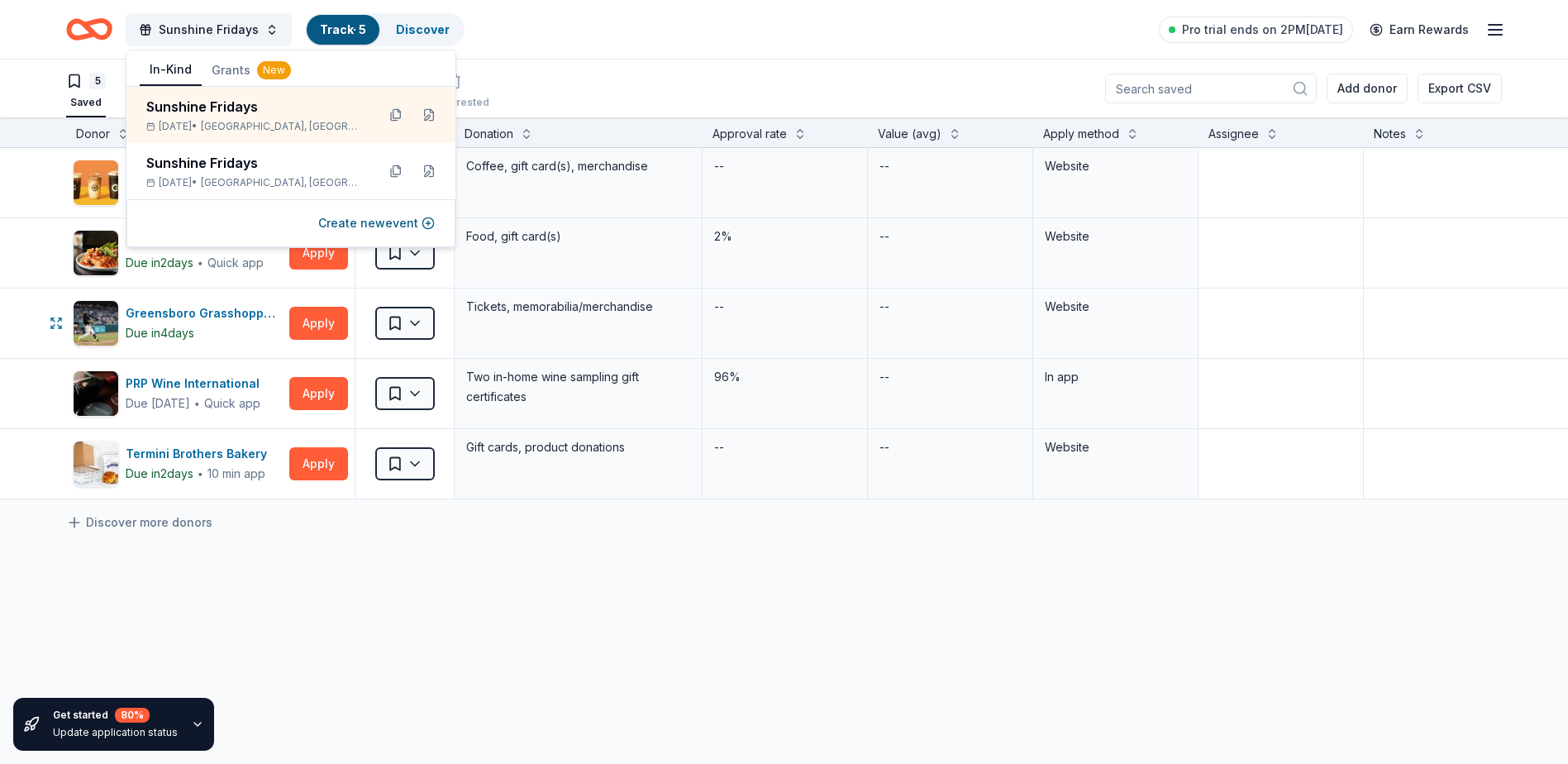
click at [88, 298] on div "Greensboro Grasshoppers Due in 4 days Apply" at bounding box center [210, 323] width 289 height 70
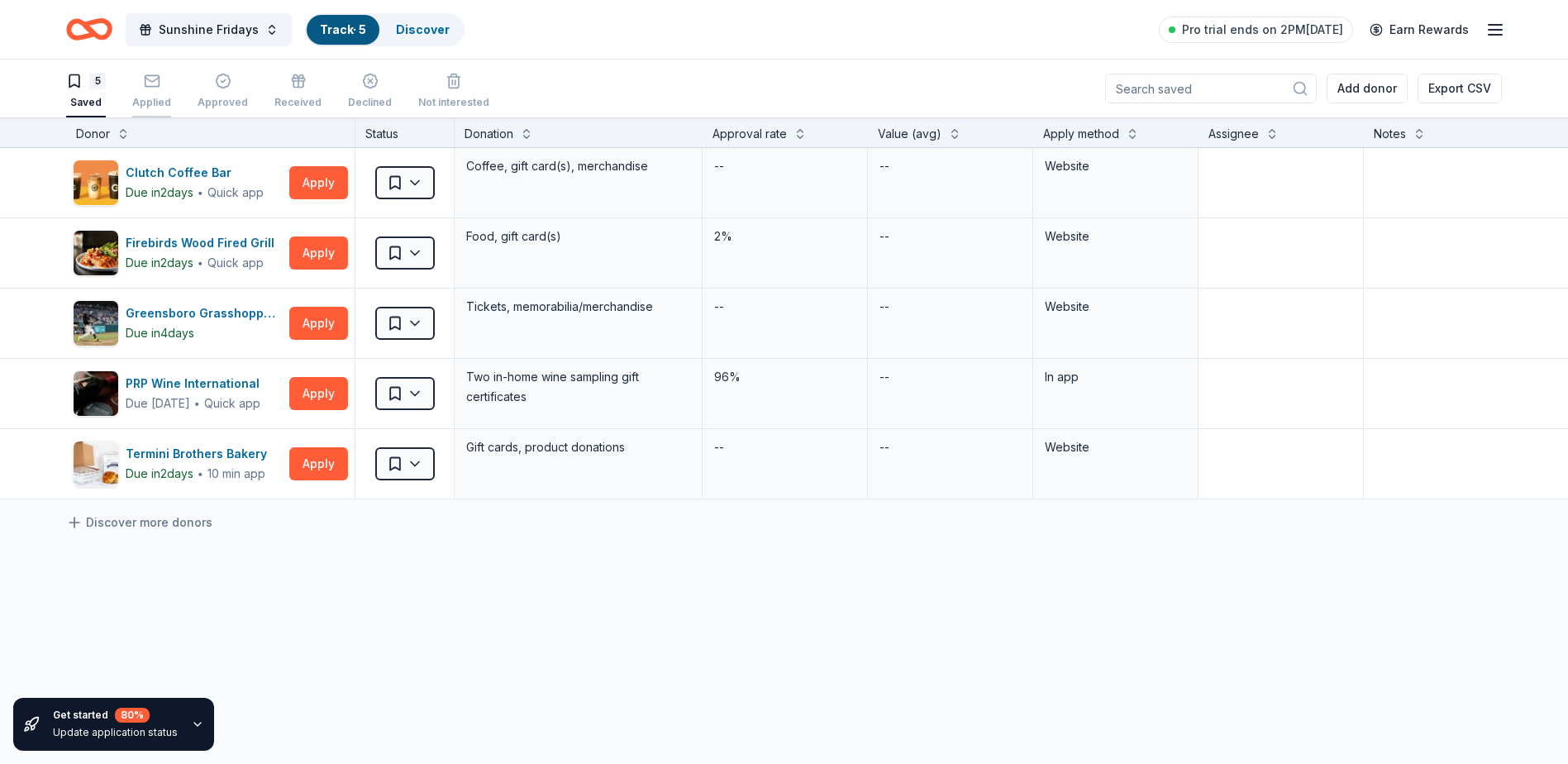
click at [157, 94] on div "Applied" at bounding box center [151, 91] width 39 height 36
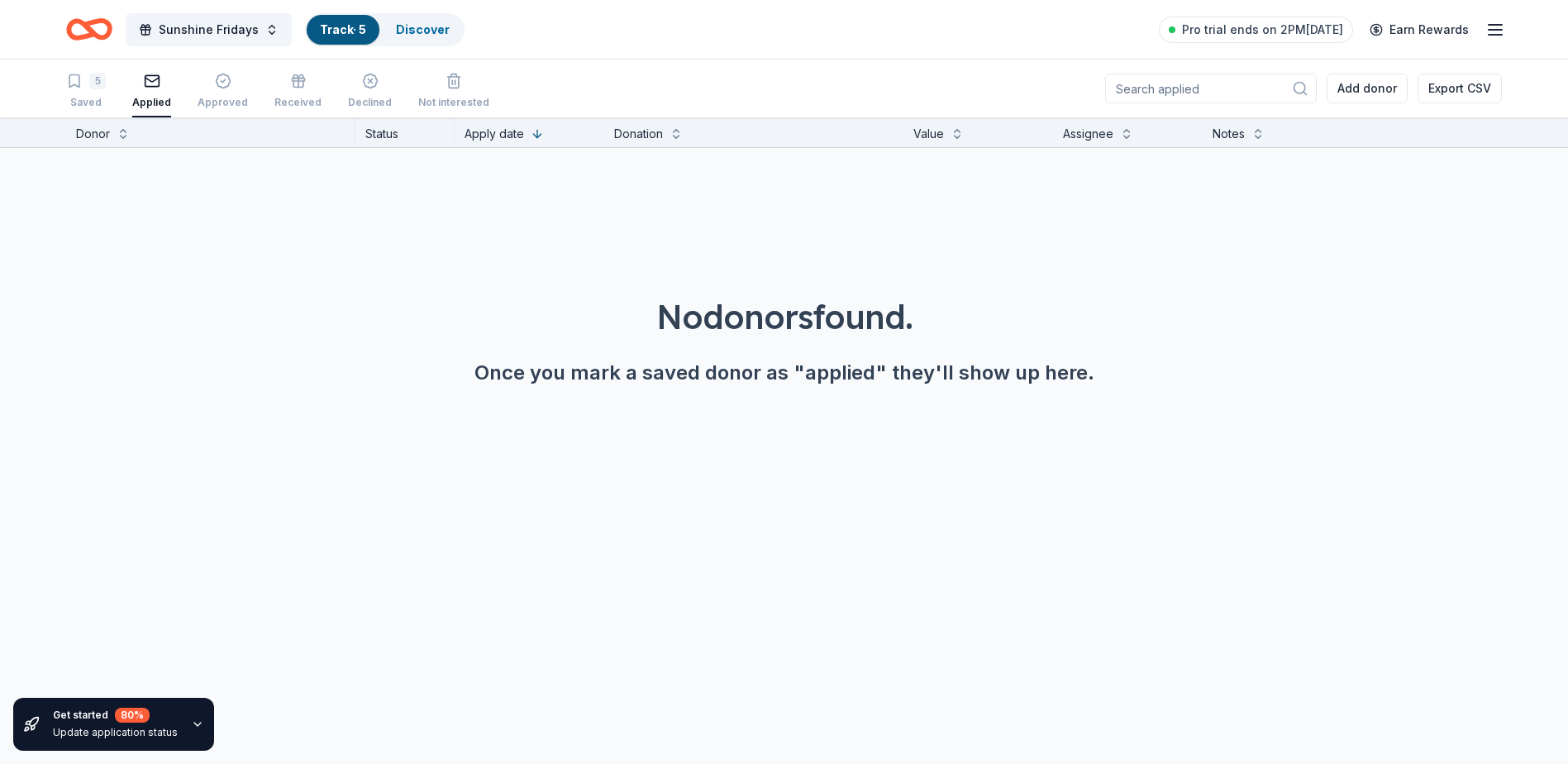
click at [127, 94] on div "5 Saved Applied Approved Received Declined Not interested" at bounding box center [278, 92] width 423 height 52
click at [225, 86] on icon "button" at bounding box center [223, 81] width 16 height 16
click at [213, 30] on span "Sunshine Fridays" at bounding box center [209, 29] width 100 height 20
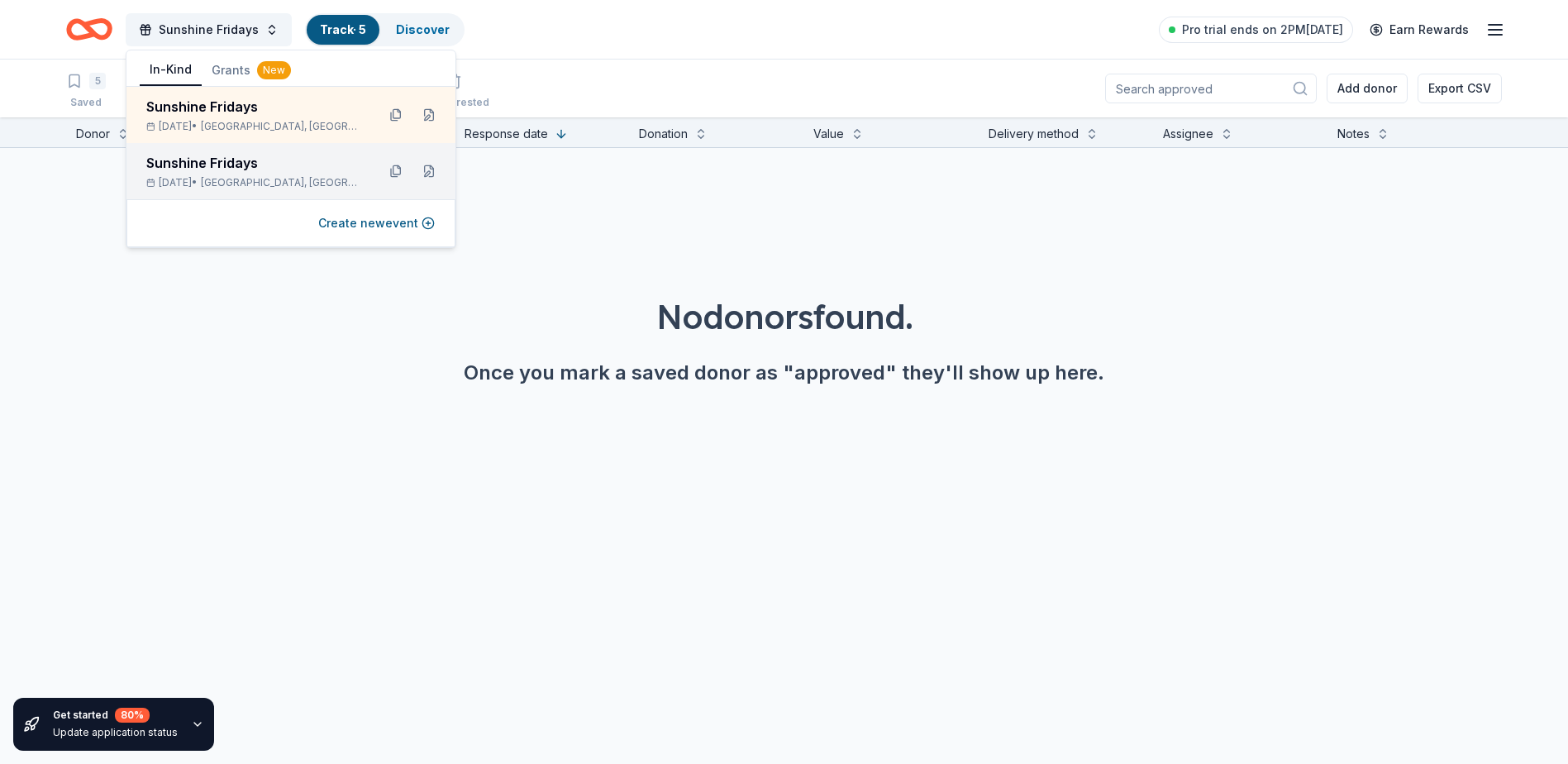
click at [185, 165] on div "Sunshine Fridays" at bounding box center [254, 162] width 217 height 20
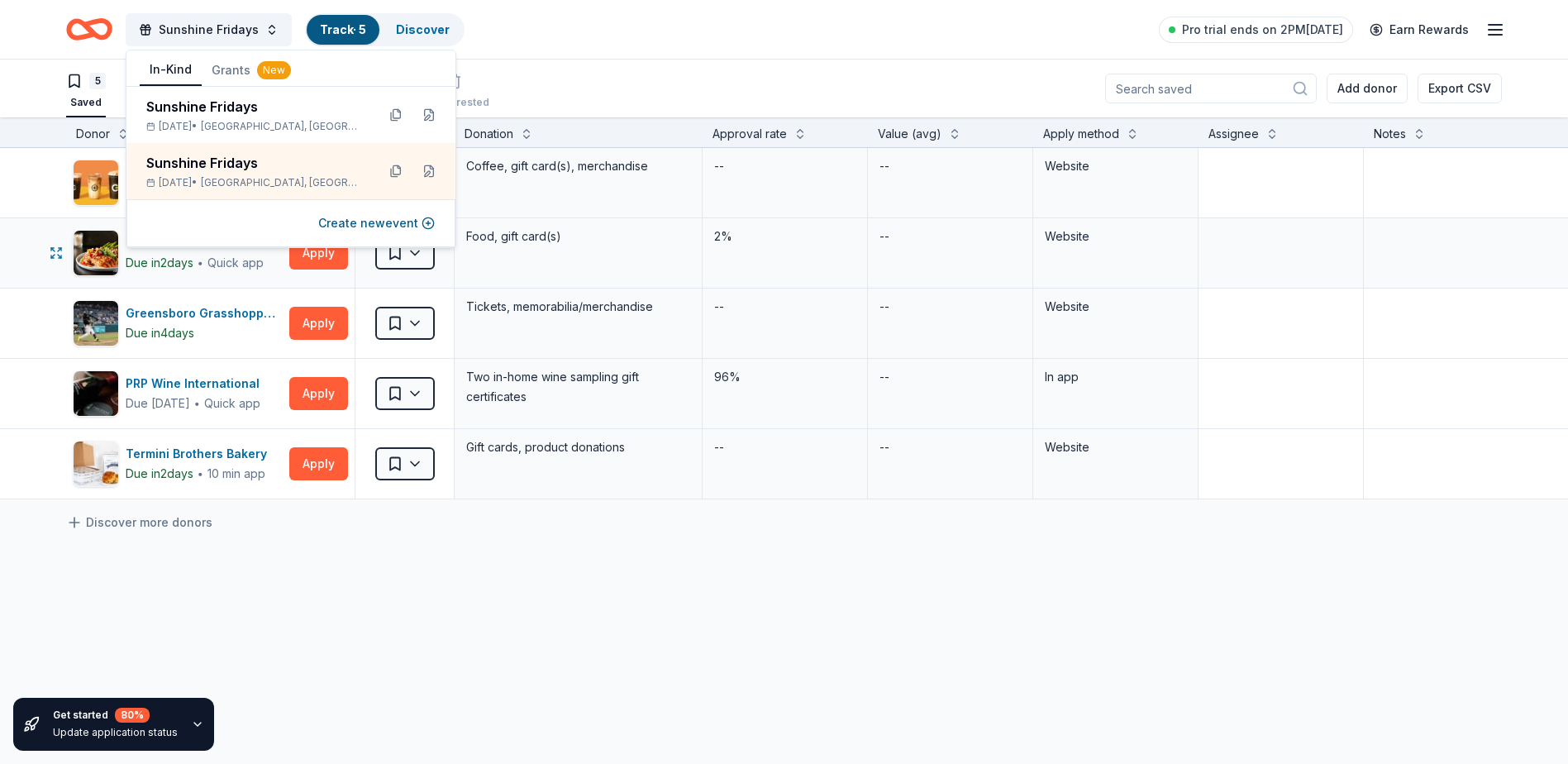
click at [29, 263] on div "Firebirds Wood Fired Grill Due in 2 days ∙ Quick app Apply Saved Food, gift car…" at bounding box center [839, 253] width 1678 height 70
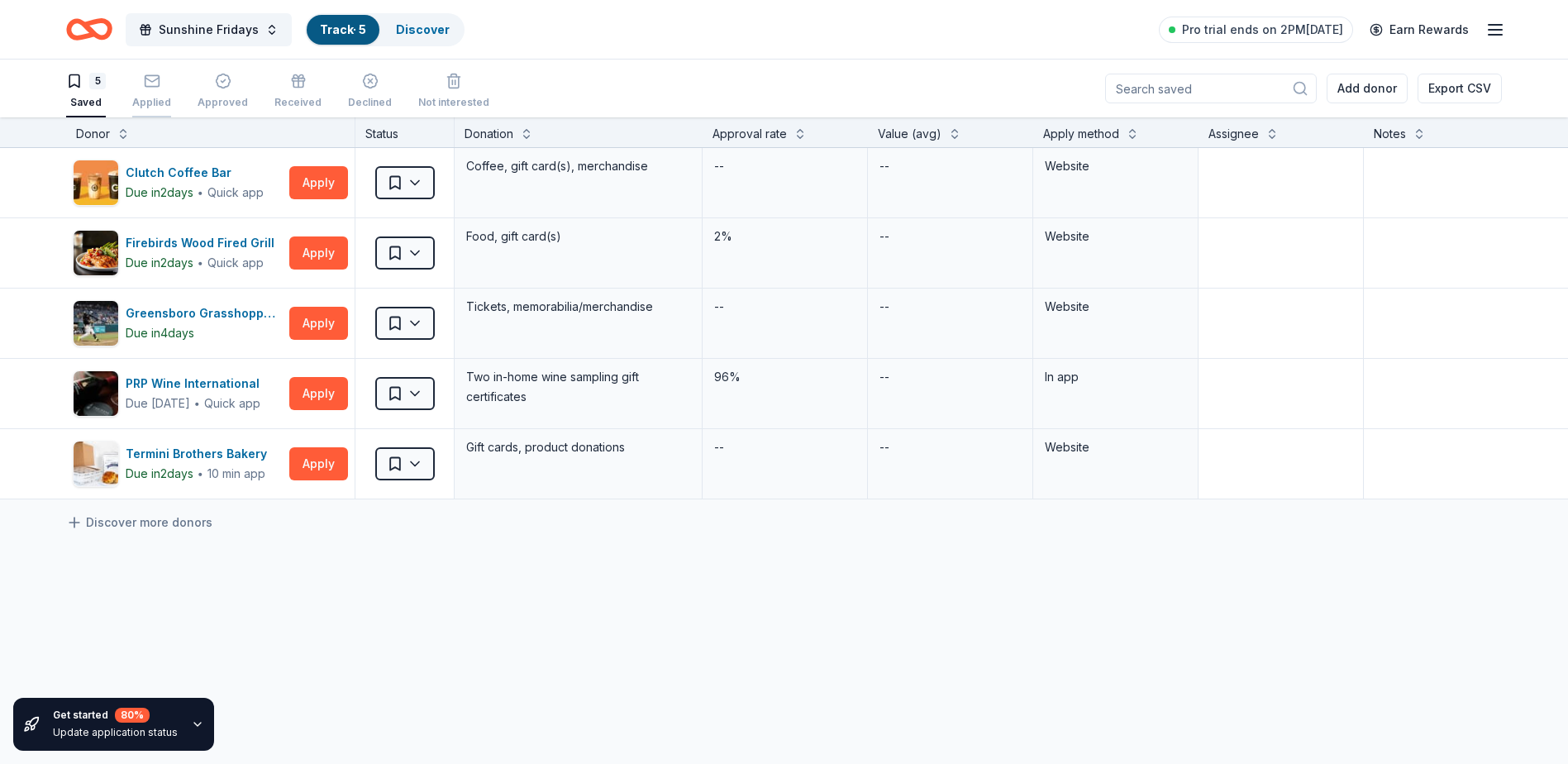
click at [142, 97] on div "Applied" at bounding box center [151, 102] width 39 height 13
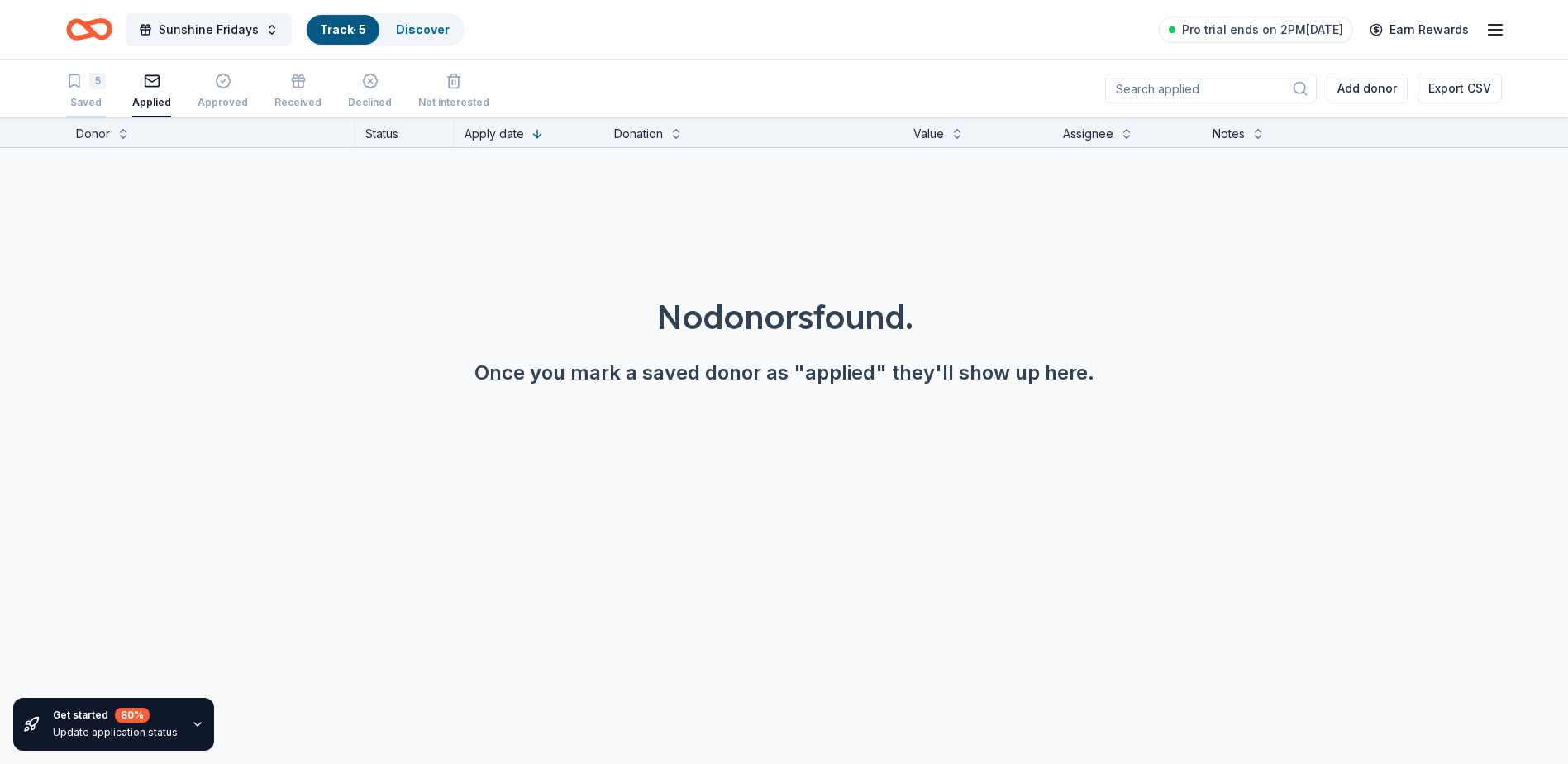
click at [84, 94] on div "5 Saved" at bounding box center [86, 91] width 40 height 36
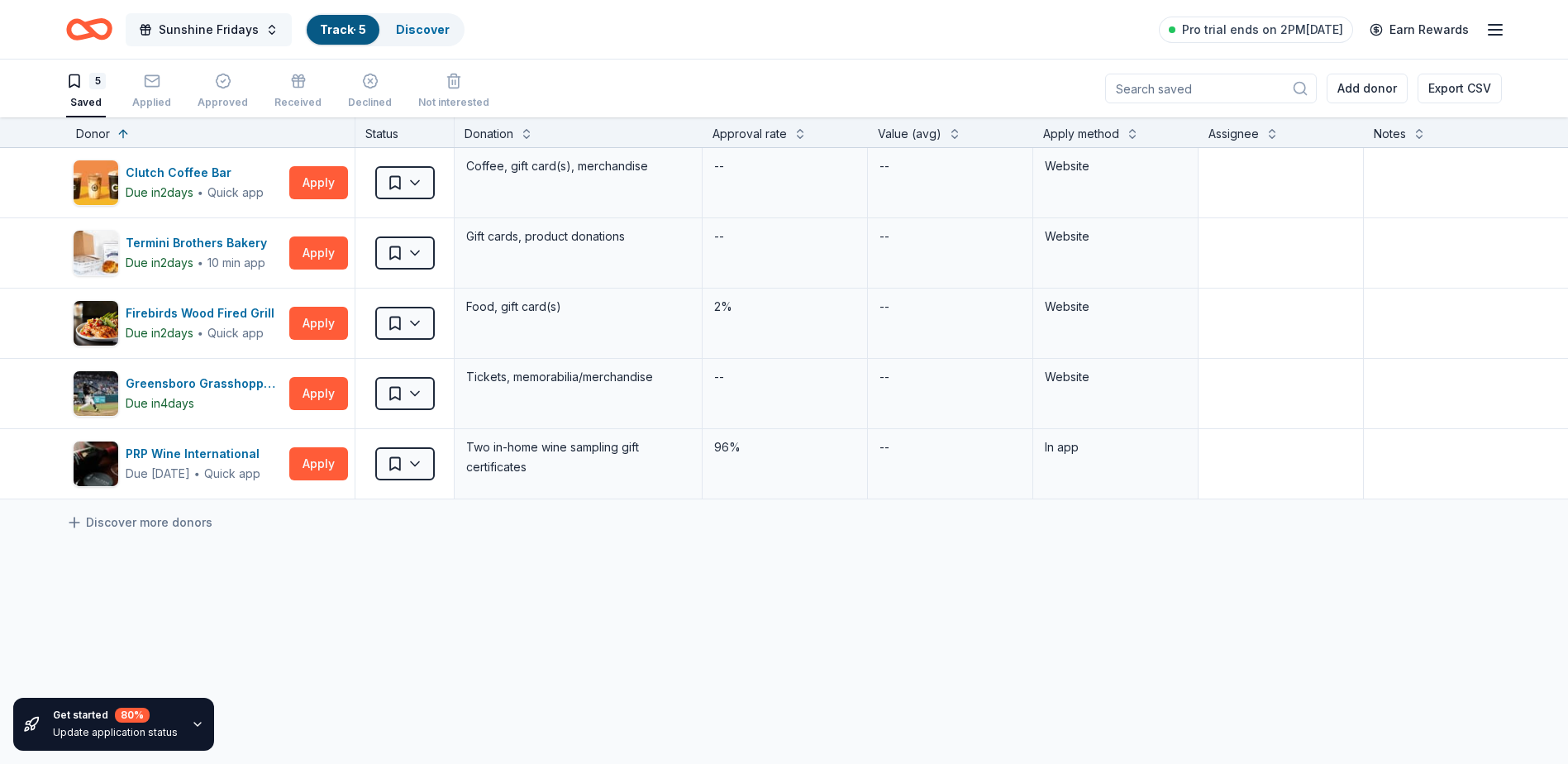
click at [231, 34] on span "Sunshine Fridays" at bounding box center [209, 29] width 100 height 20
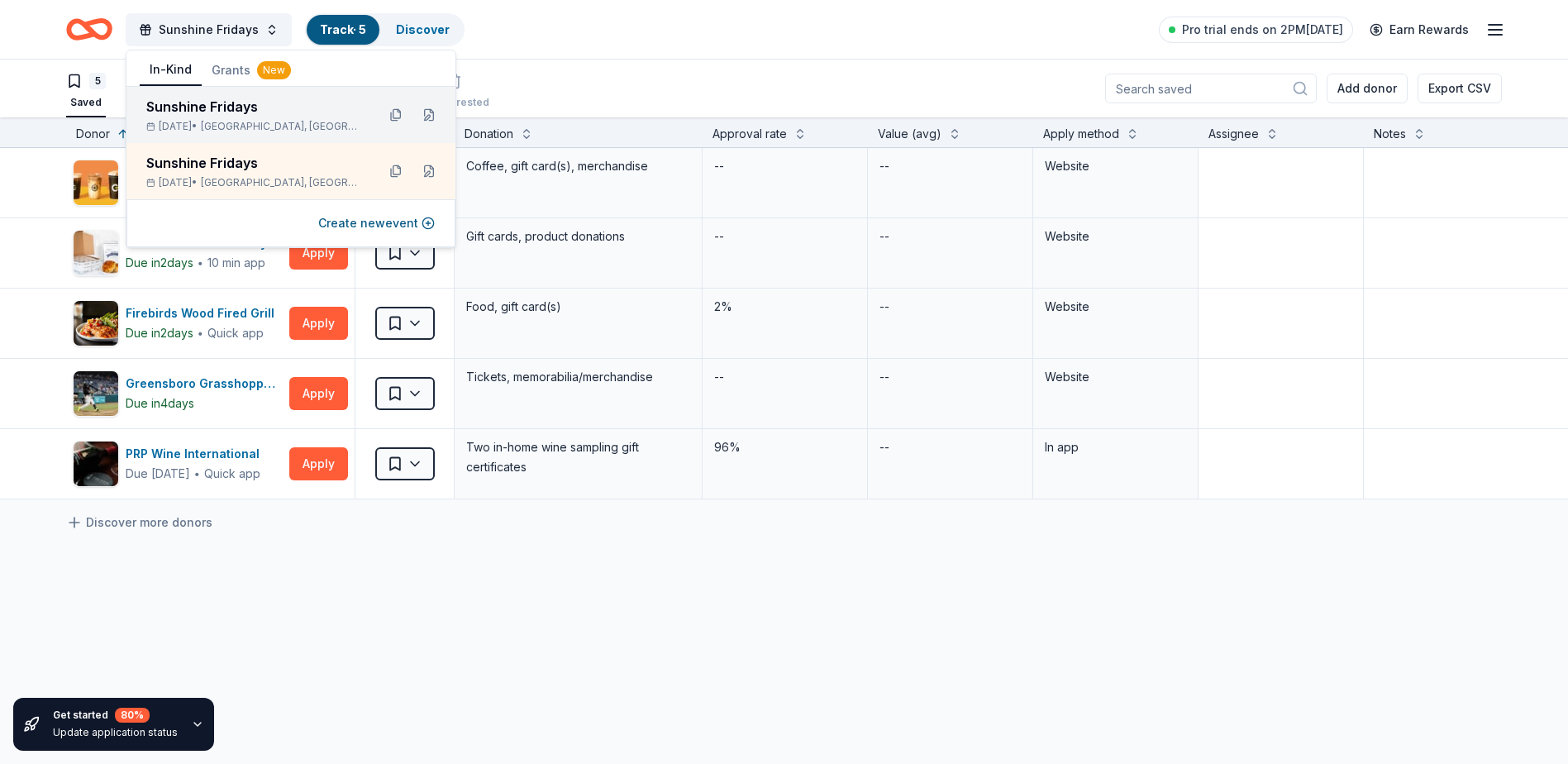
click at [222, 110] on div "Sunshine Fridays" at bounding box center [254, 107] width 217 height 20
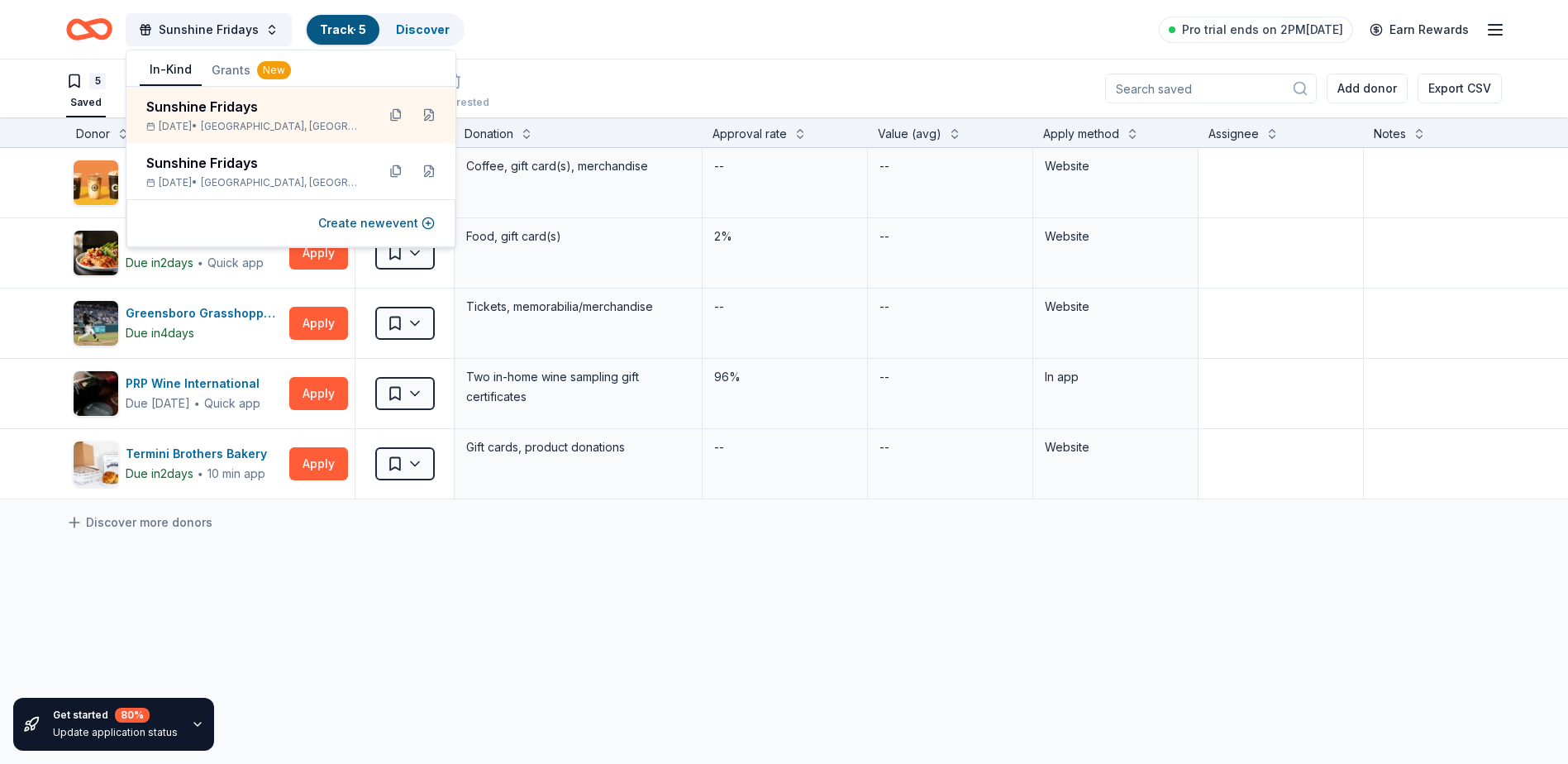
click at [208, 573] on div "Clutch Coffee Bar Due in 2 days ∙ Quick app Apply Saved Coffee, gift card(s), m…" at bounding box center [839, 479] width 1678 height 662
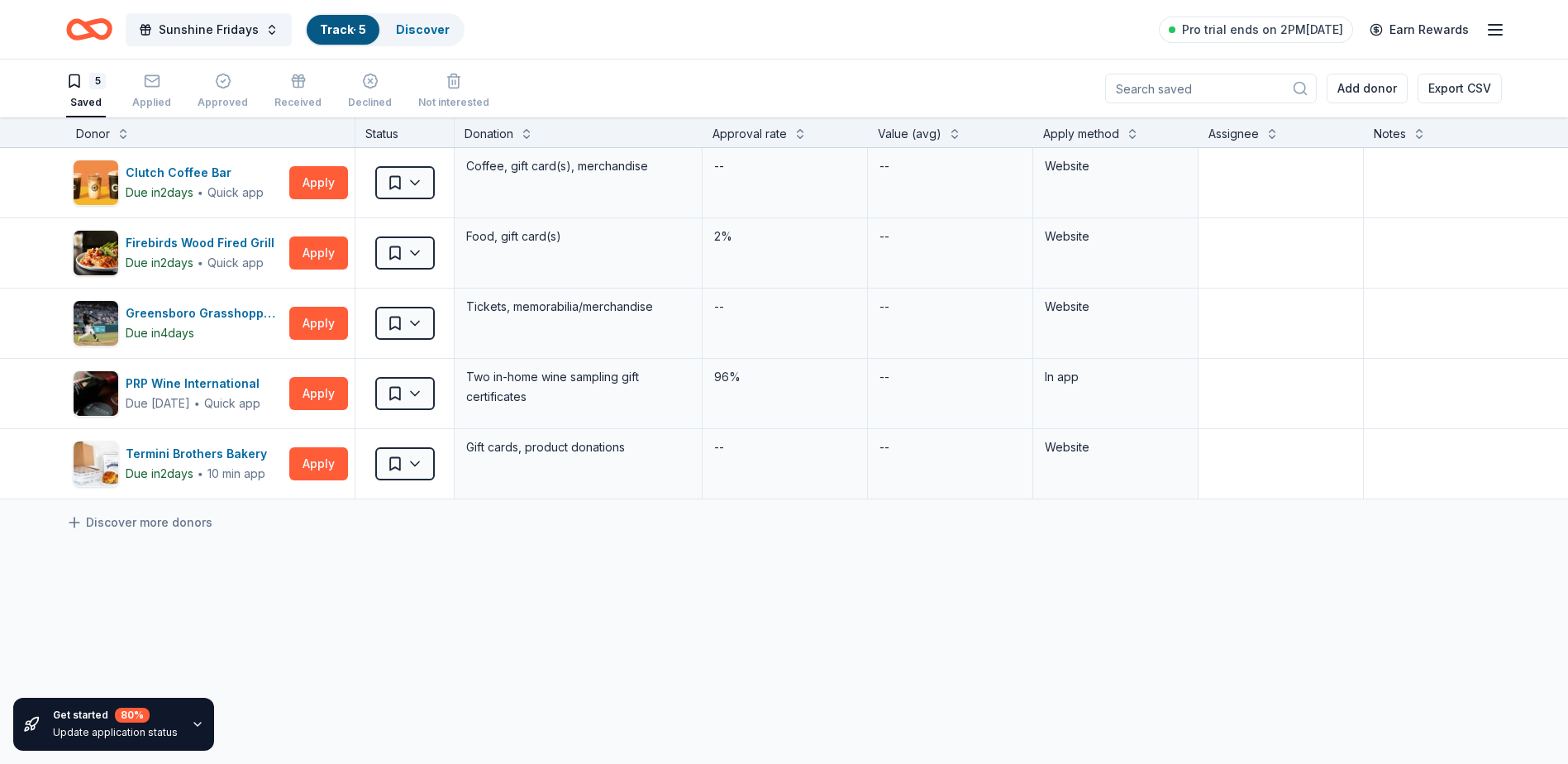
click at [115, 732] on div "Update application status" at bounding box center [115, 732] width 125 height 13
click at [191, 723] on icon "button" at bounding box center [197, 724] width 13 height 13
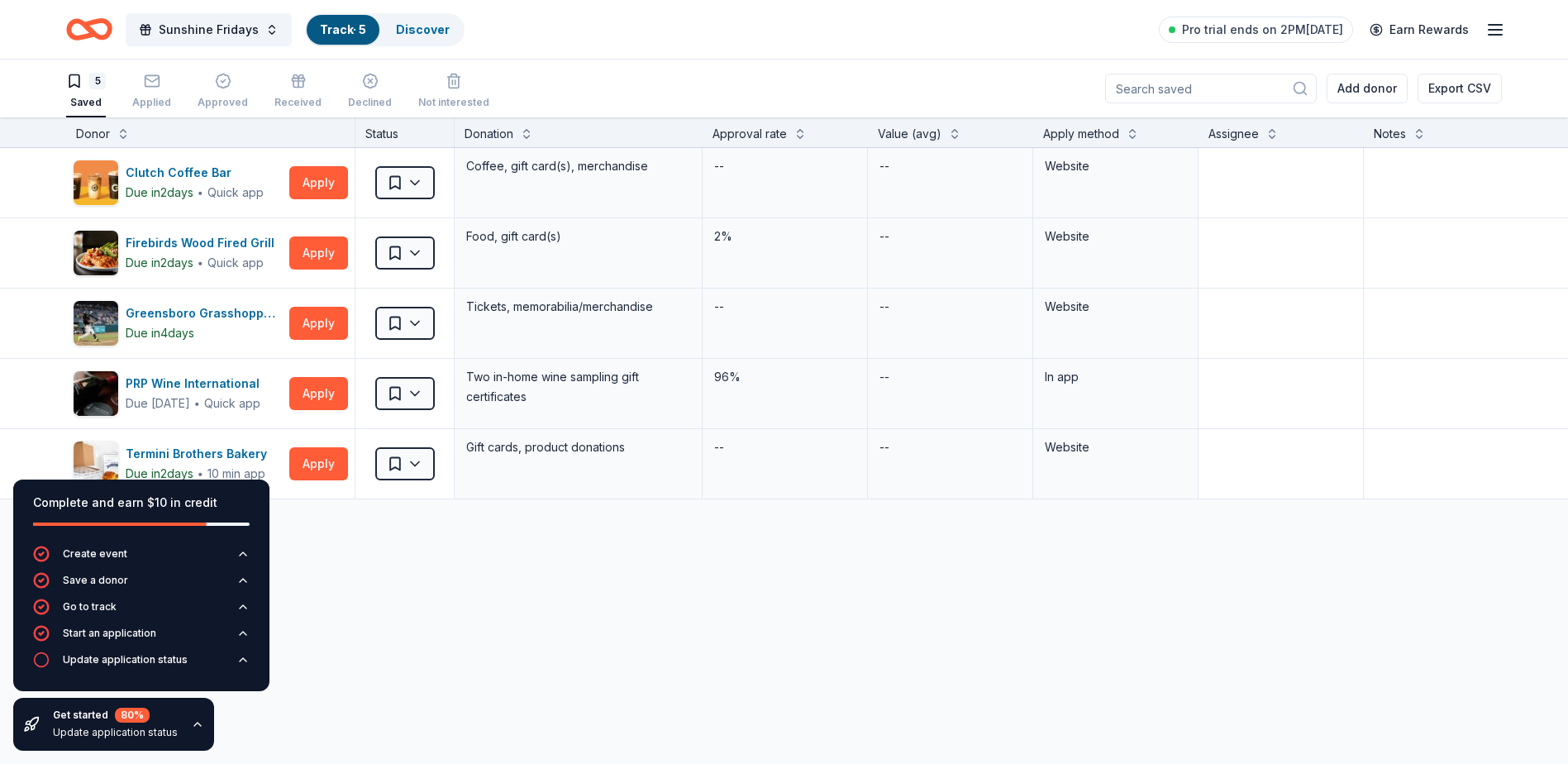
click at [391, 631] on div "Clutch Coffee Bar Due in 2 days ∙ Quick app Apply Saved Coffee, gift card(s), m…" at bounding box center [839, 479] width 1678 height 662
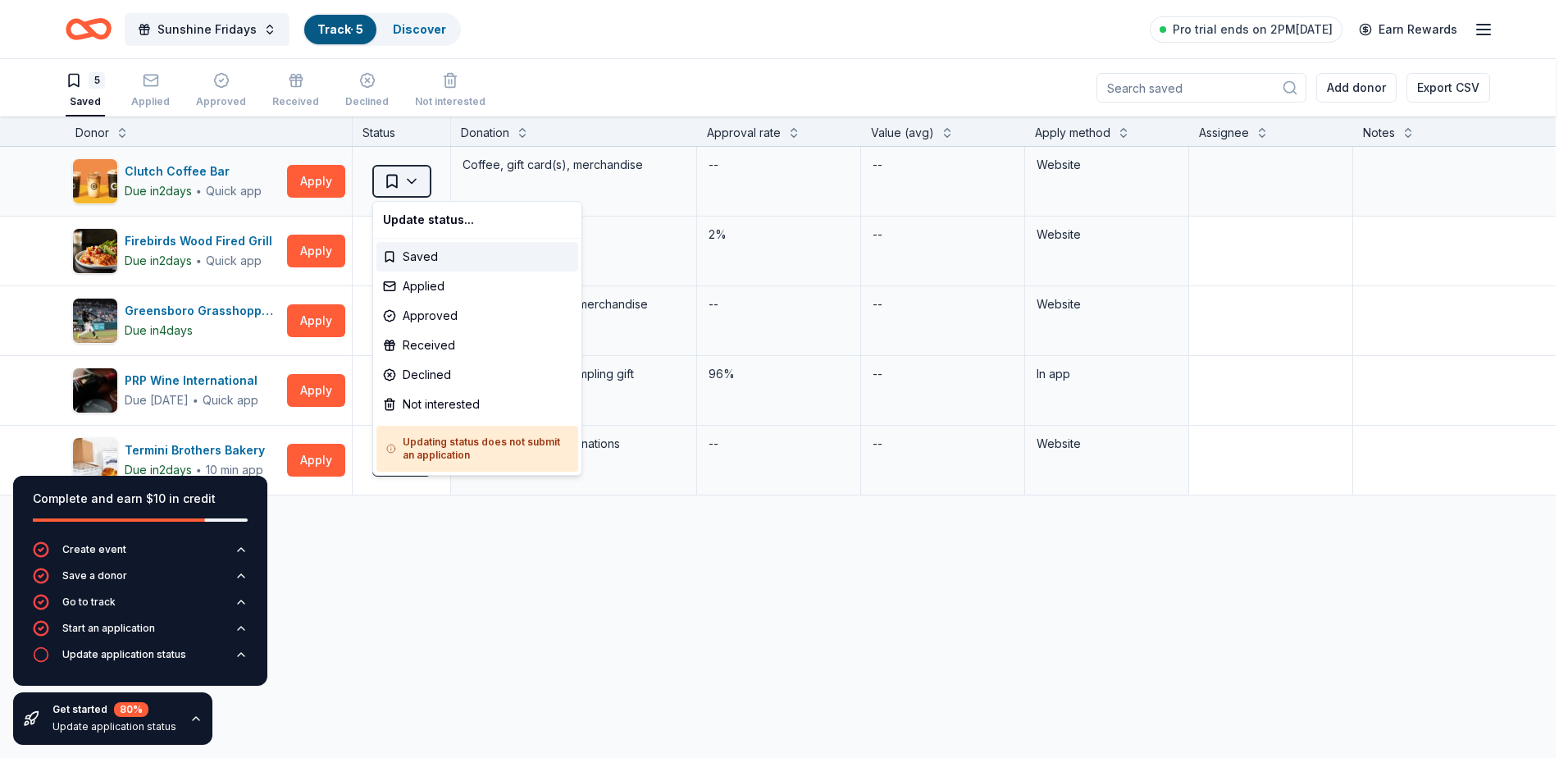
click at [407, 182] on html "Sunshine Fridays Track · 5 Discover Pro trial ends on 2PM, 9/1 Earn Rewards 5 S…" at bounding box center [784, 379] width 1568 height 758
click at [416, 292] on div "Applied" at bounding box center [477, 286] width 202 height 30
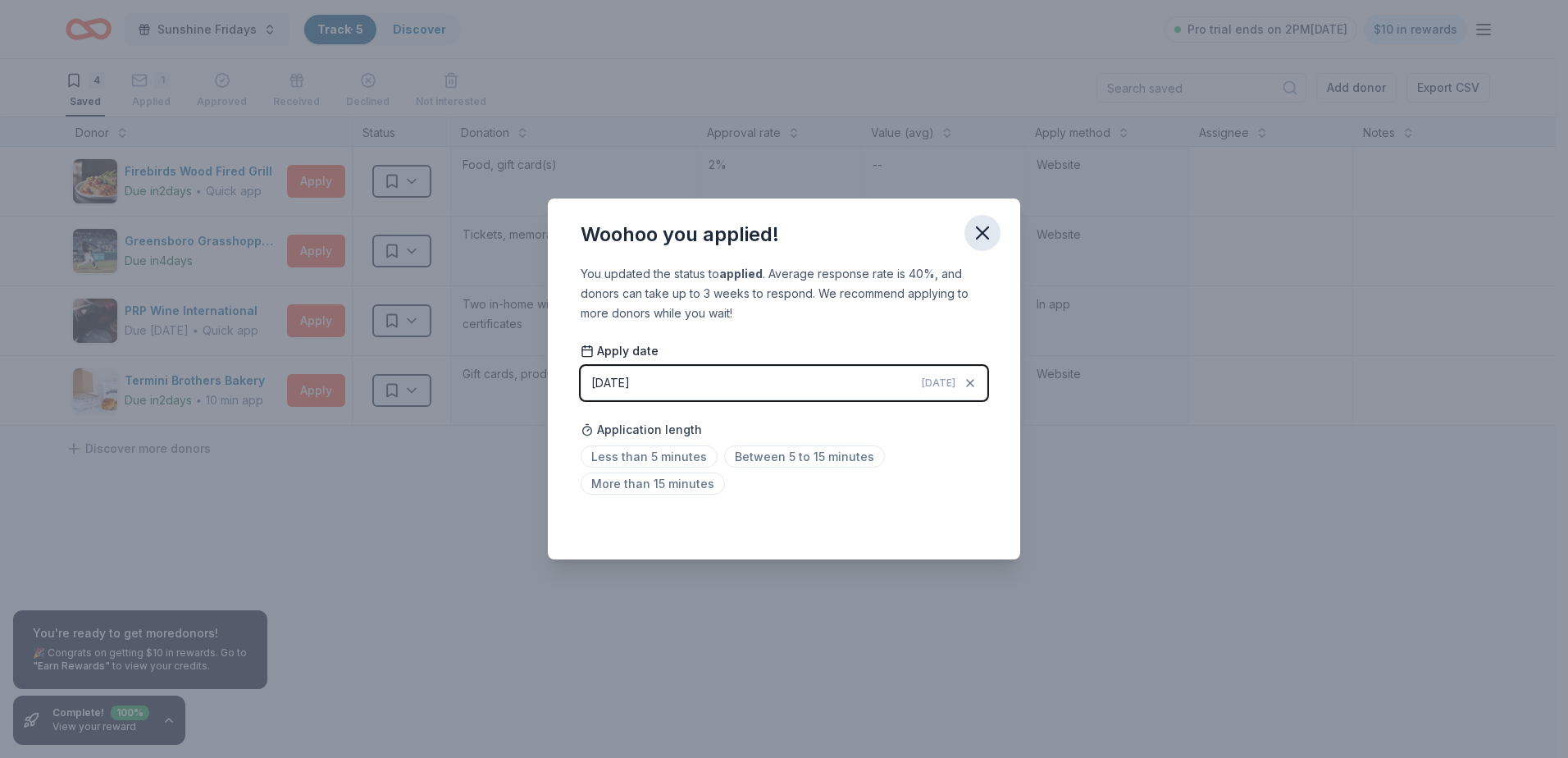
click at [981, 234] on icon "button" at bounding box center [982, 232] width 11 height 11
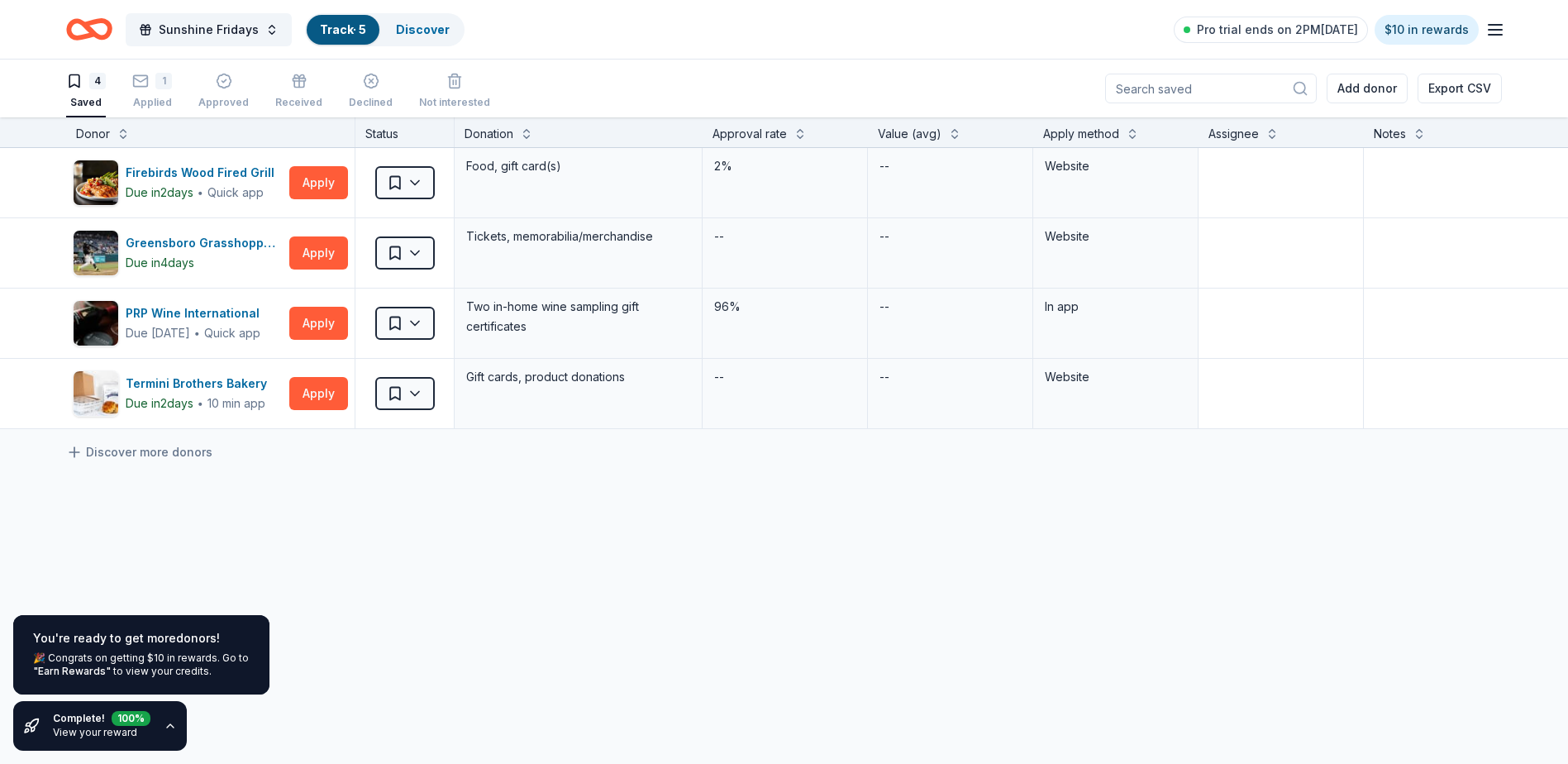
click at [1486, 32] on icon "button" at bounding box center [1495, 29] width 20 height 20
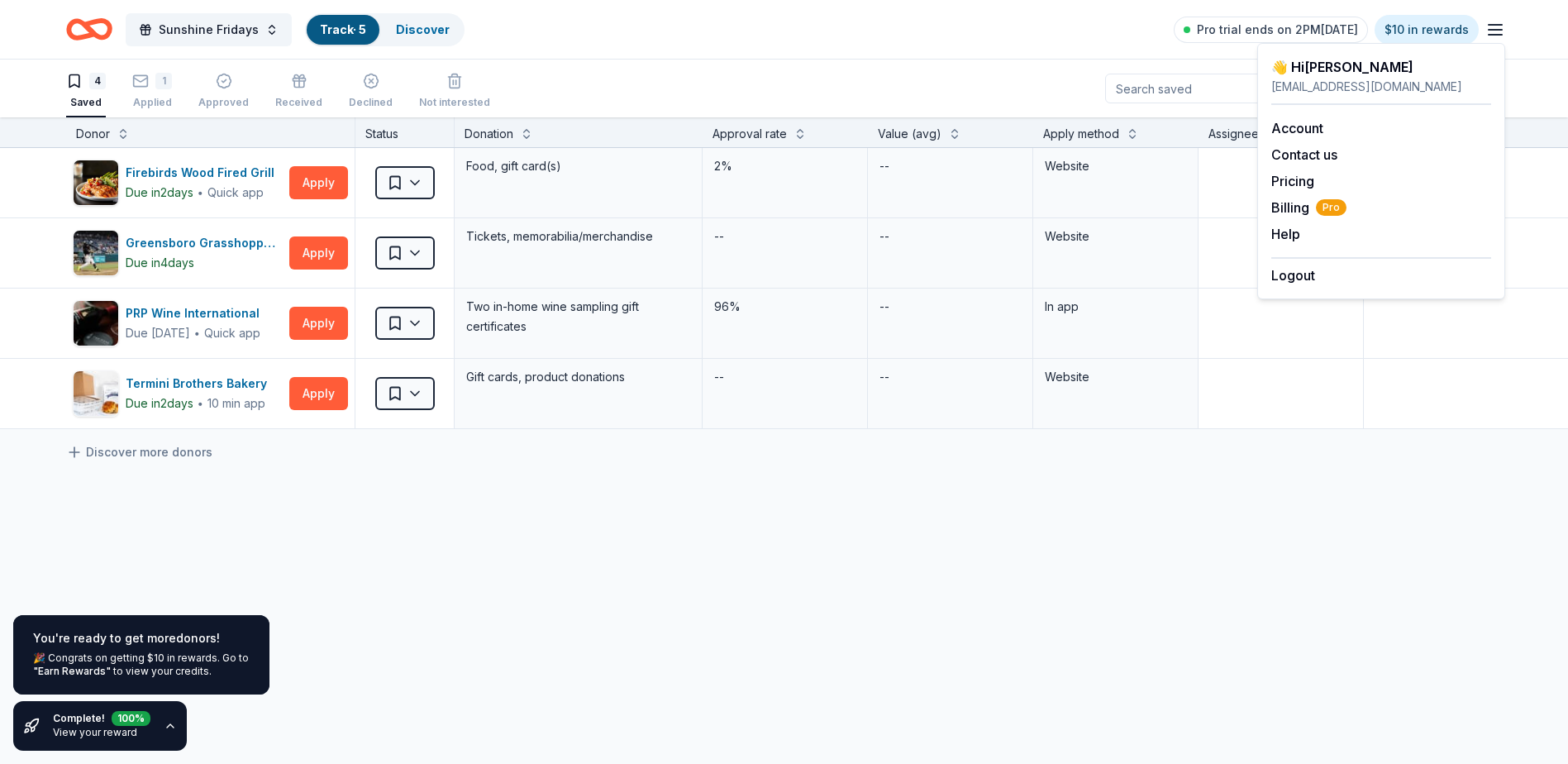
click at [348, 26] on link "Track · 5" at bounding box center [343, 29] width 46 height 14
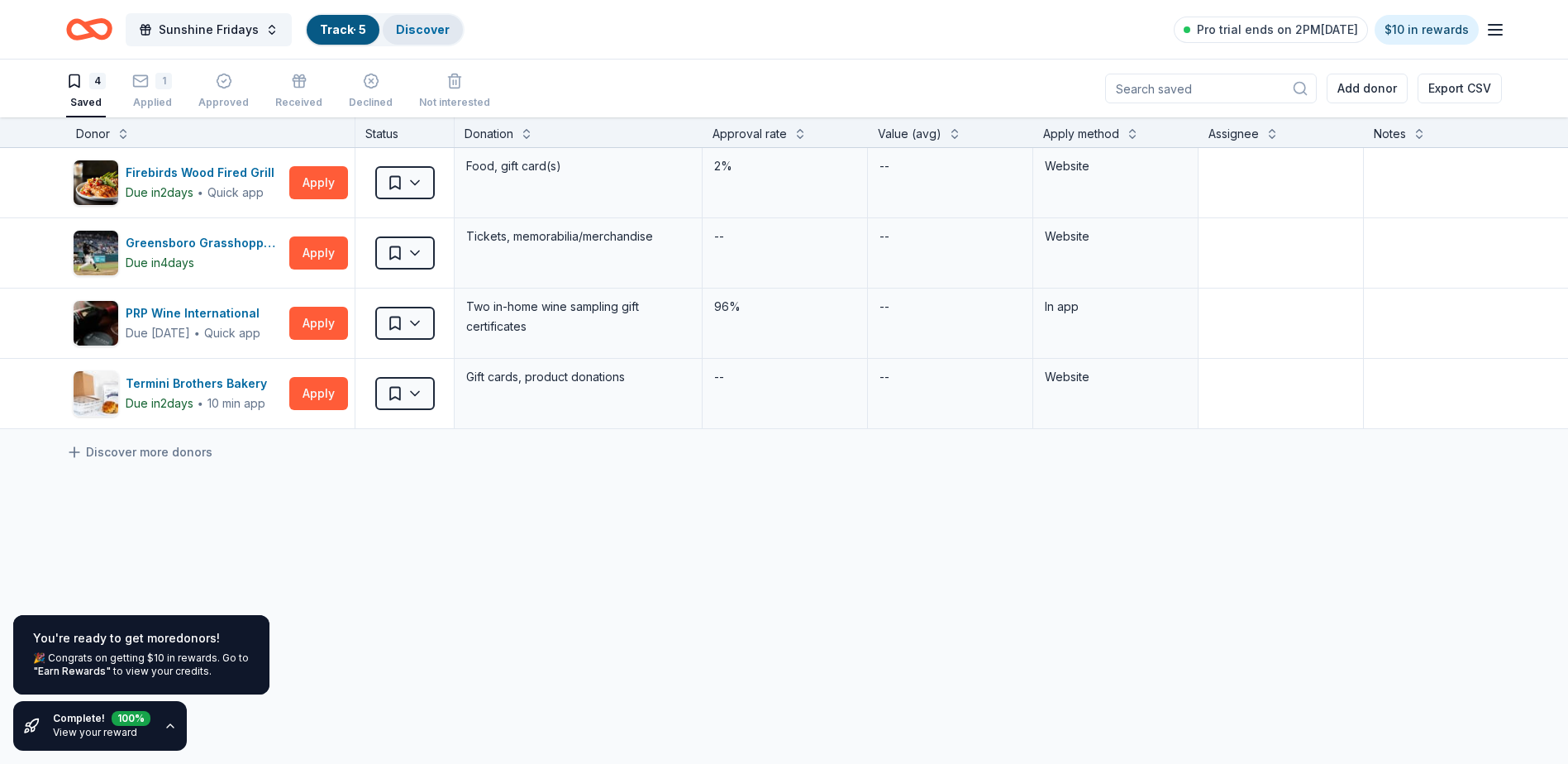
click at [406, 28] on link "Discover" at bounding box center [423, 29] width 54 height 14
click at [389, 33] on div "Discover" at bounding box center [422, 29] width 80 height 30
click at [249, 30] on span "Sunshine Fridays" at bounding box center [209, 29] width 100 height 20
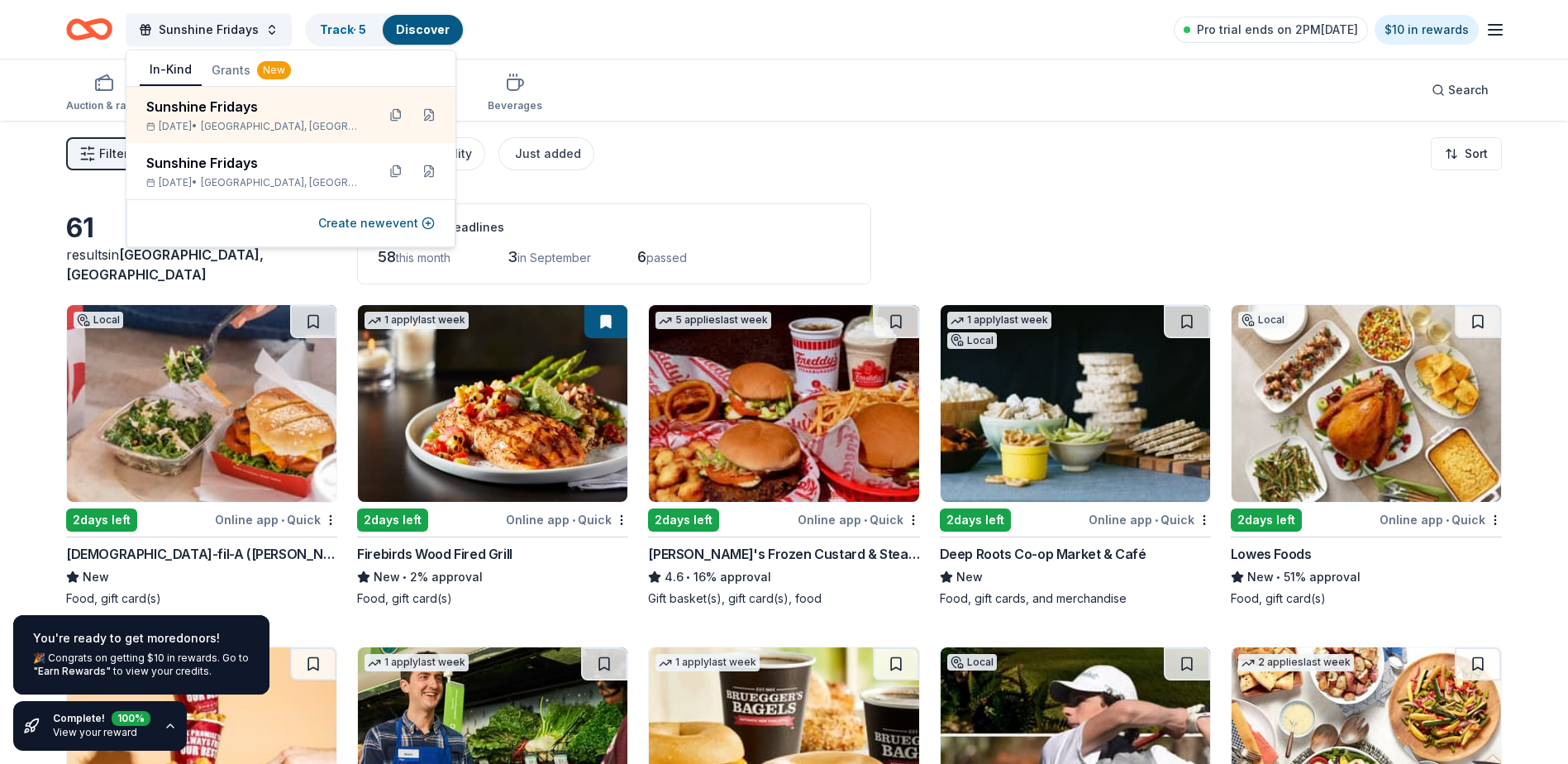
click at [1016, 213] on div "61 results in Kernersville, NC Application deadlines 58 this month 3 in Septemb…" at bounding box center [784, 244] width 1436 height 81
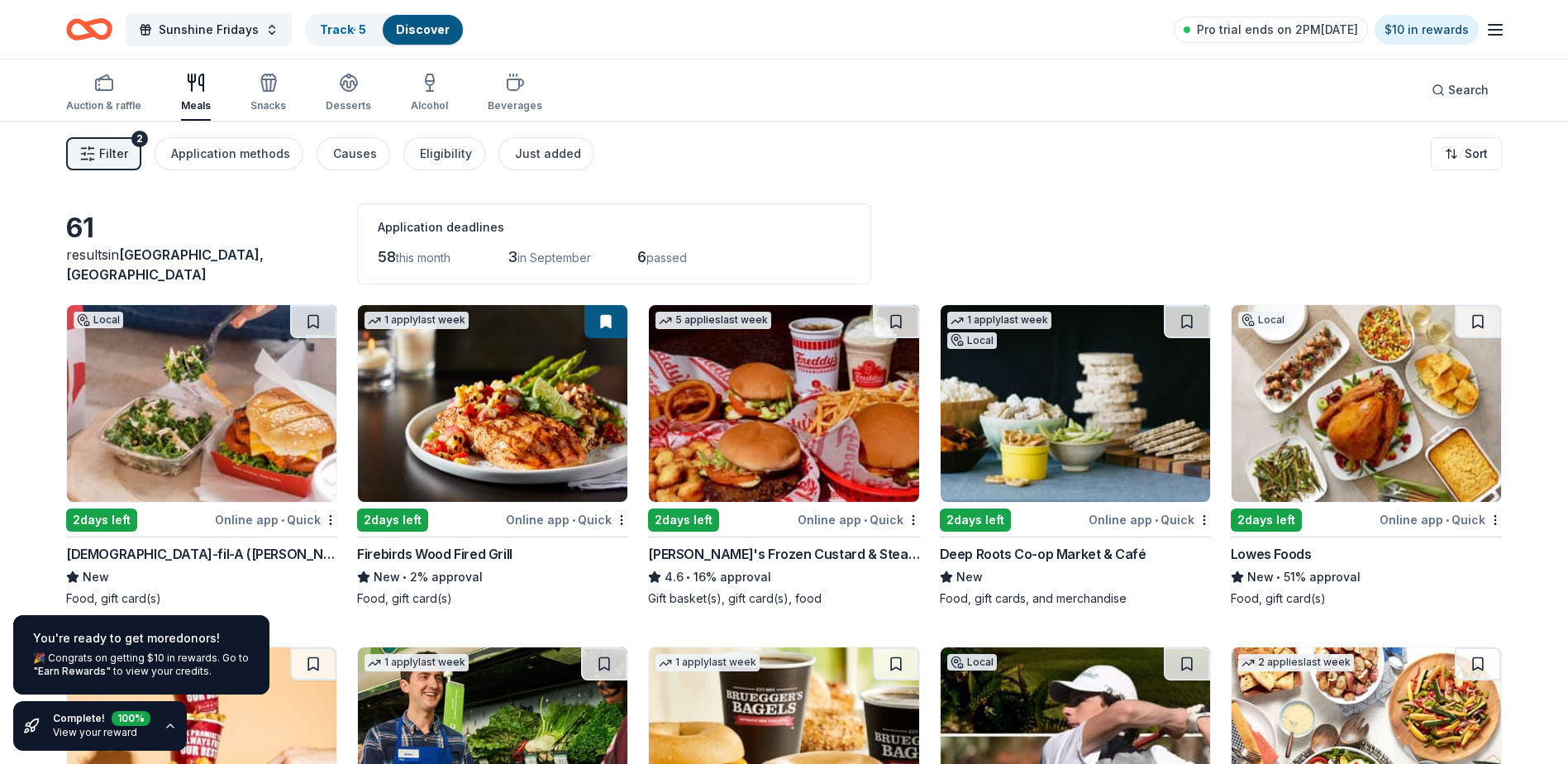
click at [113, 152] on span "Filter" at bounding box center [113, 153] width 29 height 20
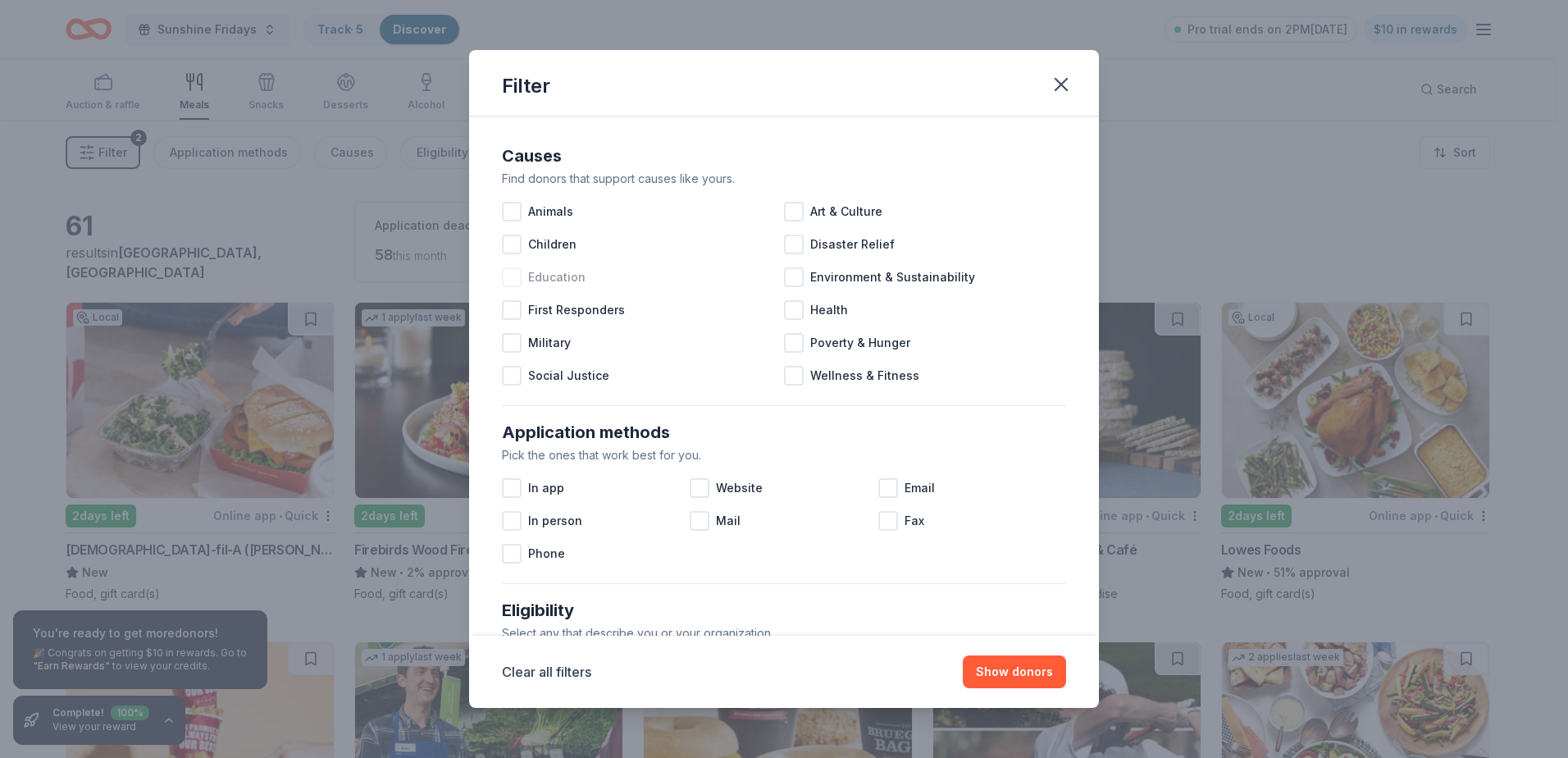
click at [514, 281] on div at bounding box center [512, 277] width 20 height 20
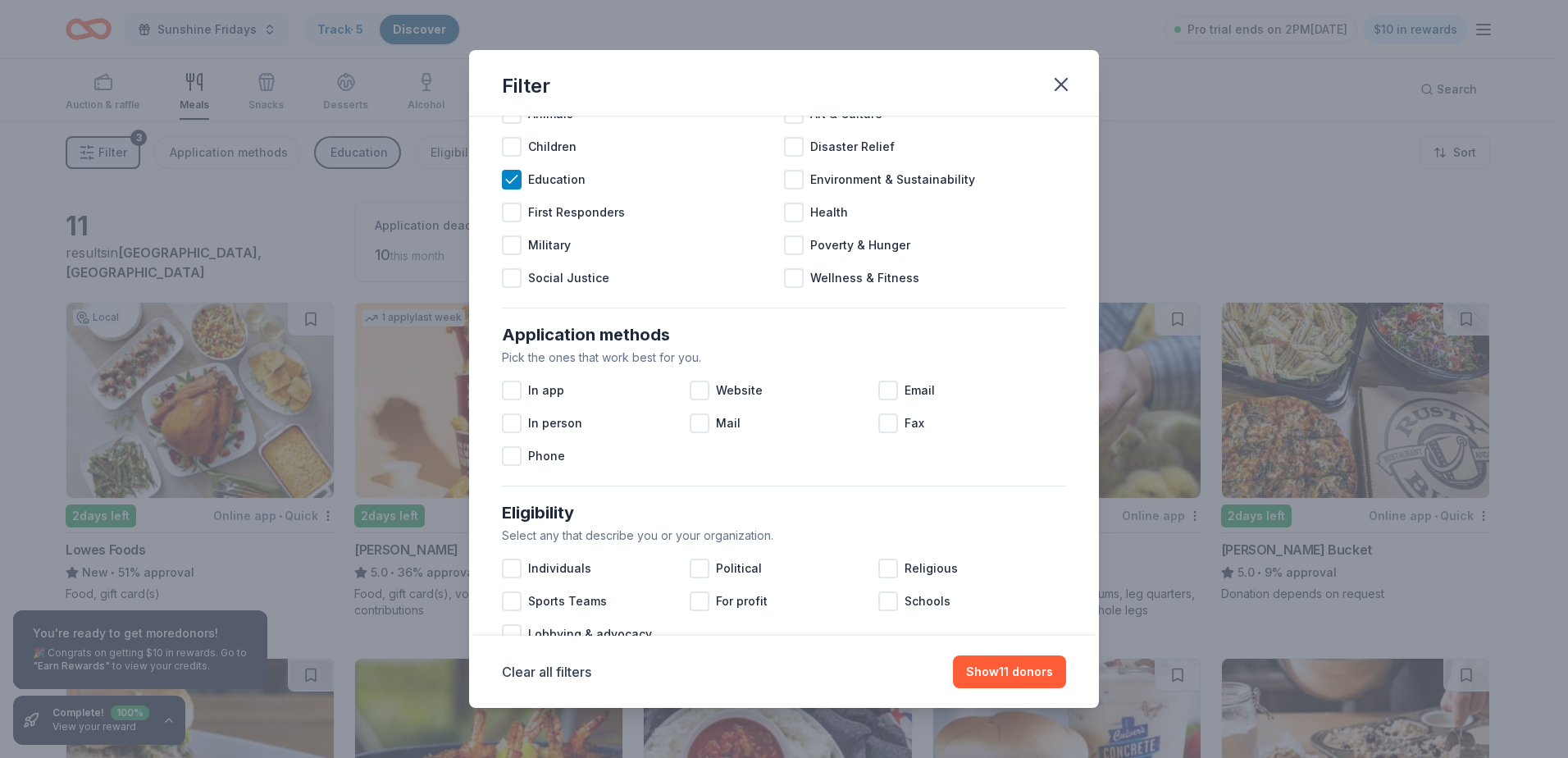
scroll to position [101, 0]
click at [512, 383] on div at bounding box center [512, 386] width 20 height 20
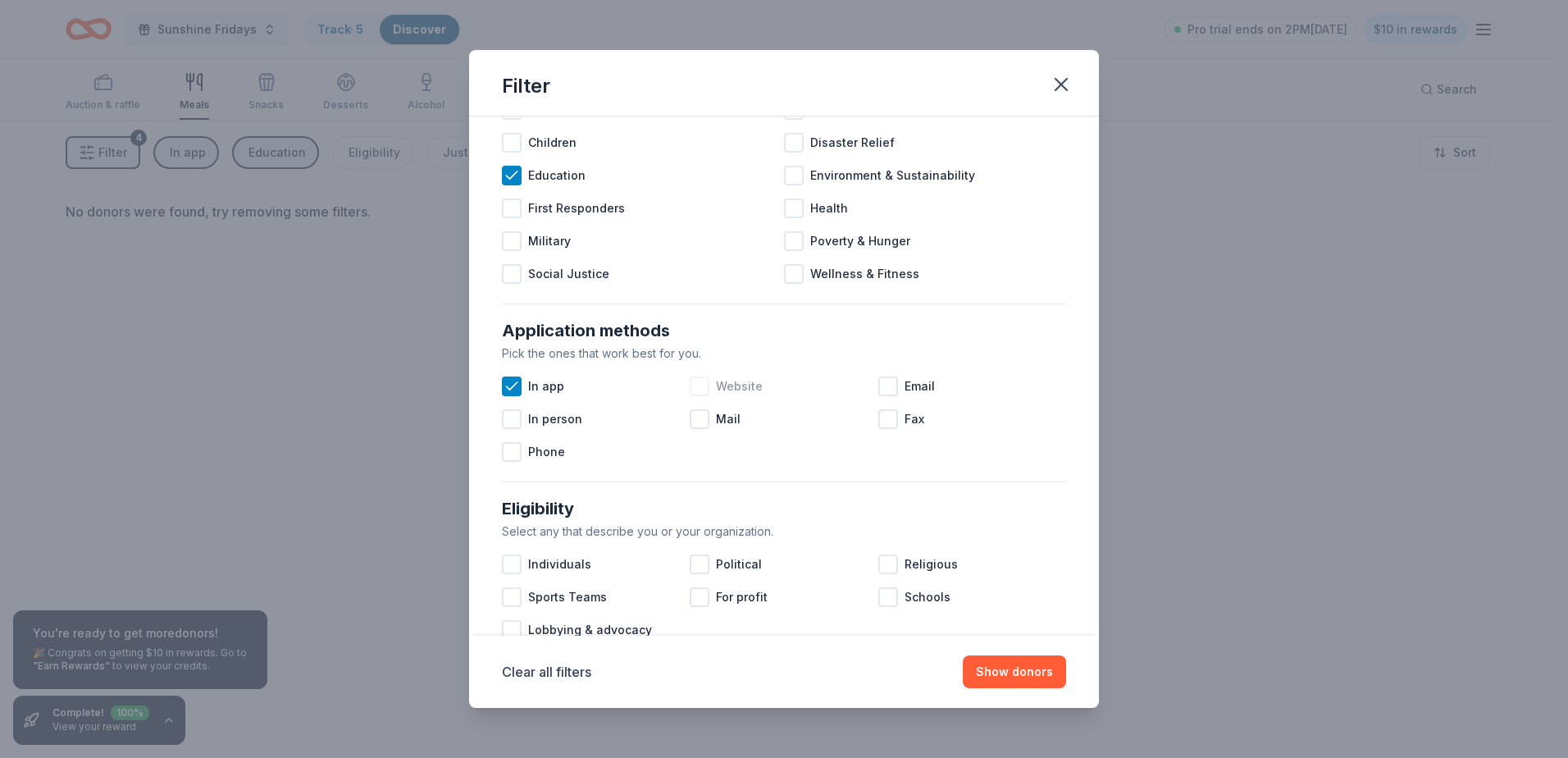
click at [700, 391] on div at bounding box center [699, 386] width 20 height 20
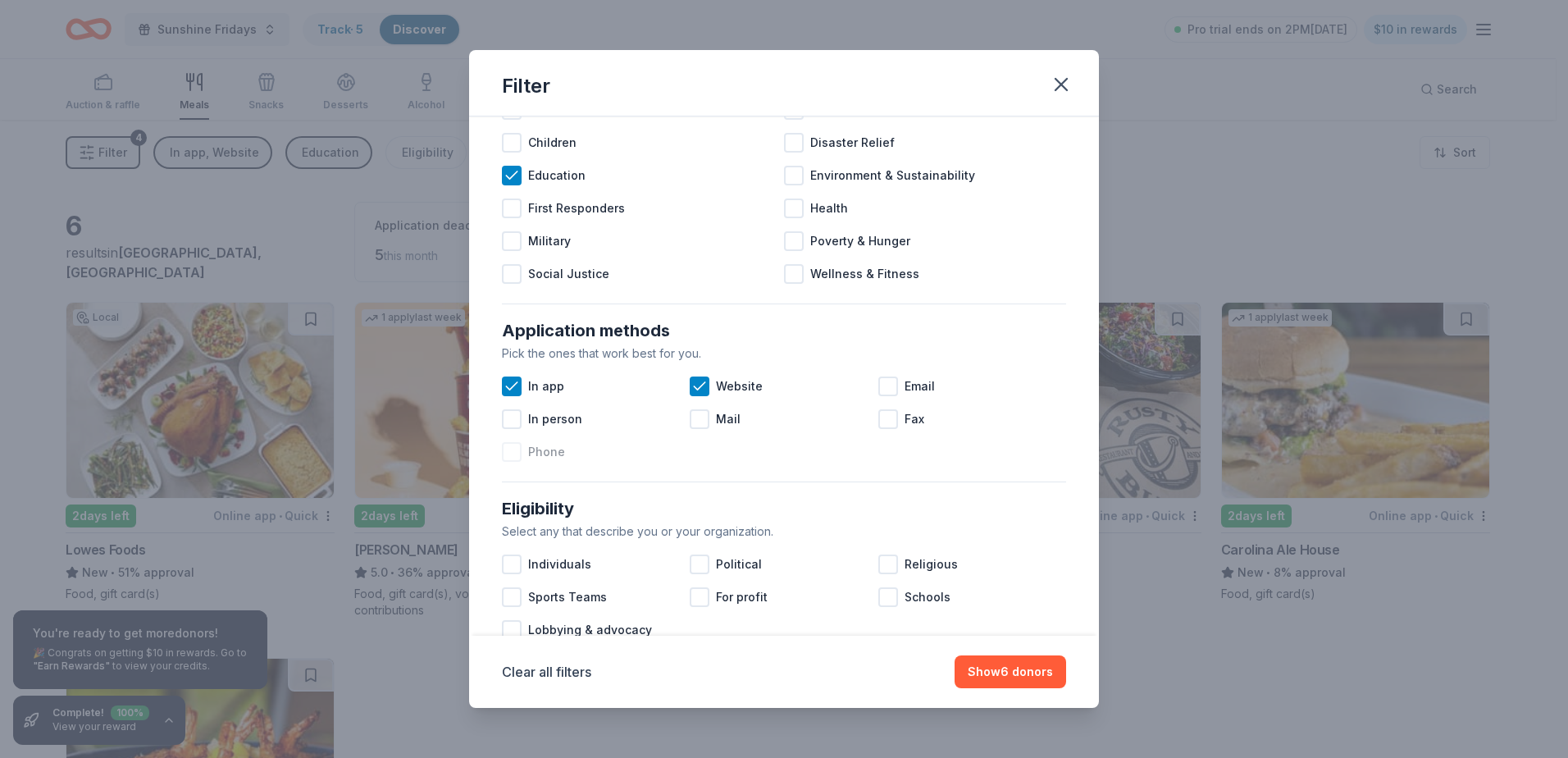
click at [511, 448] on div at bounding box center [512, 451] width 20 height 20
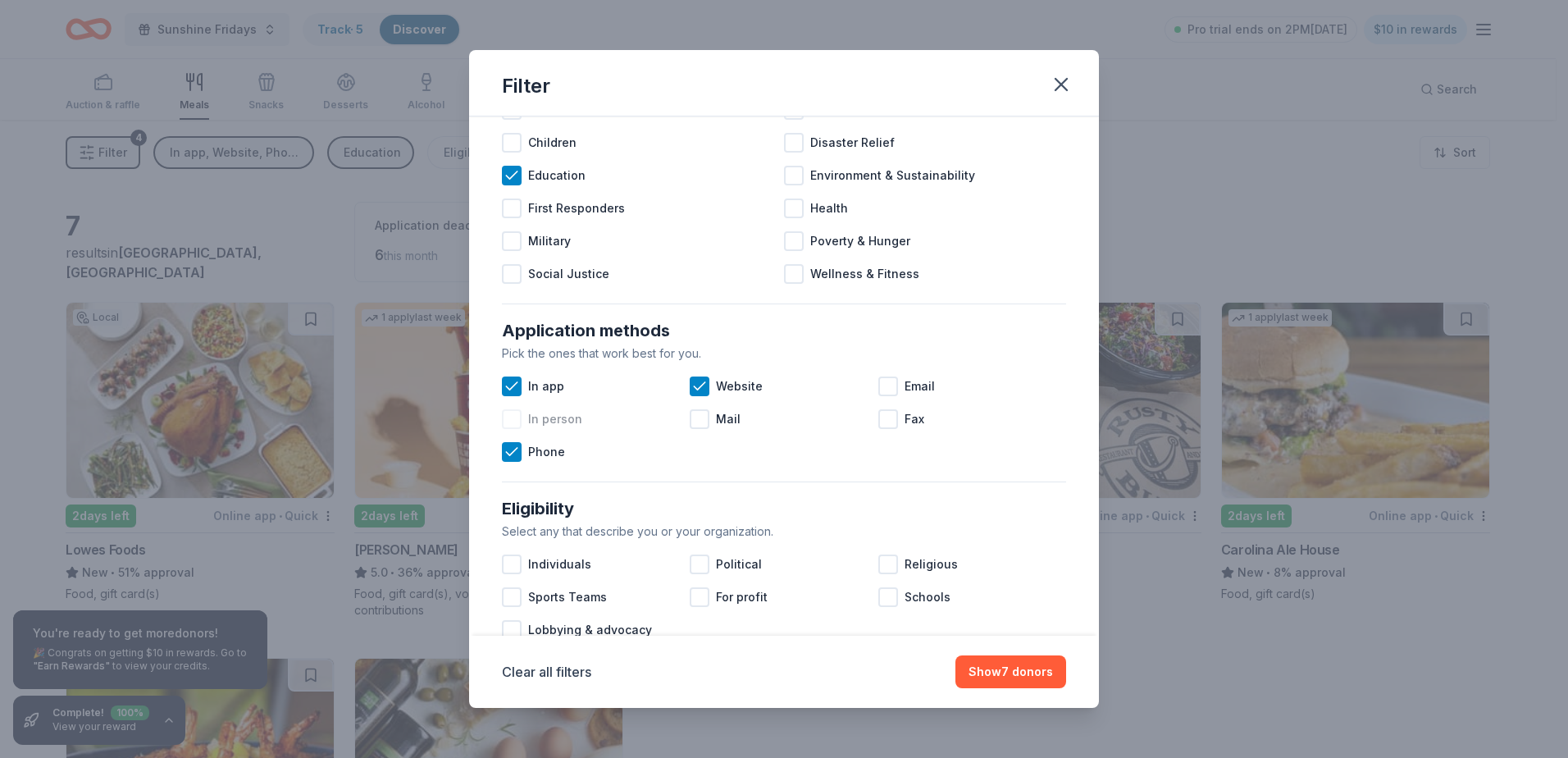
click at [508, 416] on div at bounding box center [512, 419] width 20 height 20
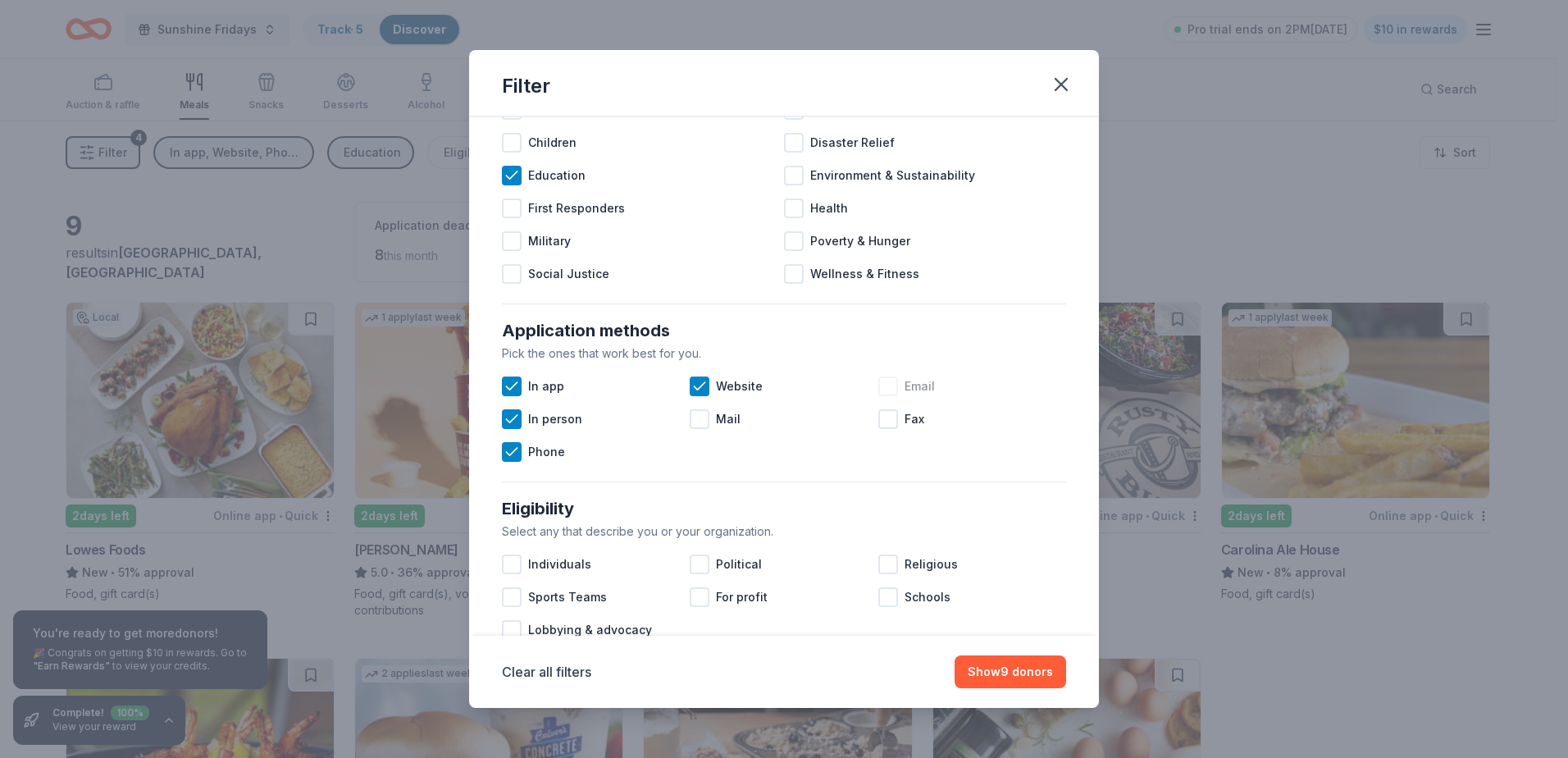
click at [886, 387] on div at bounding box center [888, 386] width 20 height 20
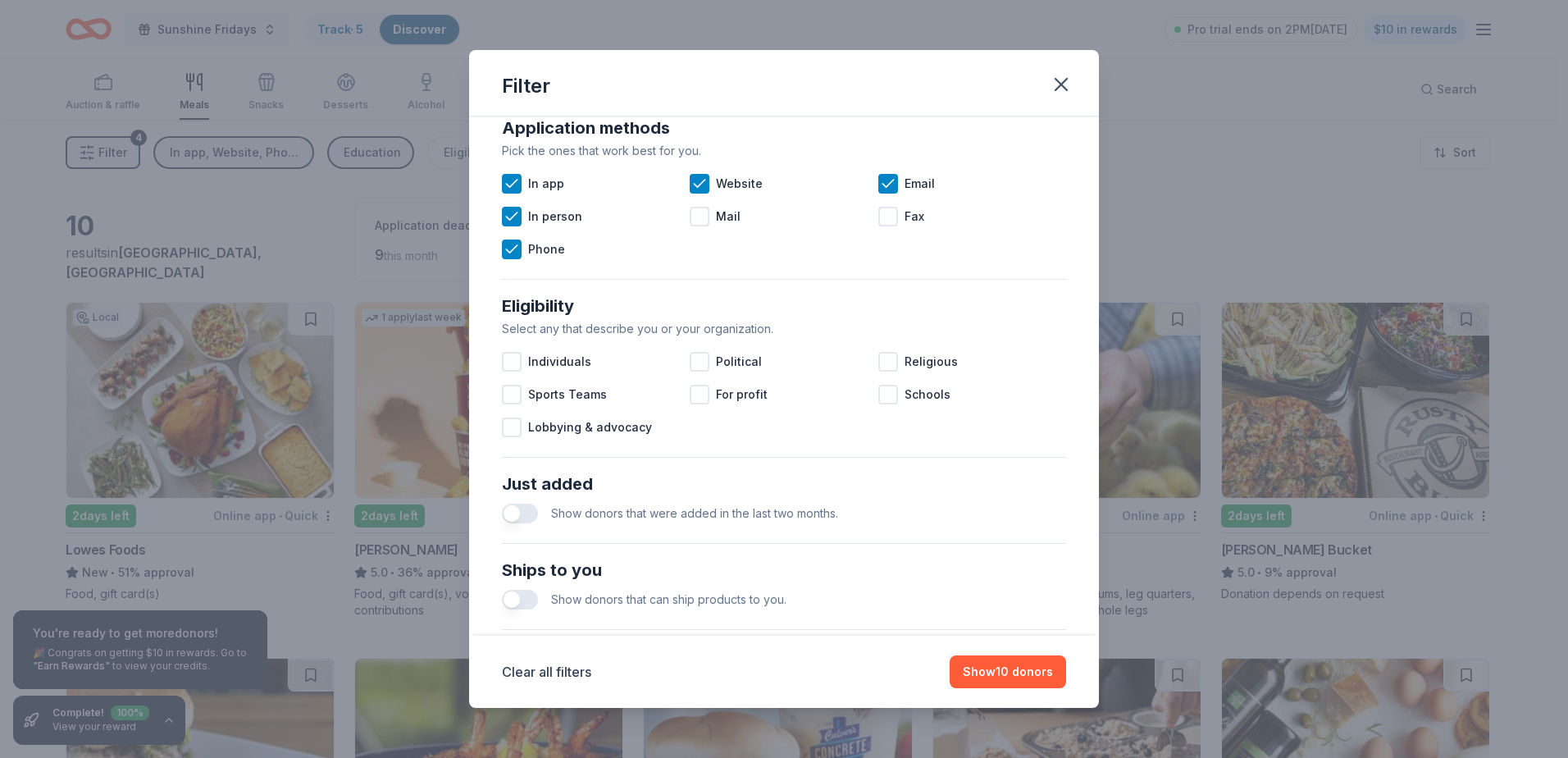
scroll to position [305, 0]
click at [879, 397] on div at bounding box center [888, 393] width 20 height 20
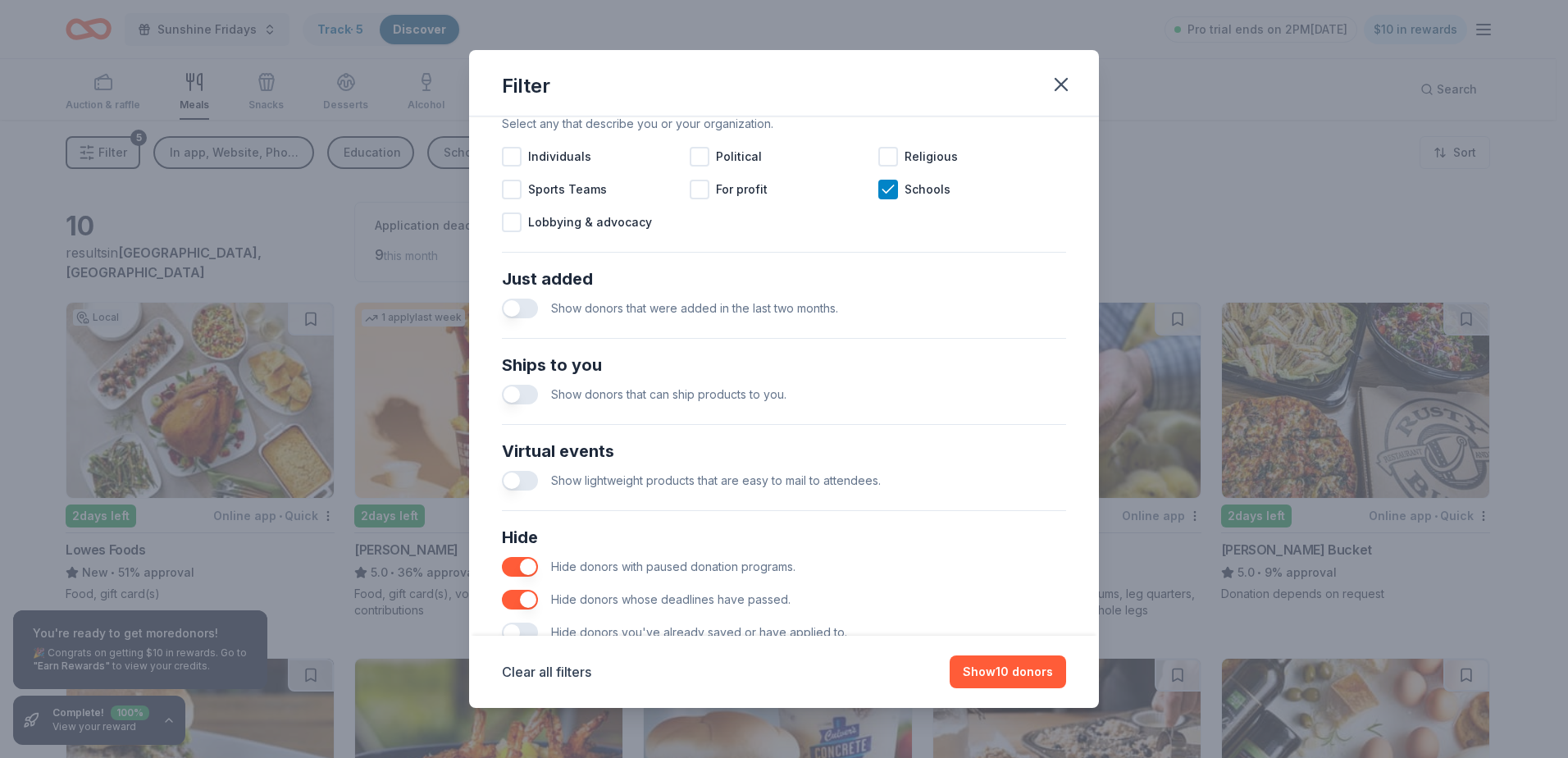
scroll to position [507, 0]
click at [521, 396] on button "button" at bounding box center [520, 396] width 36 height 20
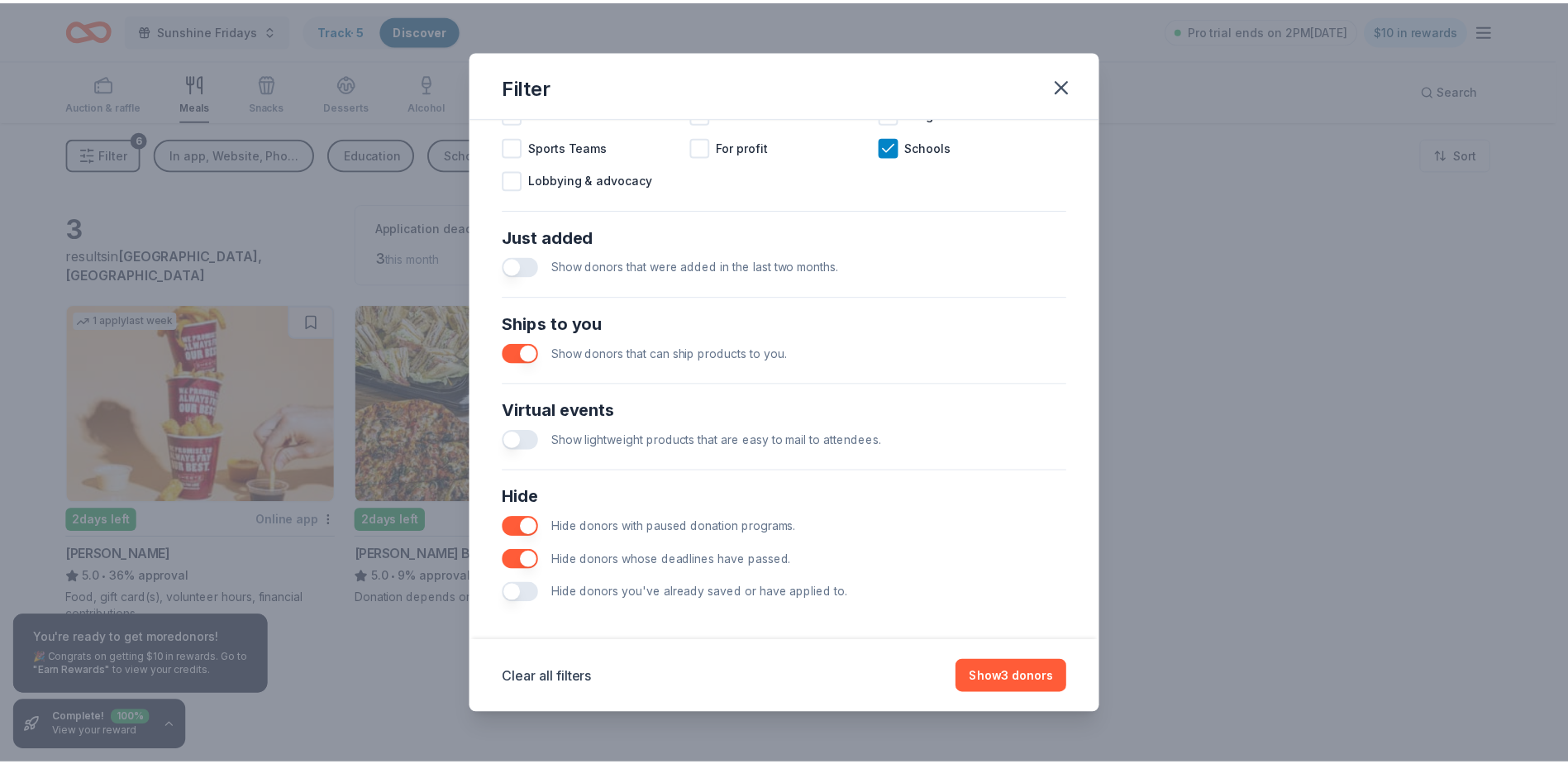
scroll to position [565, 0]
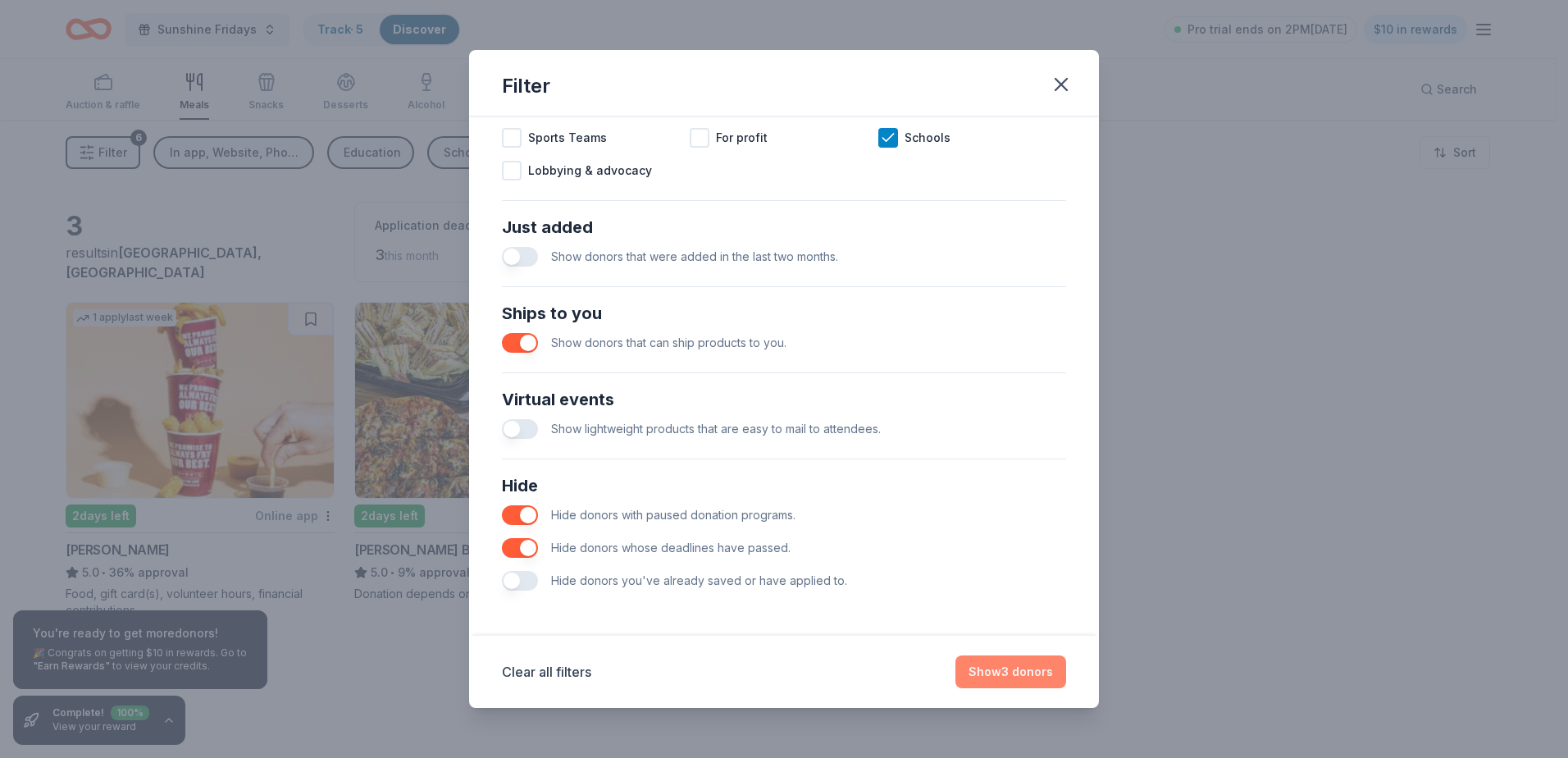
click at [1014, 672] on button "Show 3 donors" at bounding box center [1011, 672] width 111 height 32
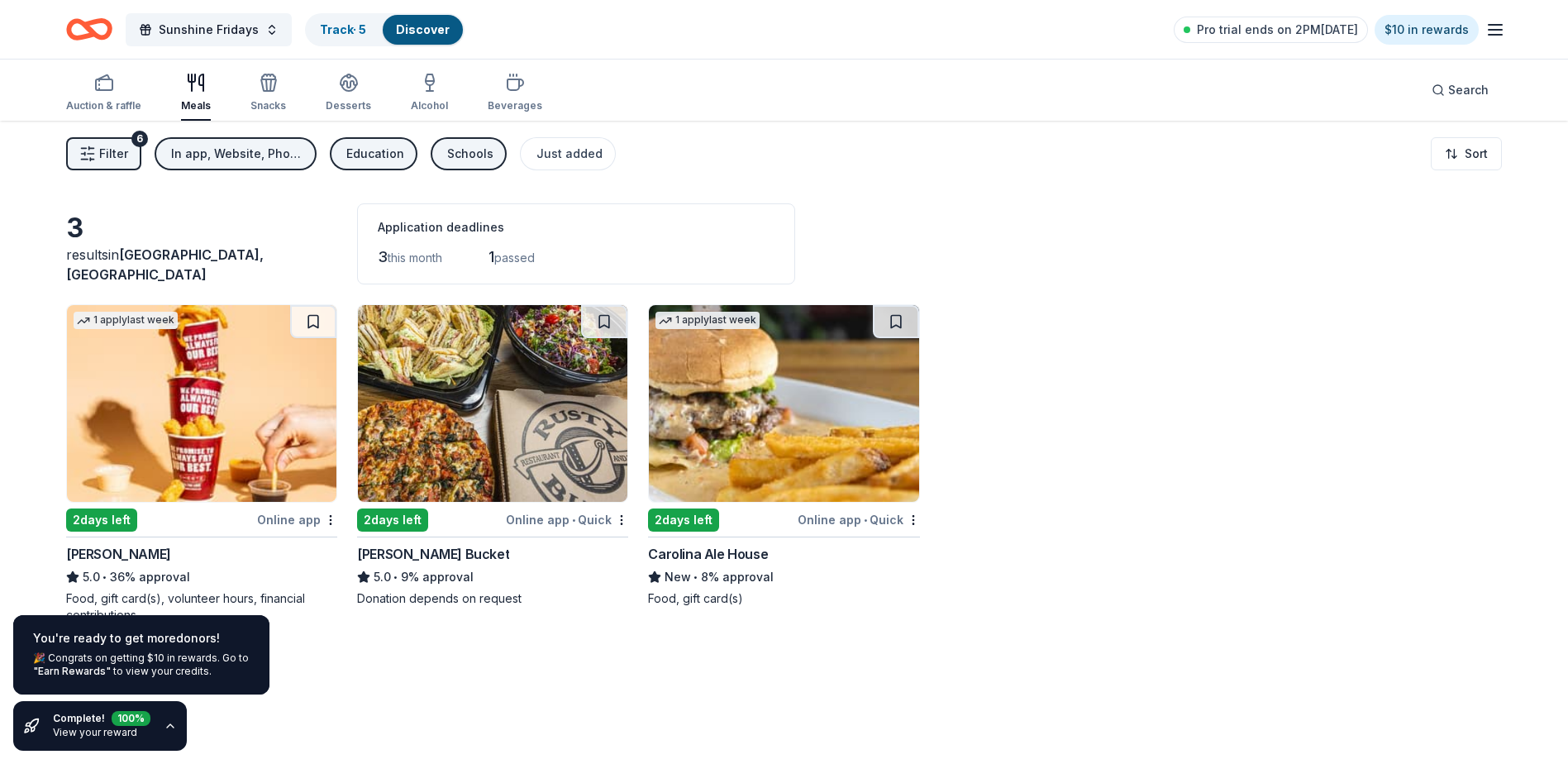
click at [729, 555] on div "Carolina Ale House" at bounding box center [707, 553] width 119 height 20
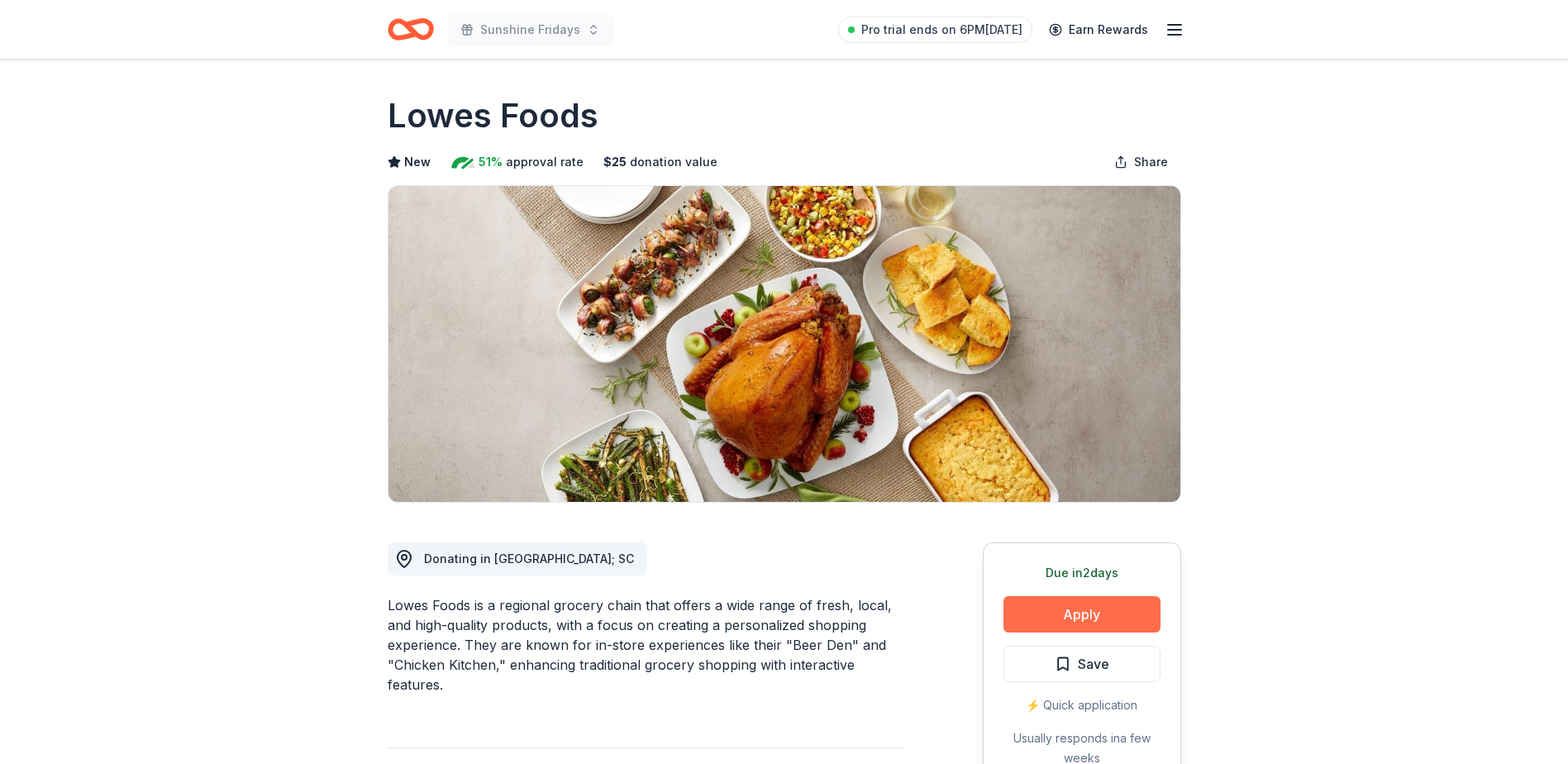
click at [1091, 619] on button "Apply" at bounding box center [1082, 614] width 157 height 36
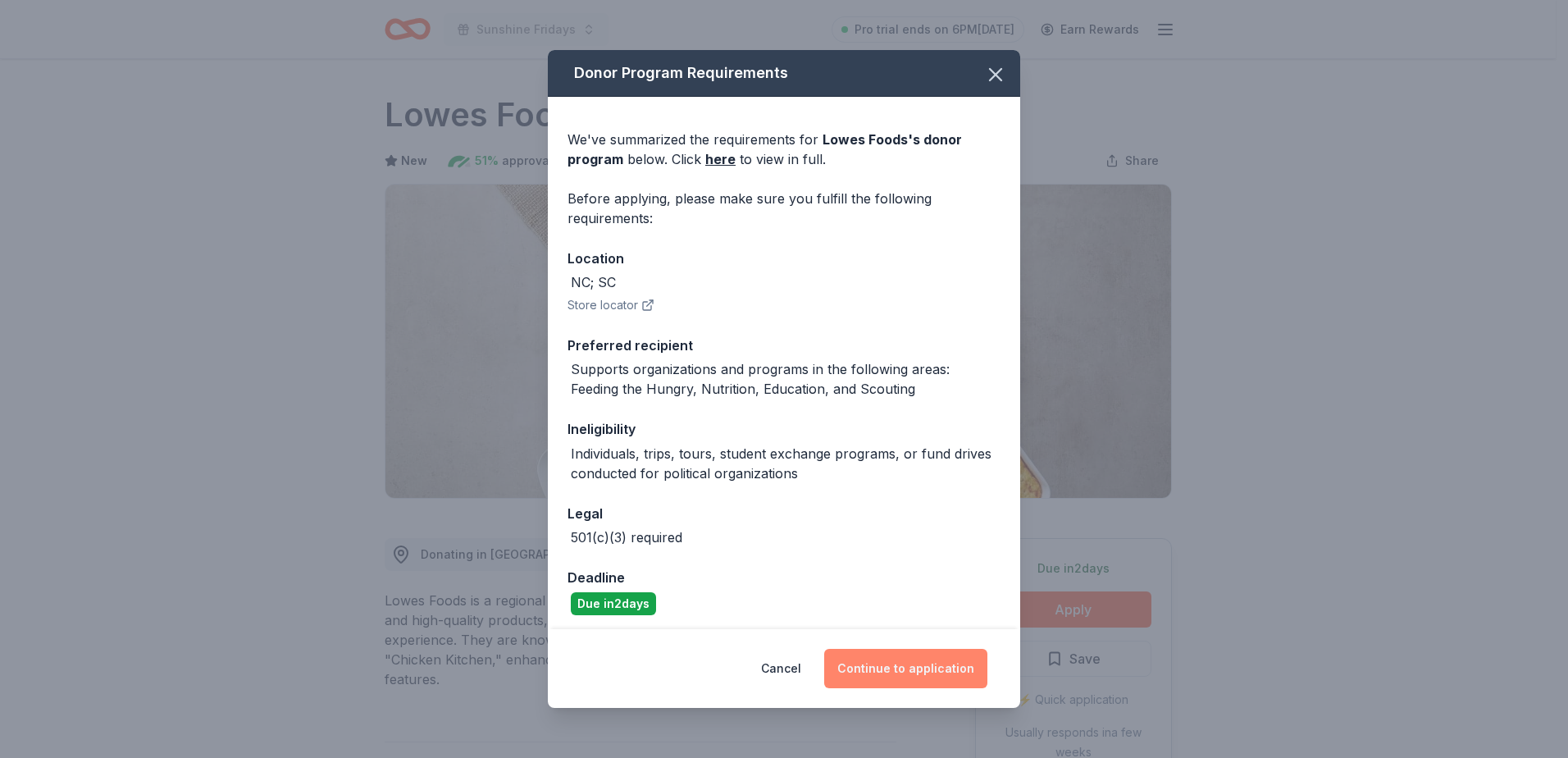
click at [909, 668] on button "Continue to application" at bounding box center [906, 668] width 163 height 39
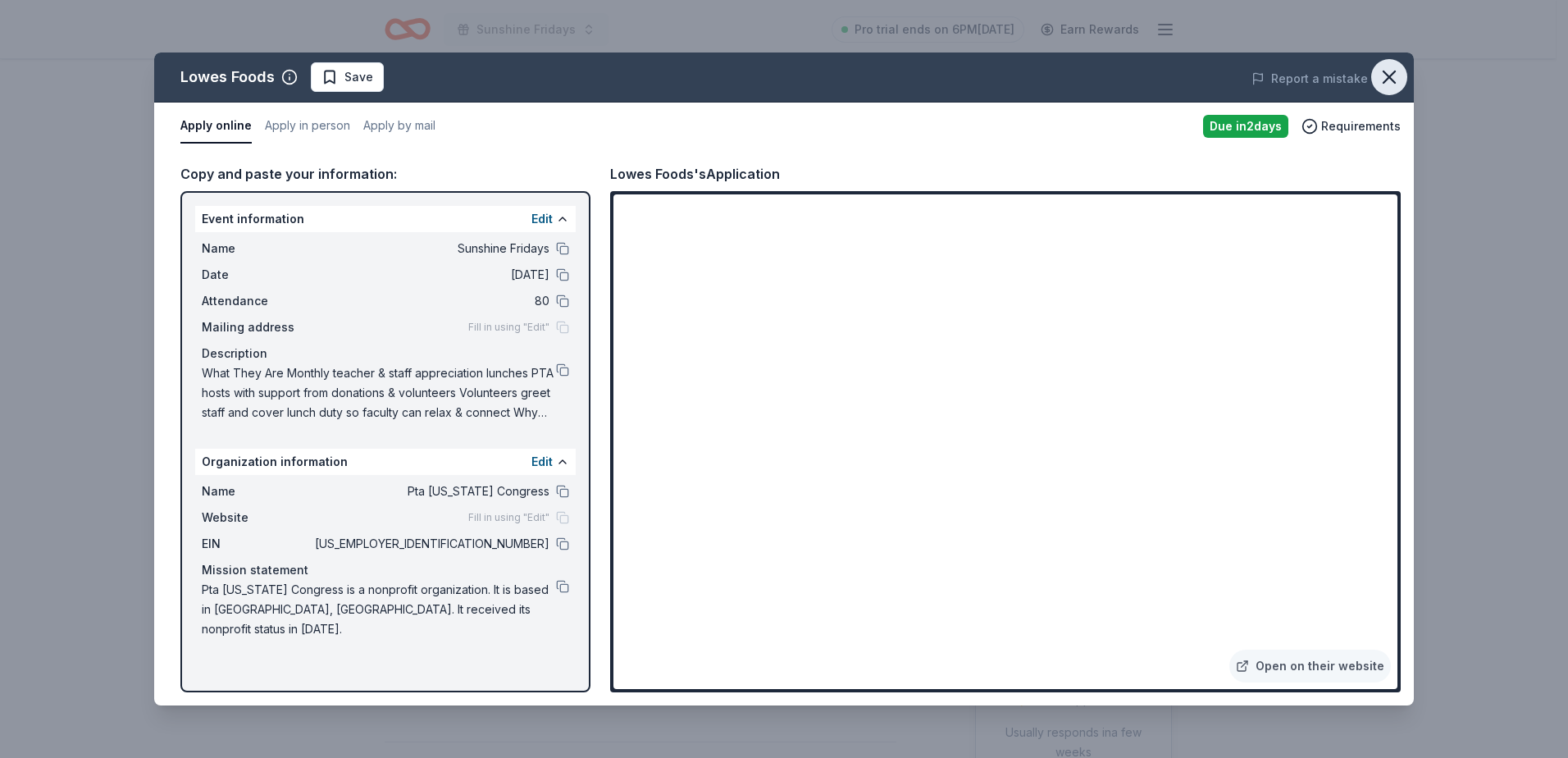
click at [1388, 78] on icon "button" at bounding box center [1389, 77] width 11 height 11
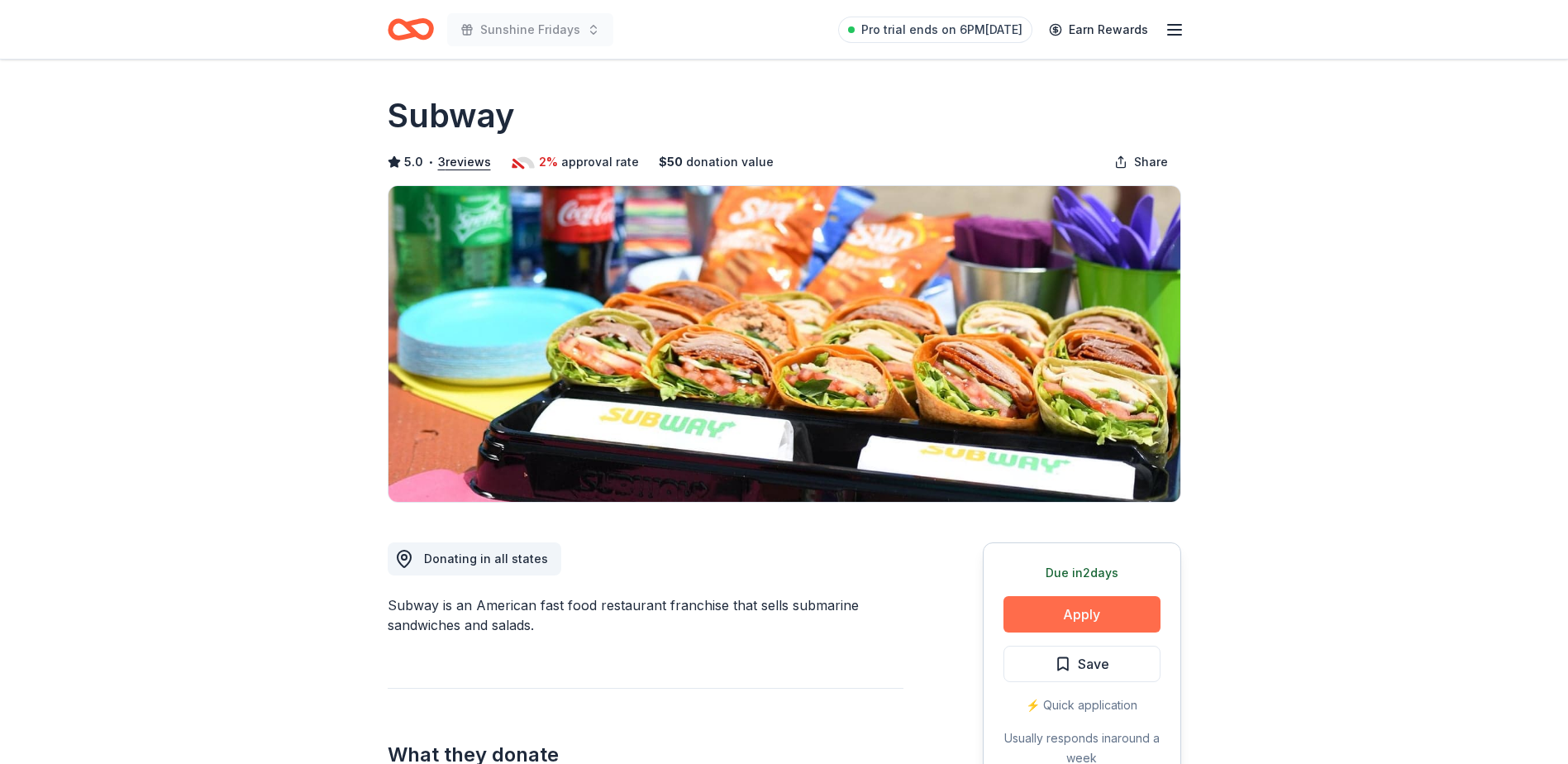
click at [1101, 616] on button "Apply" at bounding box center [1082, 614] width 157 height 36
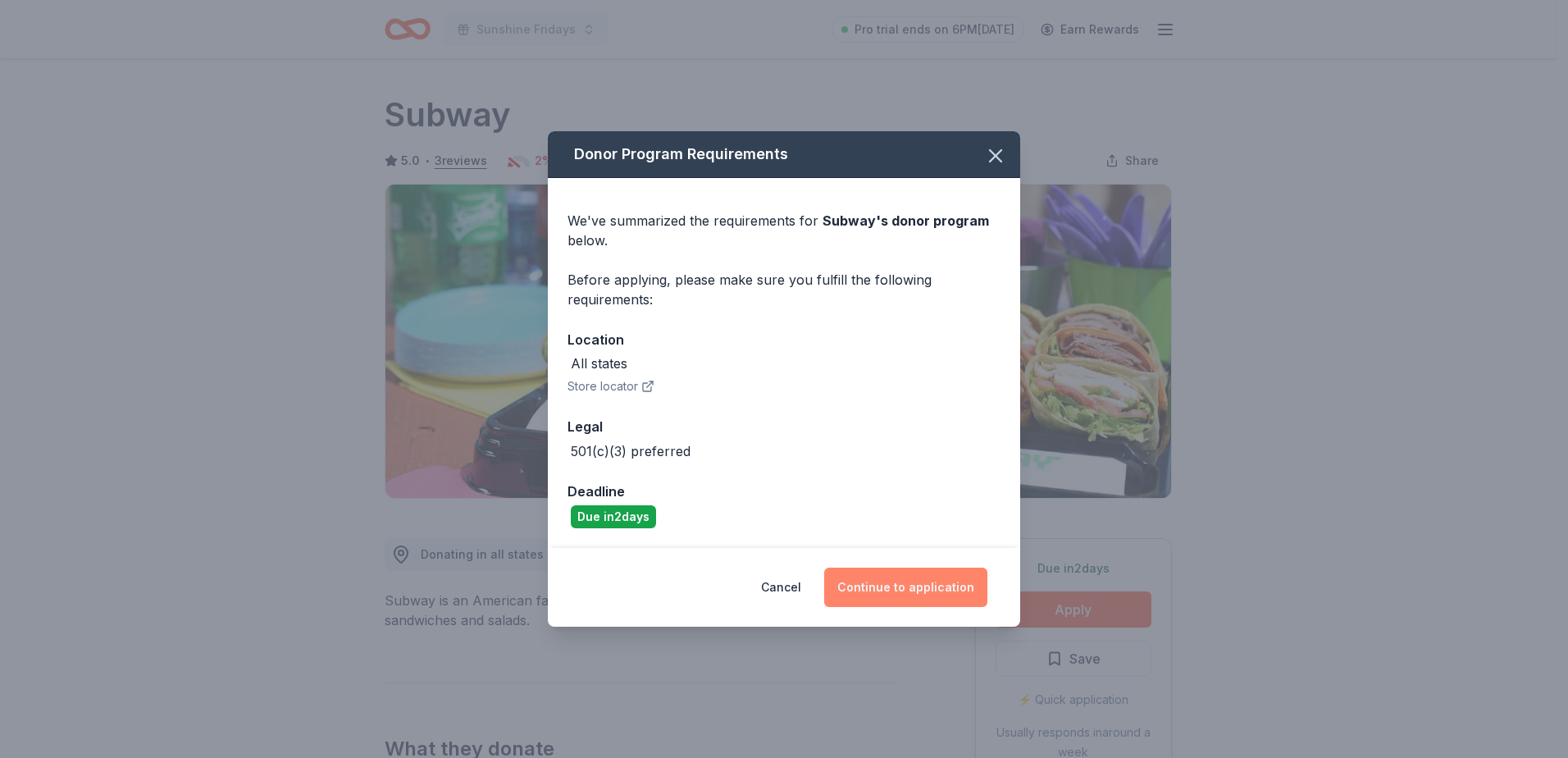
click at [860, 584] on button "Continue to application" at bounding box center [906, 587] width 163 height 39
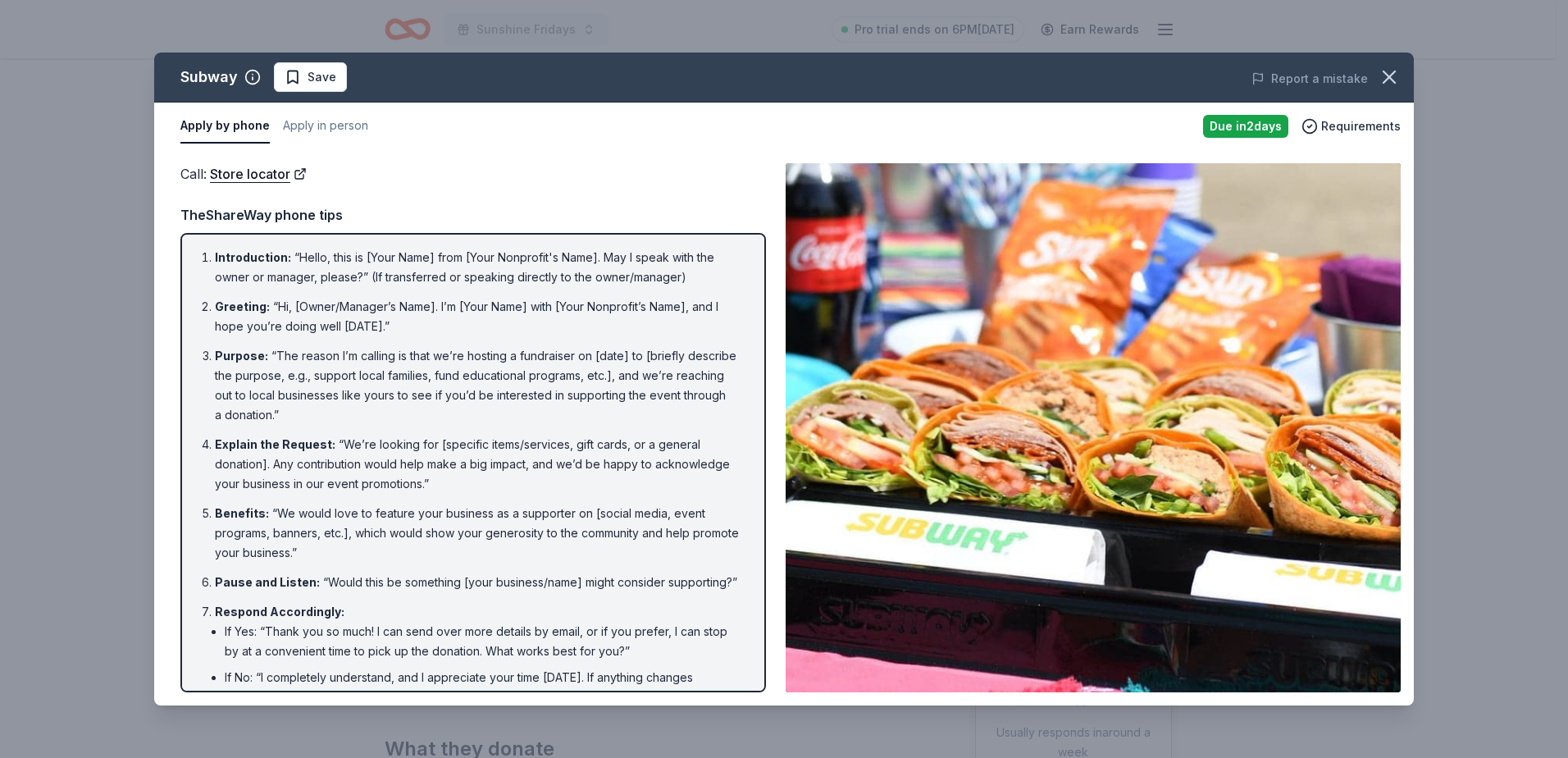
click at [200, 254] on ol "Introduction : “Hello, this is [Your Name] from [Your Nonprofit's Name]. May I …" at bounding box center [473, 511] width 556 height 528
drag, startPoint x: 200, startPoint y: 254, endPoint x: 500, endPoint y: 459, distance: 363.4
click at [500, 459] on ol "Introduction : “Hello, this is [Your Name] from [Your Nonprofit's Name]. May I …" at bounding box center [473, 511] width 556 height 528
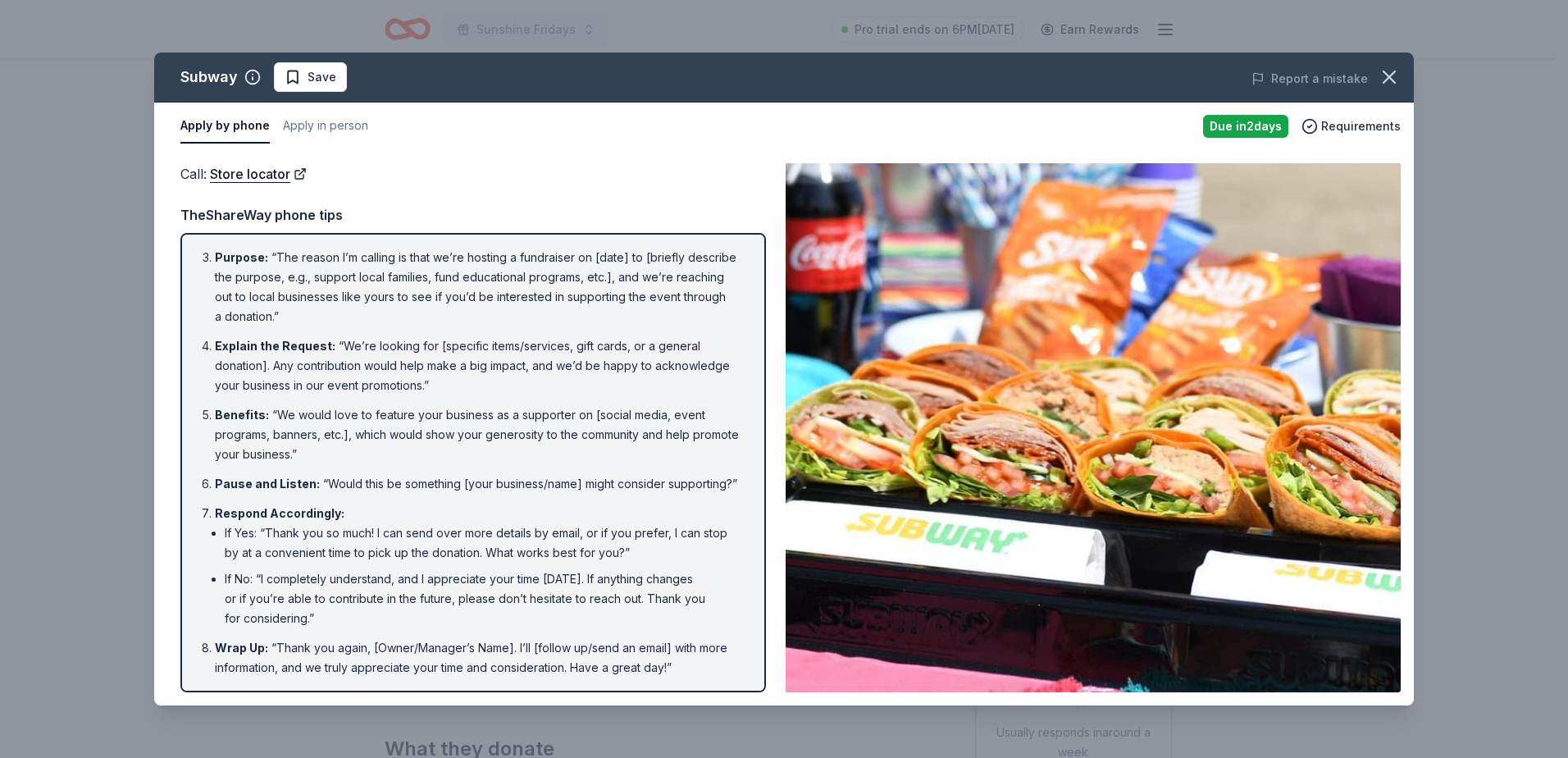
drag, startPoint x: 689, startPoint y: 668, endPoint x: 479, endPoint y: 543, distance: 244.4
click at [479, 543] on ol "Introduction : “Hello, this is [Your Name] from [Your Nonprofit's Name]. May I …" at bounding box center [473, 413] width 556 height 528
click at [292, 172] on link "Store locator" at bounding box center [258, 173] width 97 height 21
click at [1393, 75] on icon "button" at bounding box center [1389, 77] width 23 height 23
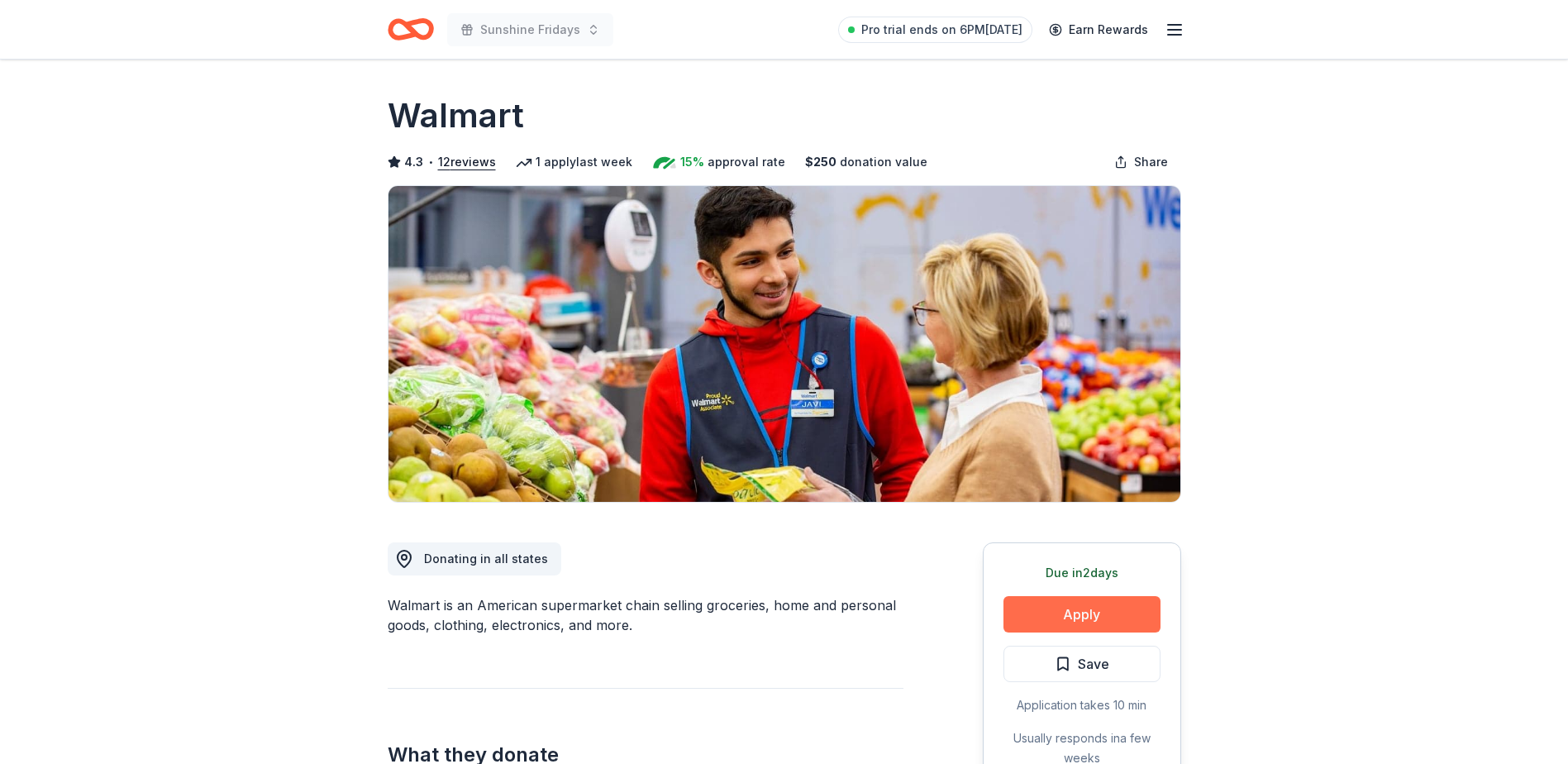
click at [1069, 611] on button "Apply" at bounding box center [1082, 614] width 157 height 36
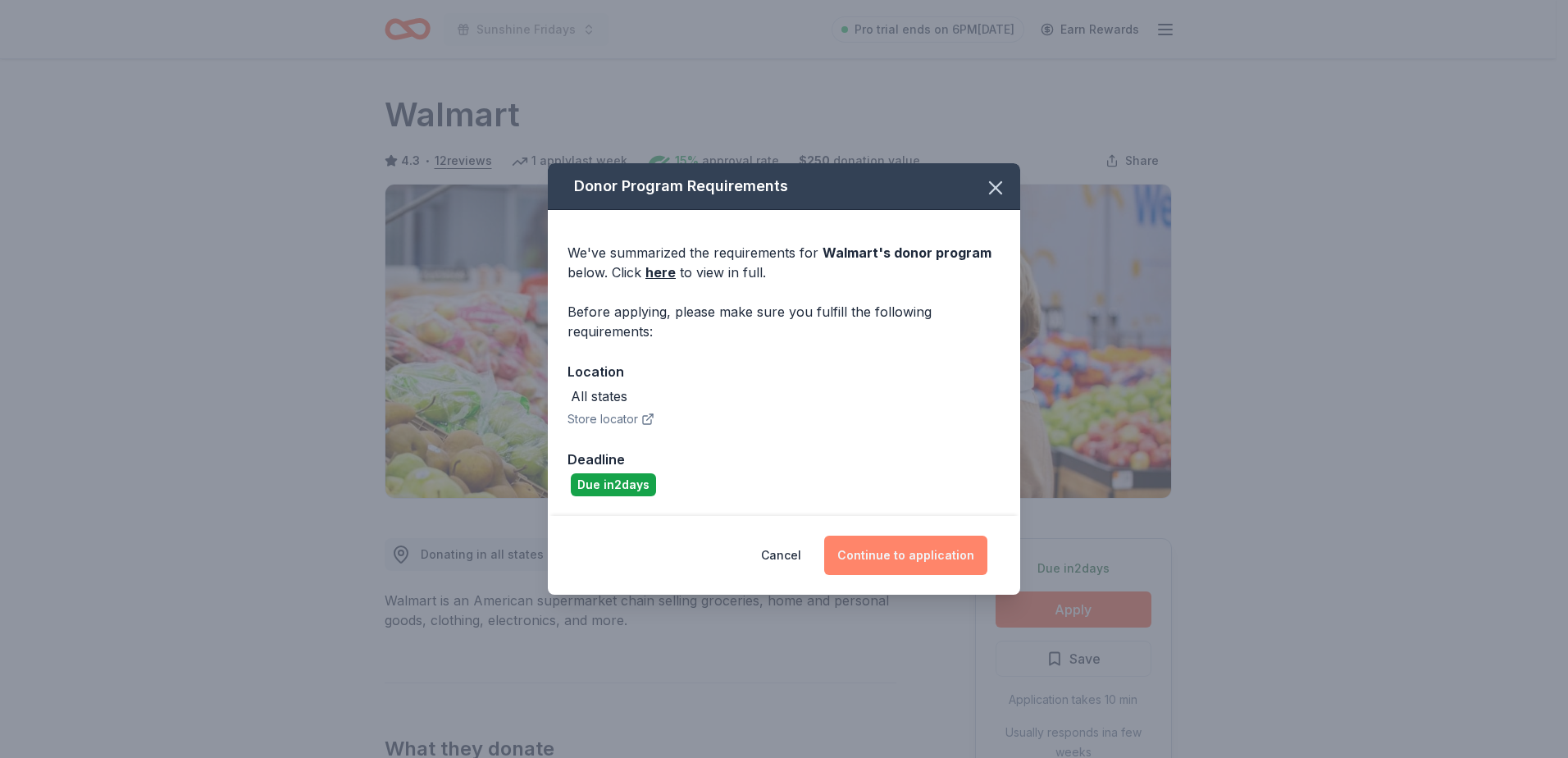
click at [906, 546] on button "Continue to application" at bounding box center [906, 555] width 163 height 39
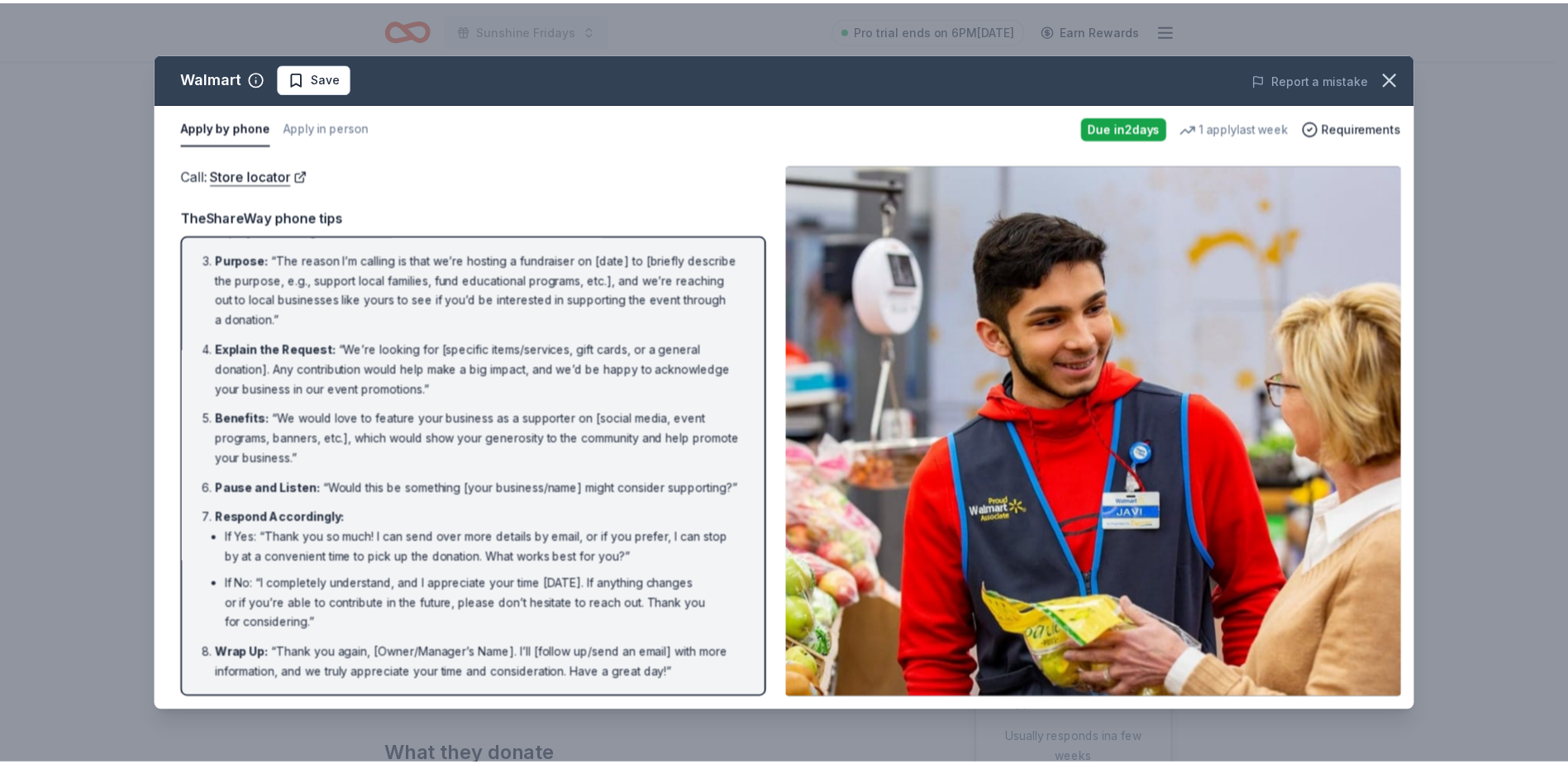
scroll to position [119, 0]
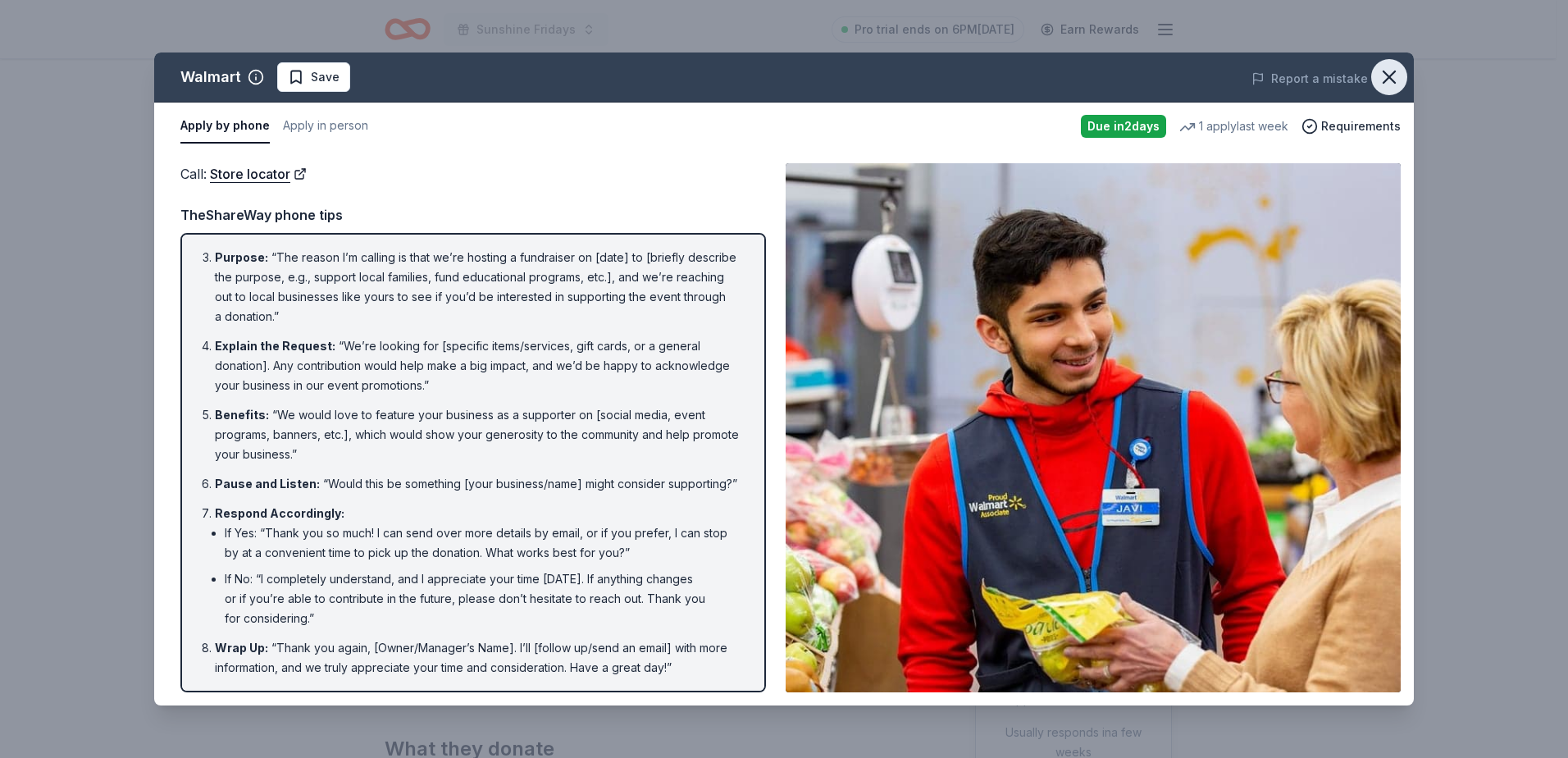
click at [1386, 78] on icon "button" at bounding box center [1389, 77] width 23 height 23
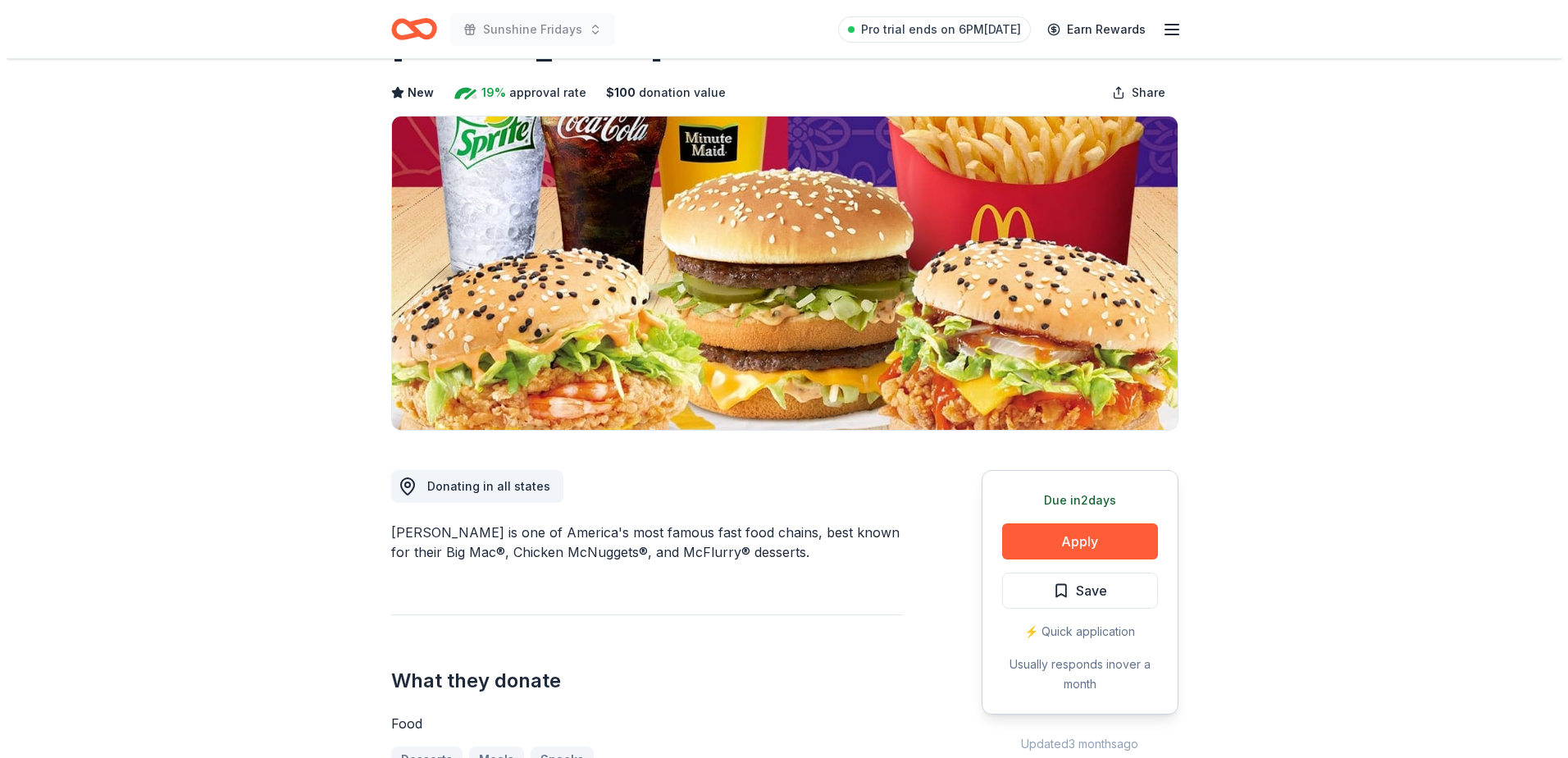
scroll to position [69, 0]
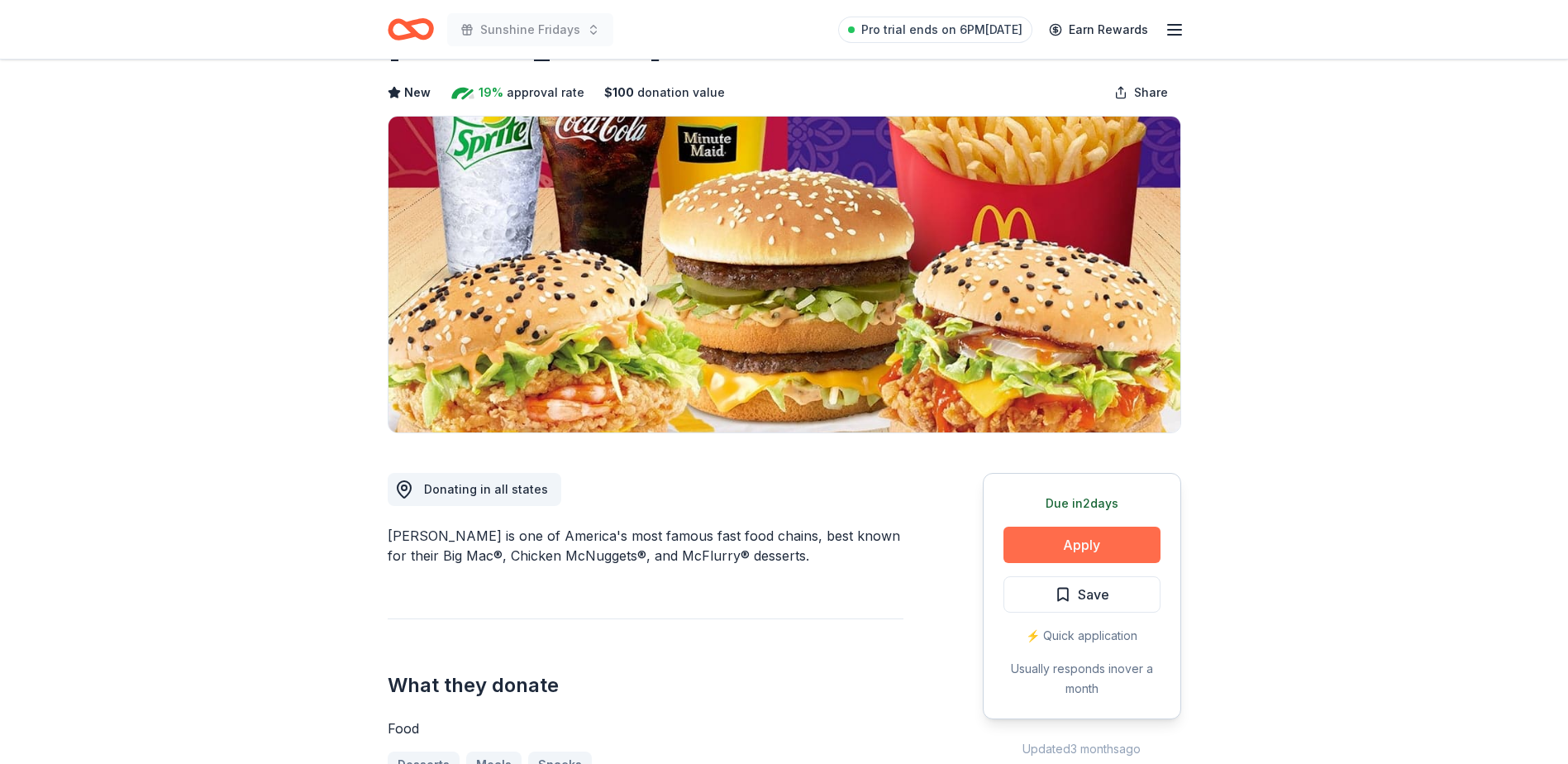
click at [1041, 541] on button "Apply" at bounding box center [1082, 545] width 157 height 36
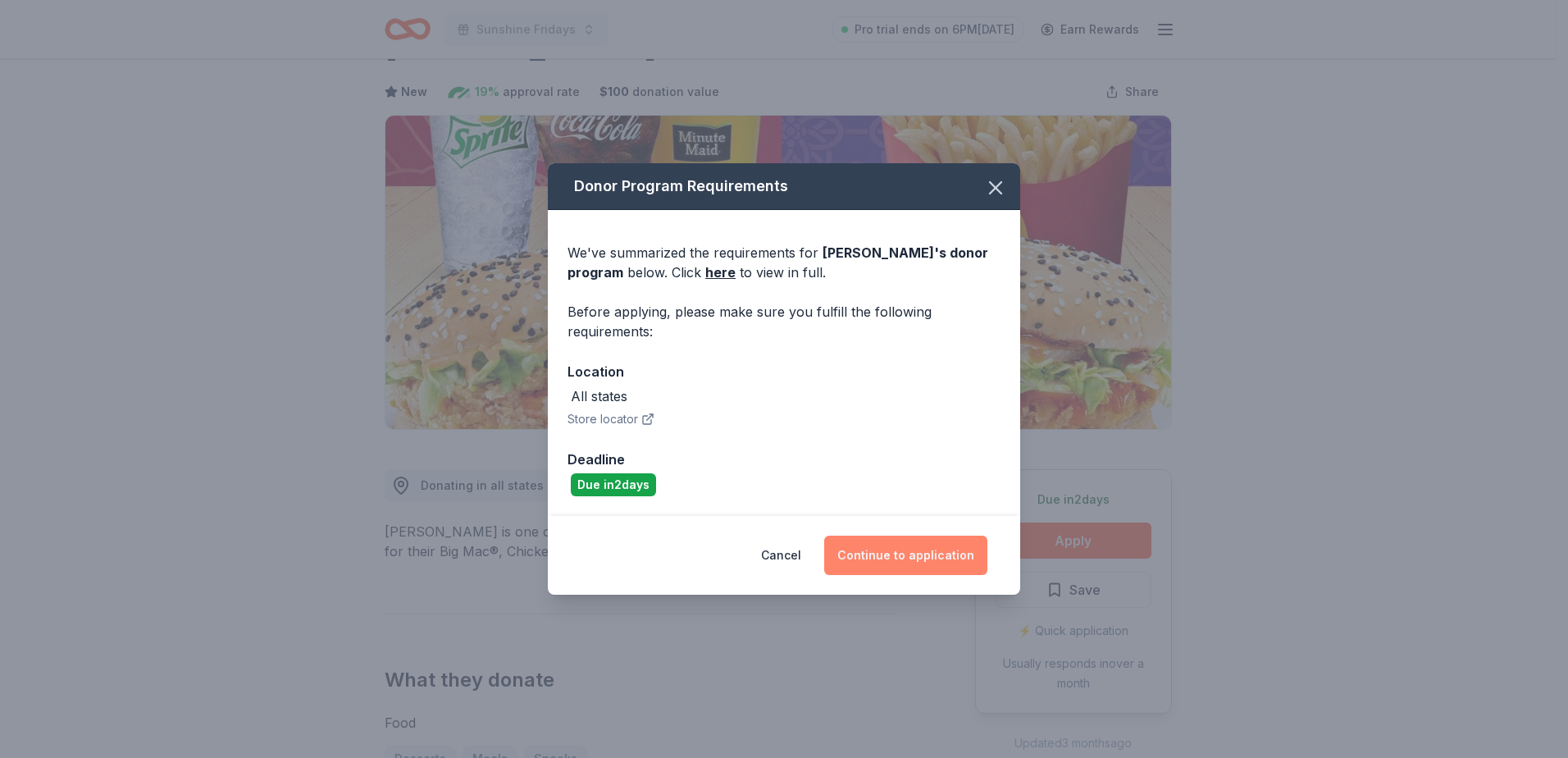
click at [915, 548] on button "Continue to application" at bounding box center [906, 555] width 163 height 39
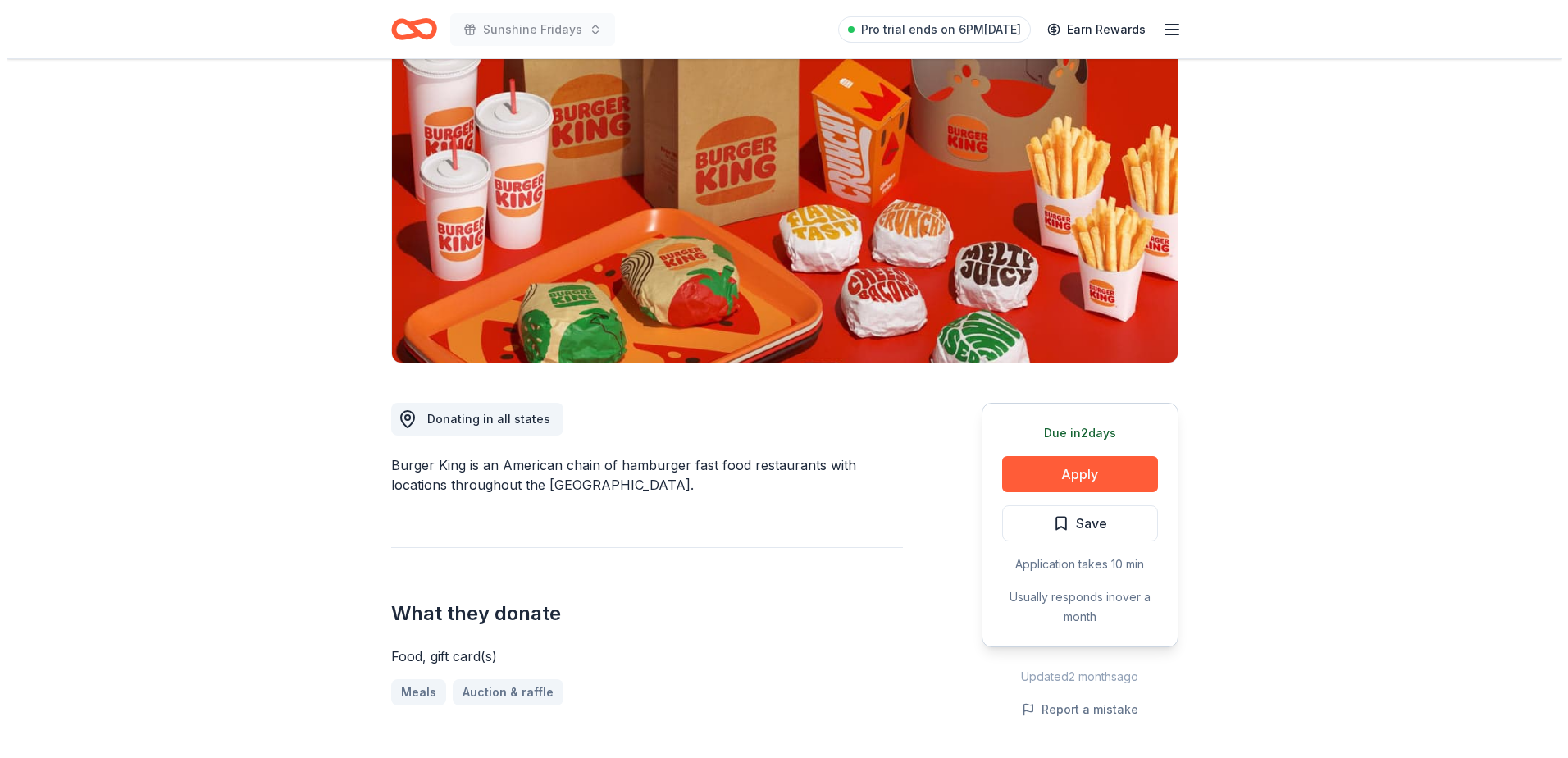
scroll to position [137, 0]
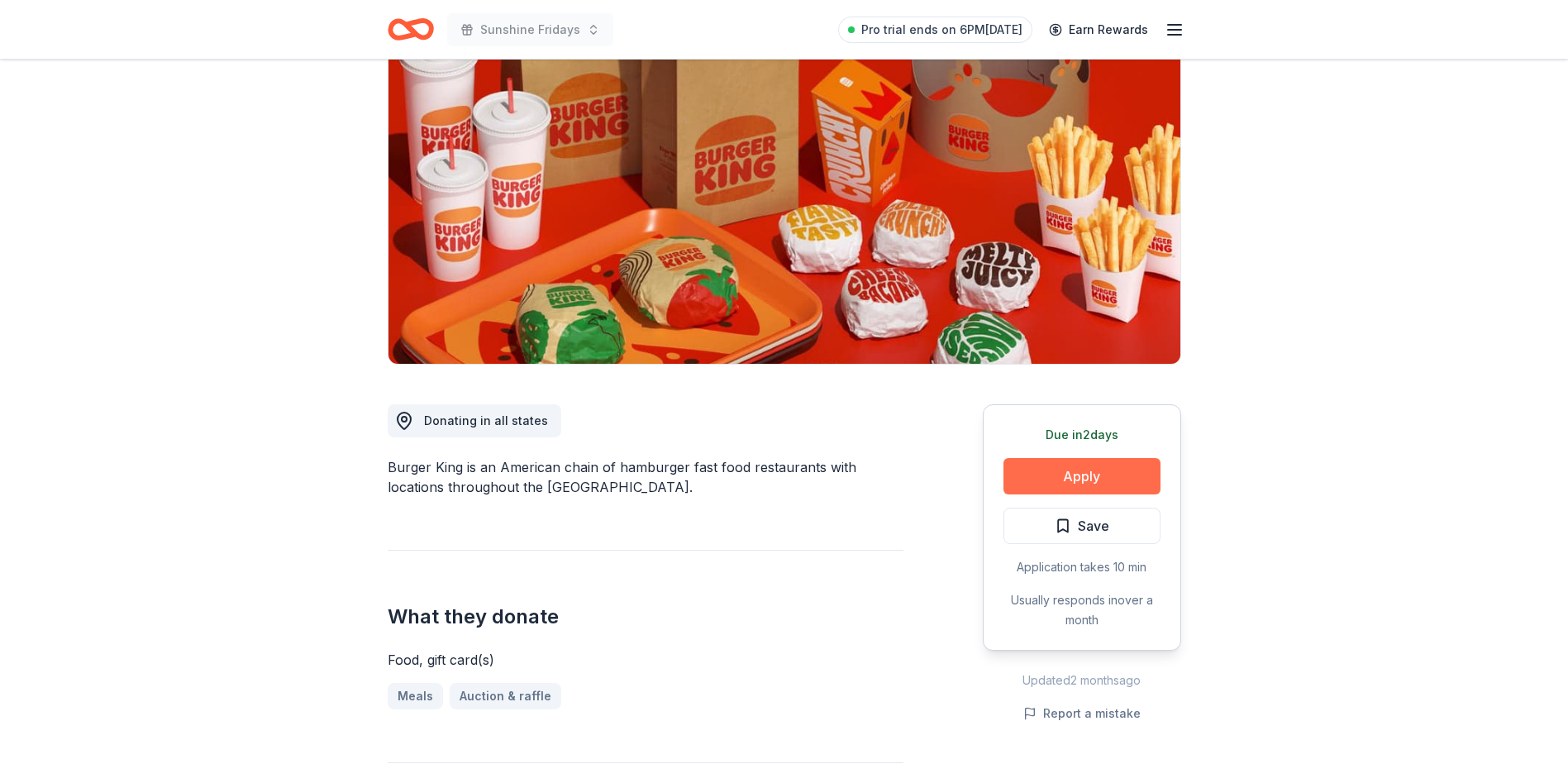
click at [1095, 472] on button "Apply" at bounding box center [1082, 476] width 157 height 36
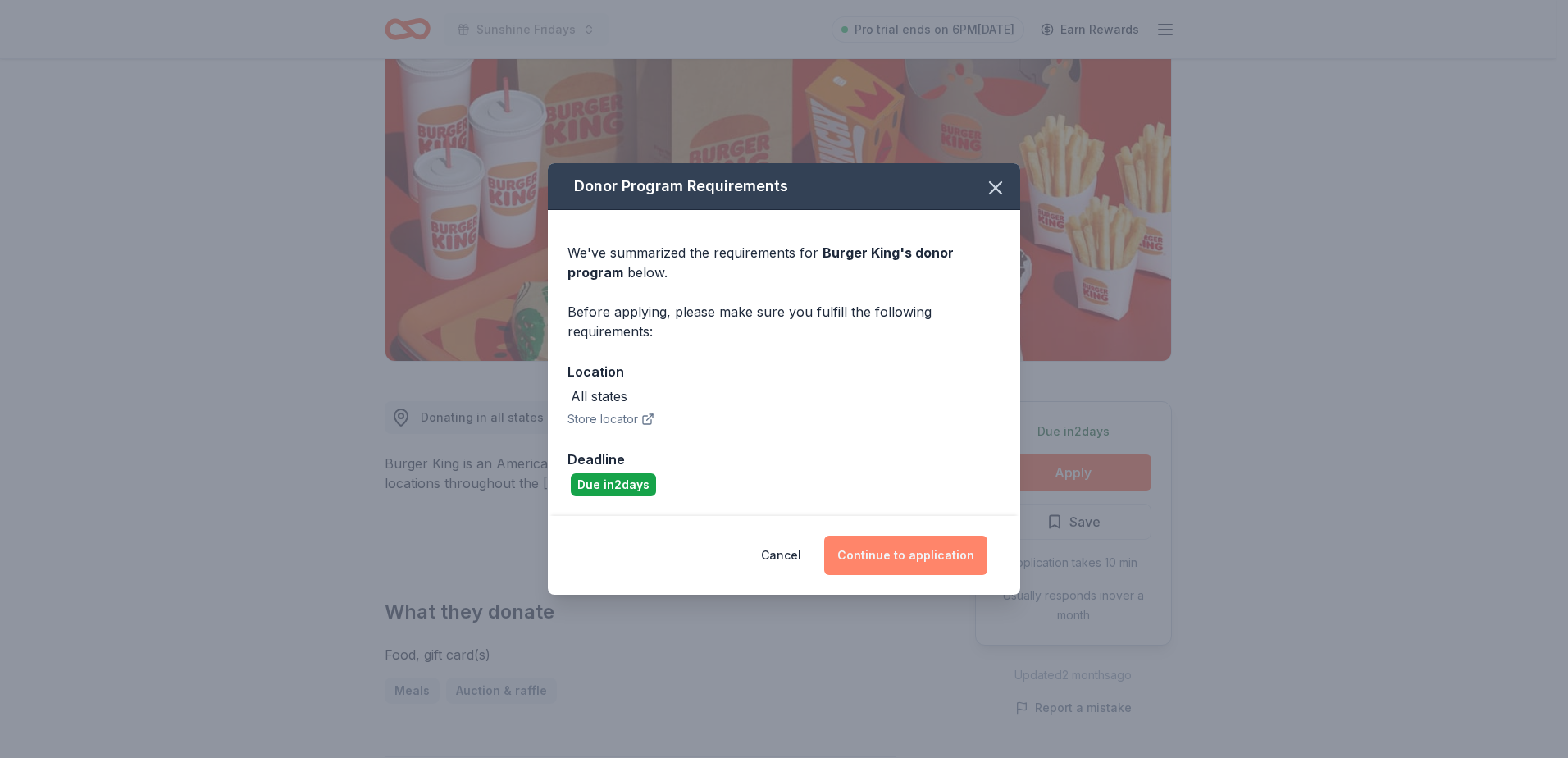
click at [903, 549] on button "Continue to application" at bounding box center [906, 555] width 163 height 39
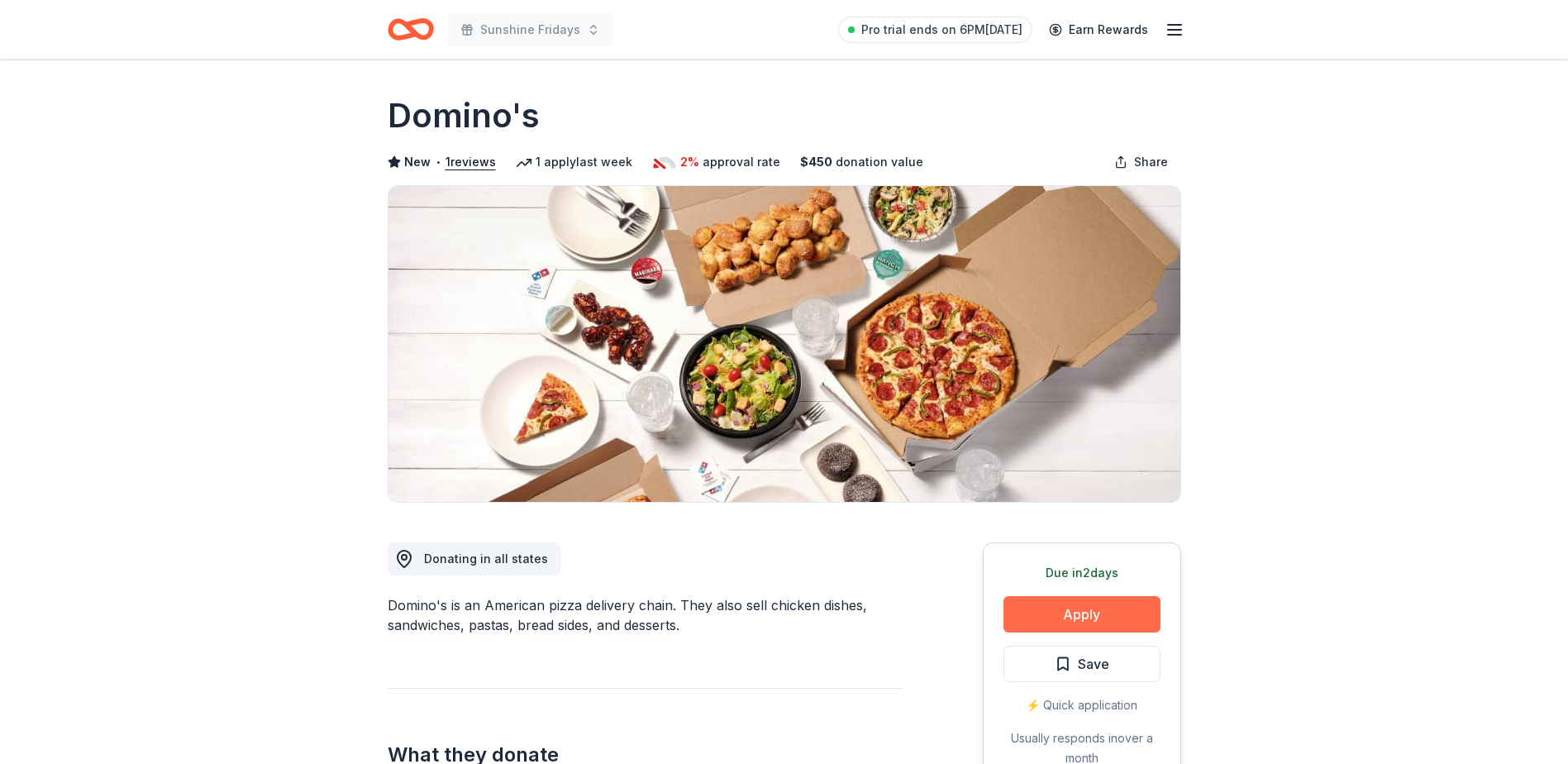
click at [1052, 613] on button "Apply" at bounding box center [1082, 614] width 157 height 36
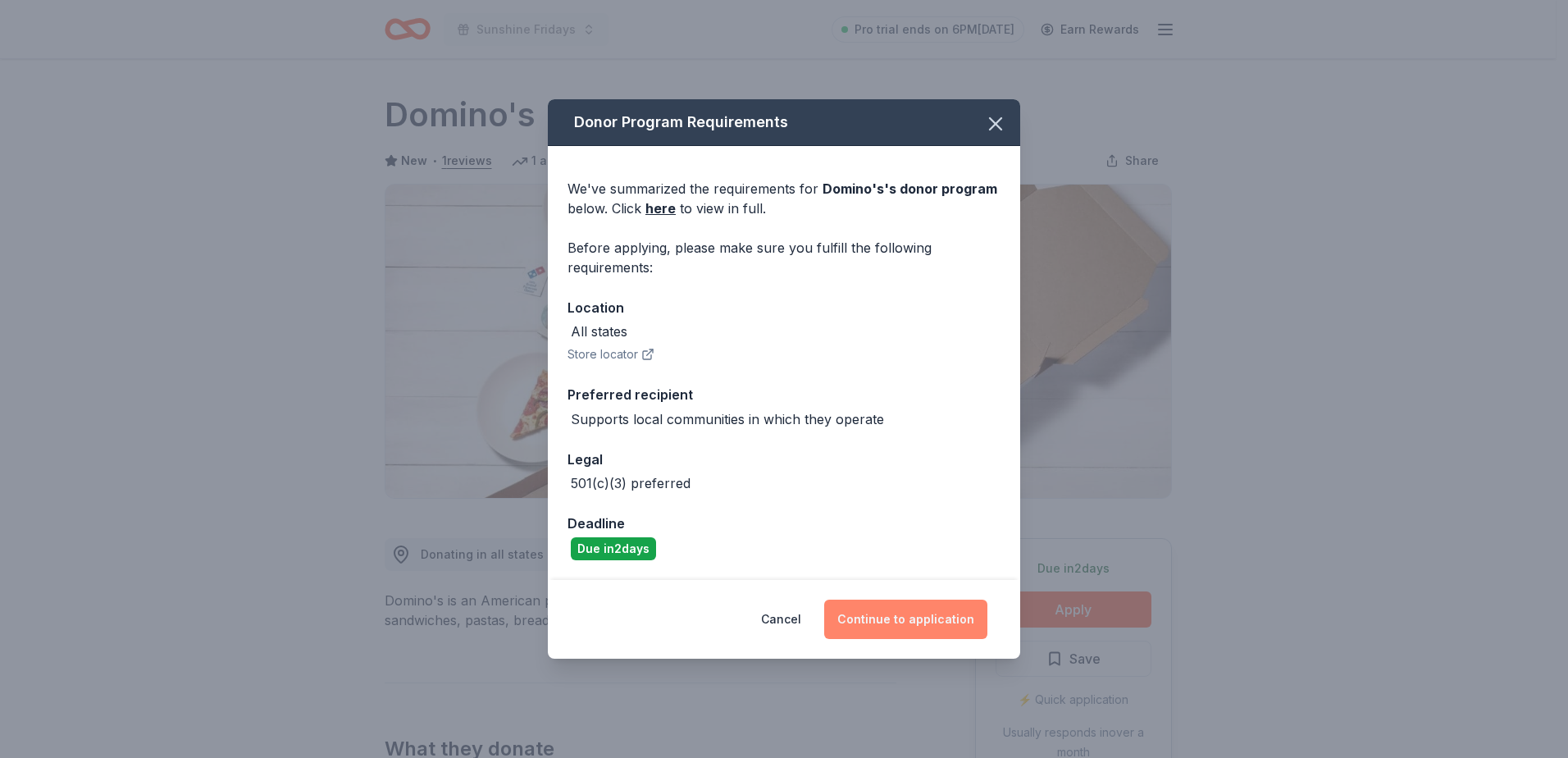
click at [867, 610] on button "Continue to application" at bounding box center [906, 619] width 163 height 39
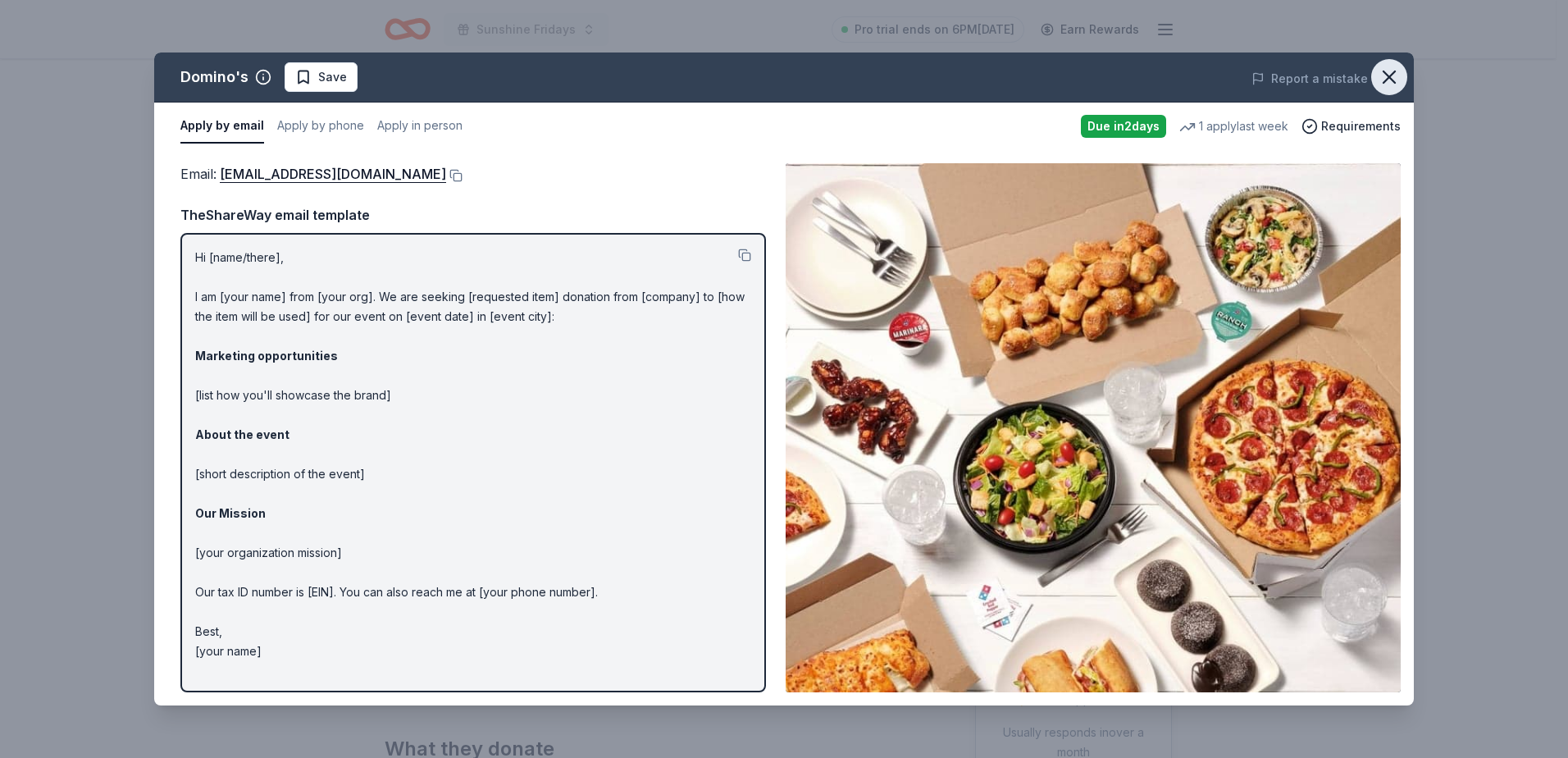
click at [1390, 73] on icon "button" at bounding box center [1389, 77] width 23 height 23
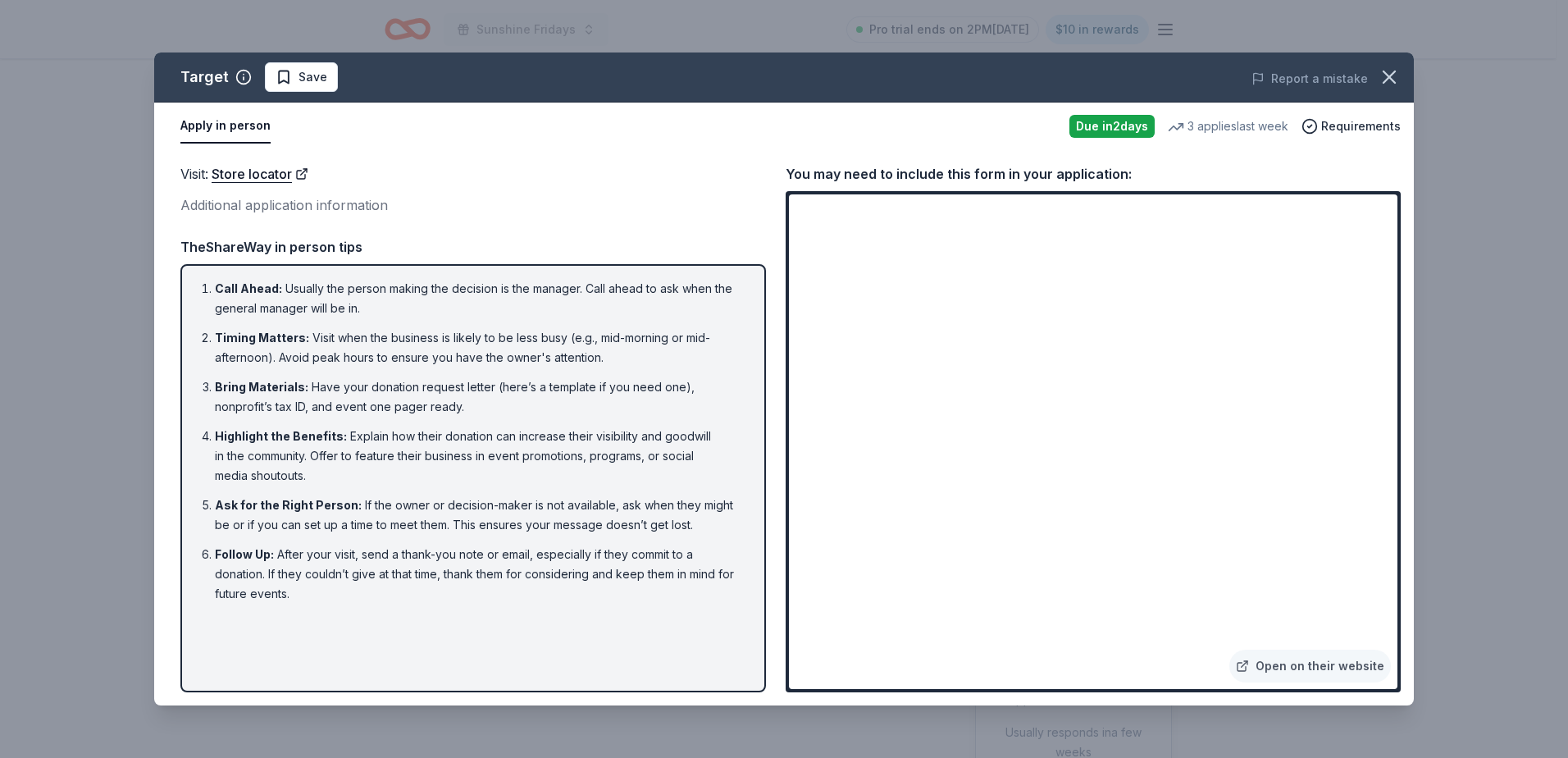
click at [635, 218] on div "Visit : Store locator Additional application information TheShareWay in person …" at bounding box center [473, 427] width 586 height 529
